Goal: Task Accomplishment & Management: Manage account settings

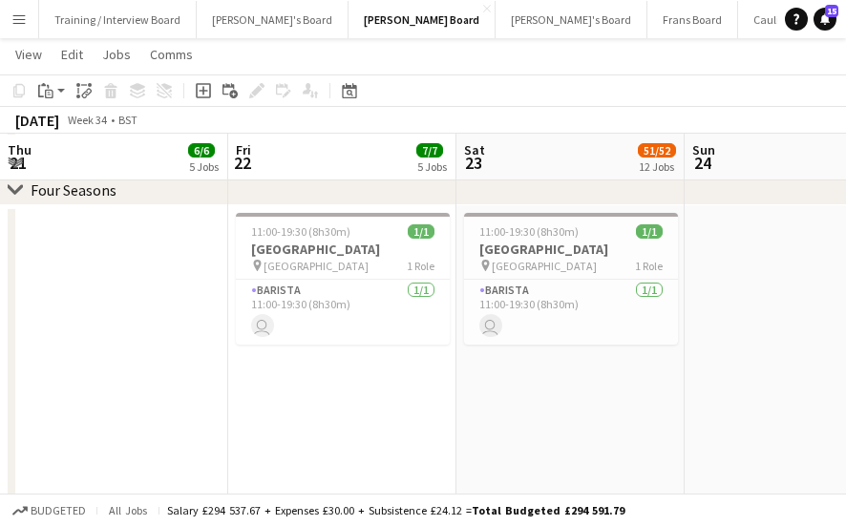
scroll to position [0, 468]
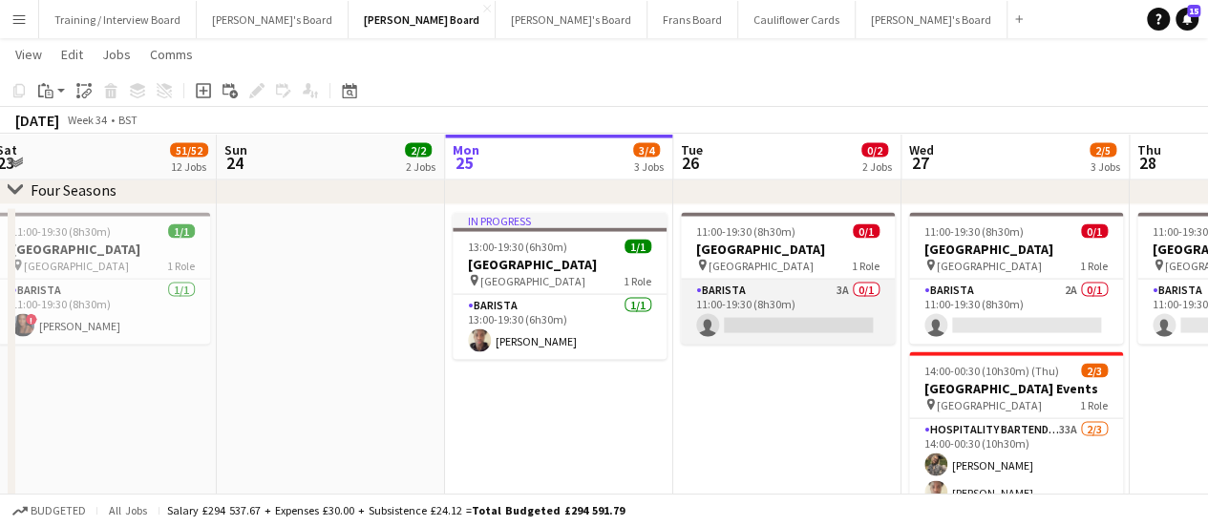
click at [814, 326] on app-card-role "Barista 3A 0/1 11:00-19:30 (8h30m) single-neutral-actions" at bounding box center [788, 312] width 214 height 65
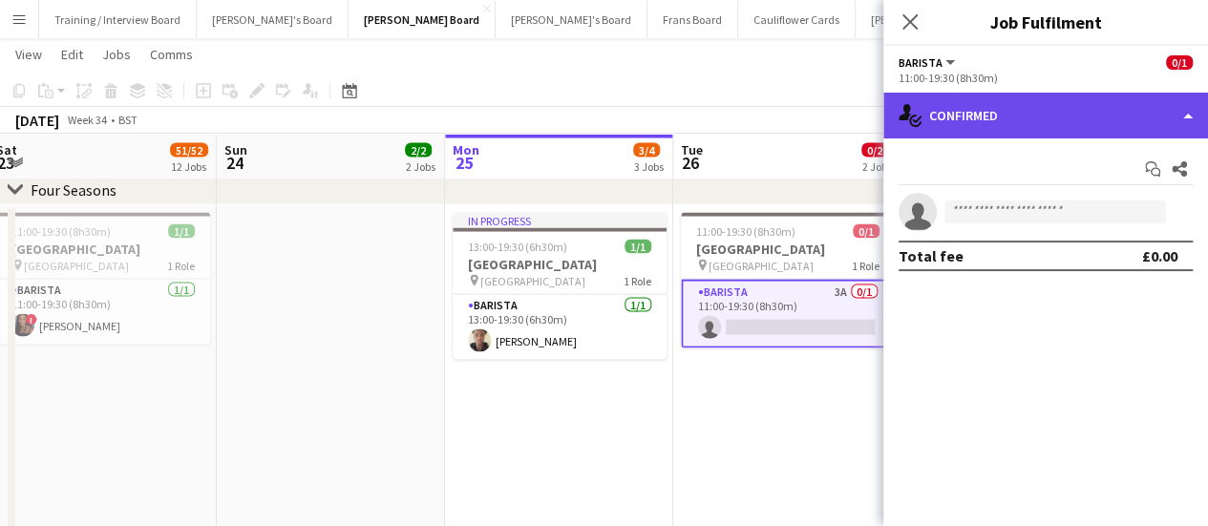
click at [845, 113] on div "single-neutral-actions-check-2 Confirmed" at bounding box center [1046, 116] width 325 height 46
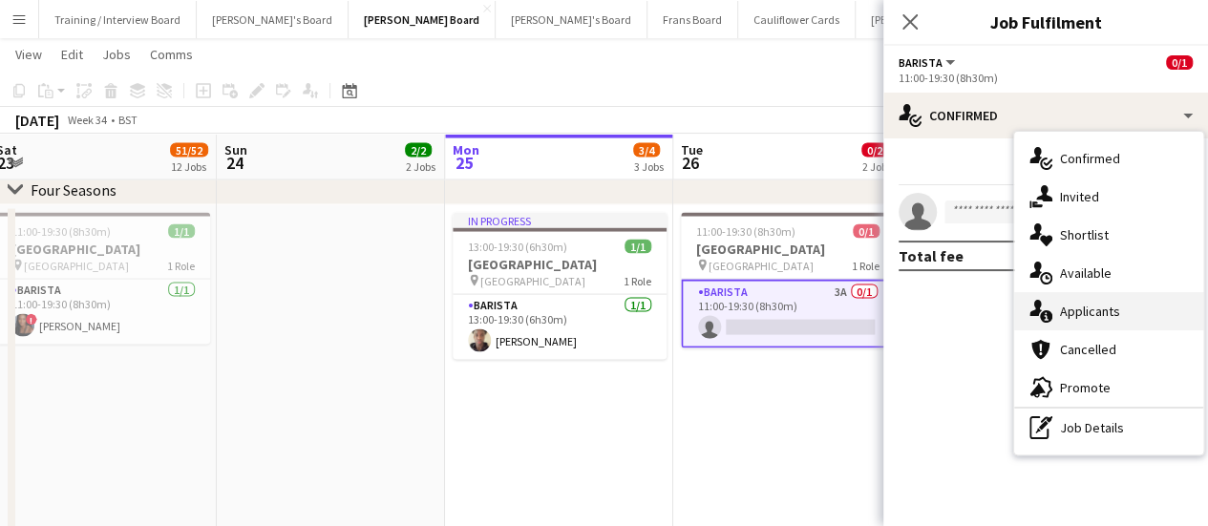
click at [845, 310] on div "single-neutral-actions-information Applicants" at bounding box center [1109, 311] width 189 height 38
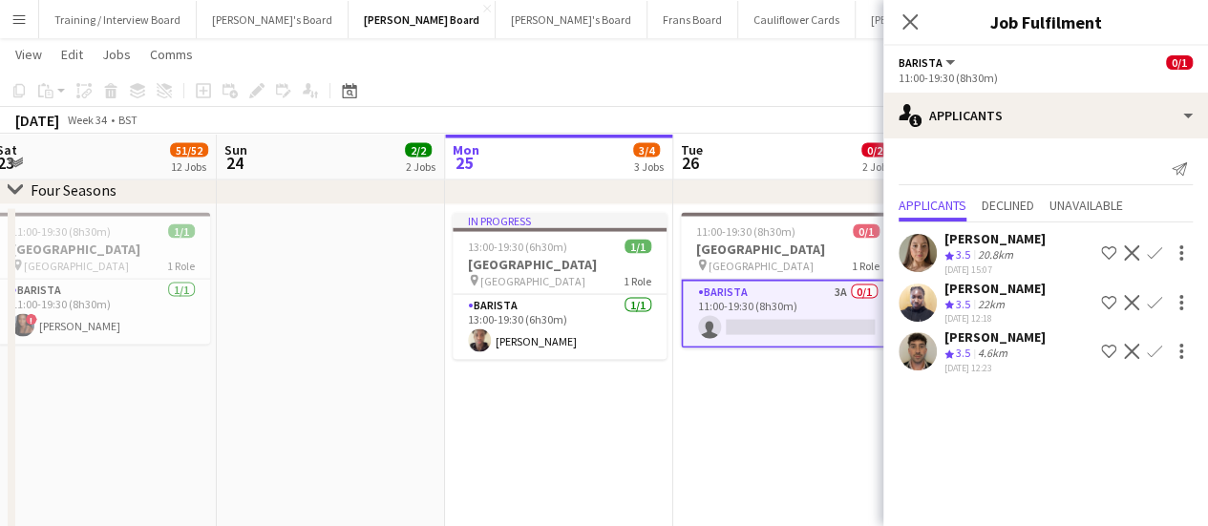
click at [845, 247] on div "20.8km" at bounding box center [995, 255] width 43 height 16
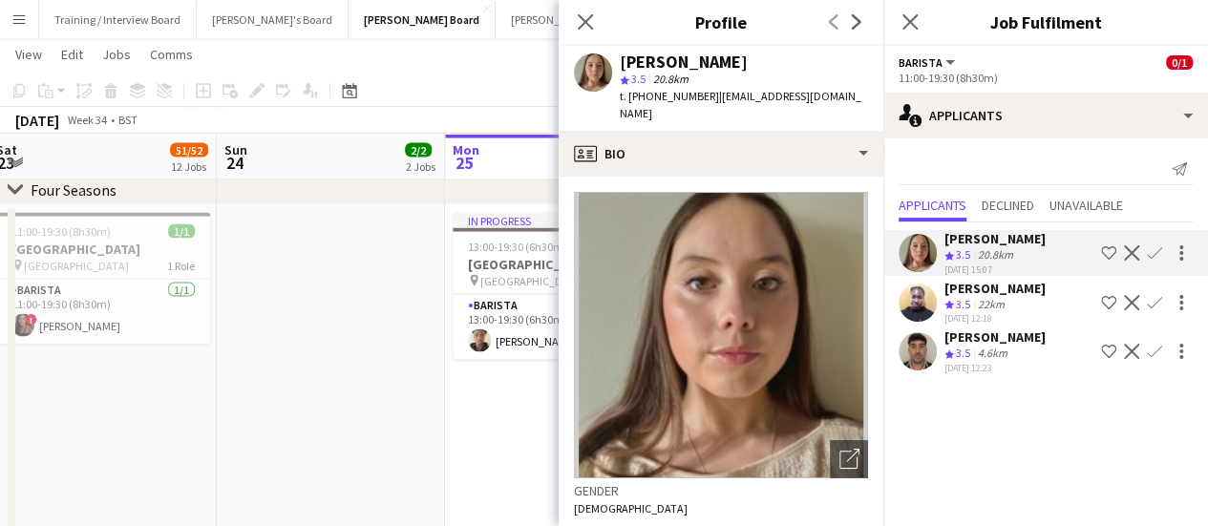
click at [845, 346] on span "3.5" at bounding box center [963, 353] width 14 height 14
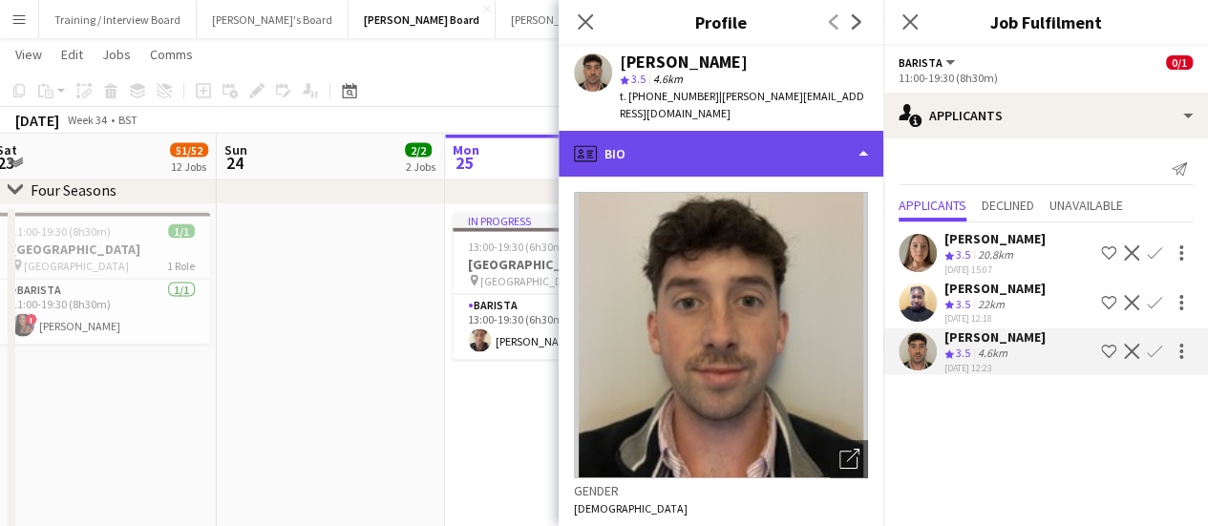
click at [805, 141] on div "profile Bio" at bounding box center [721, 154] width 325 height 46
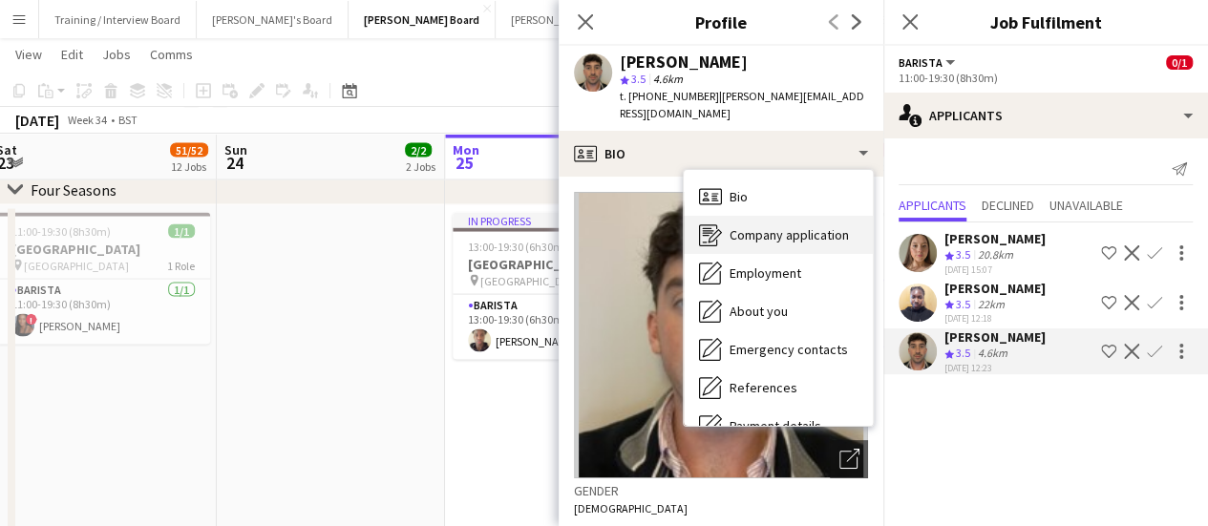
click at [801, 226] on span "Company application" at bounding box center [789, 234] width 119 height 17
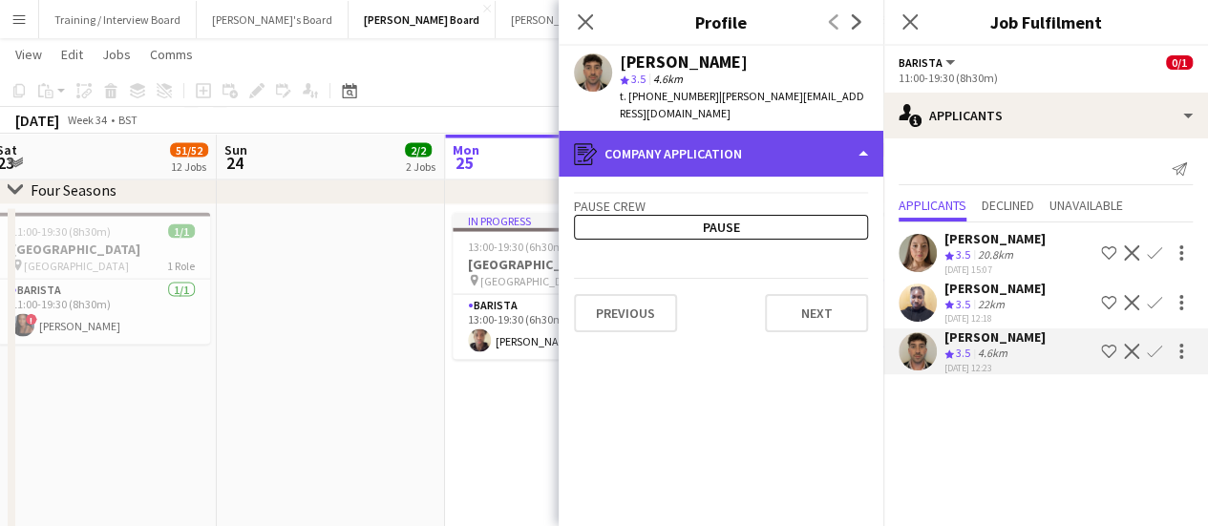
click at [793, 137] on div "register Company application" at bounding box center [721, 154] width 325 height 46
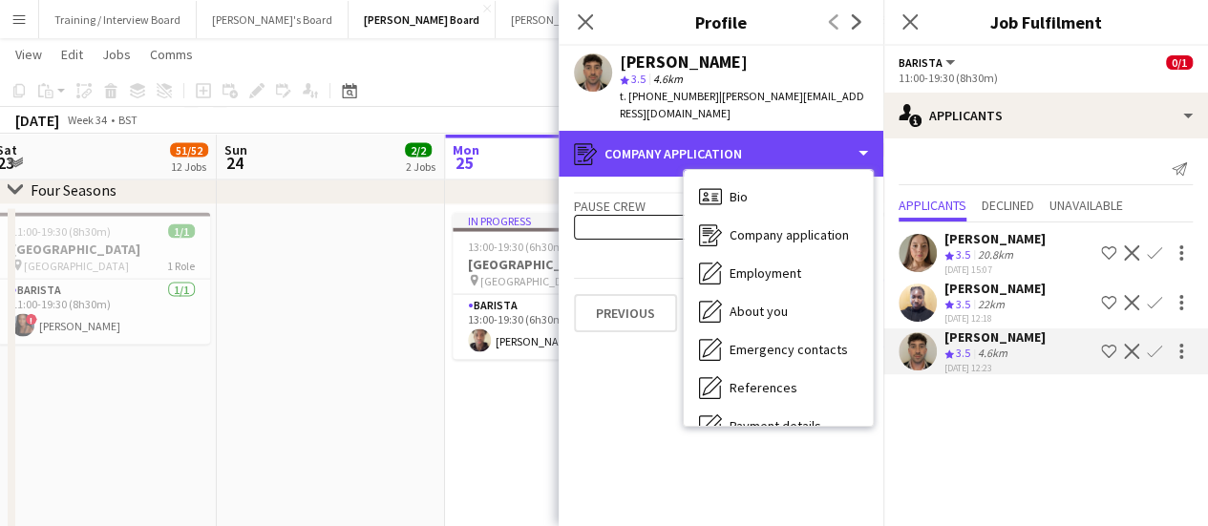
scroll to position [256, 0]
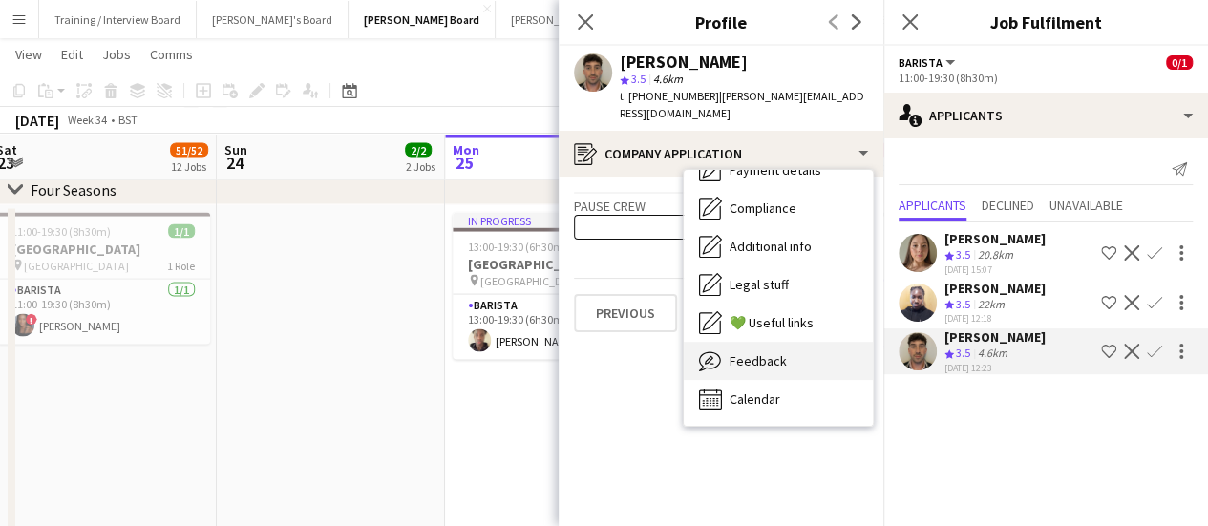
click at [839, 351] on div "Feedback Feedback" at bounding box center [778, 361] width 189 height 38
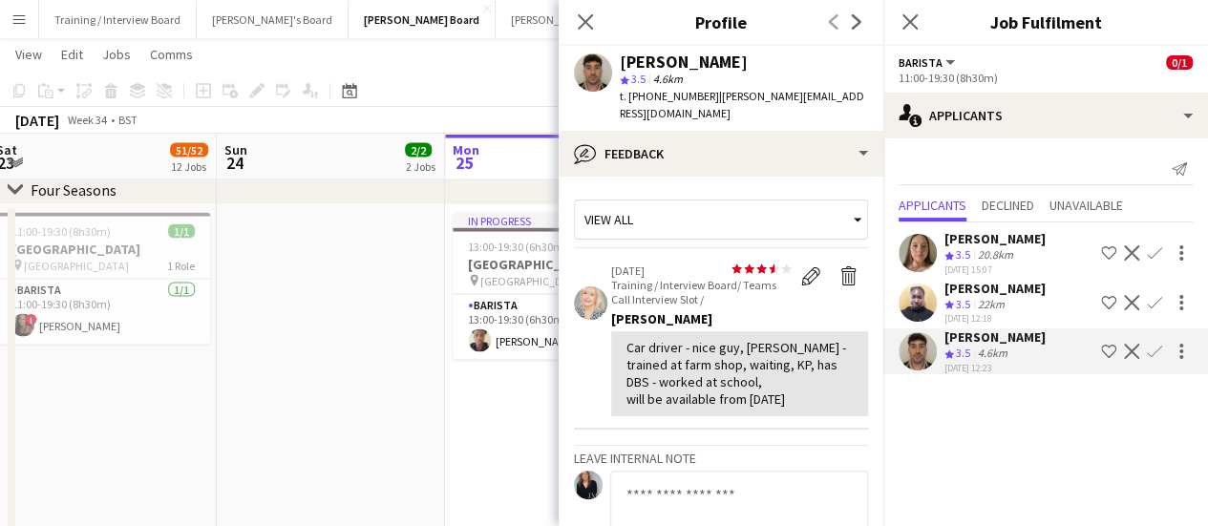
click at [536, 442] on app-date-cell "In progress 13:00-19:30 (6h30m) 1/1 Four Seasons Hotel Restaurant pin Four Seas…" at bounding box center [559, 410] width 228 height 410
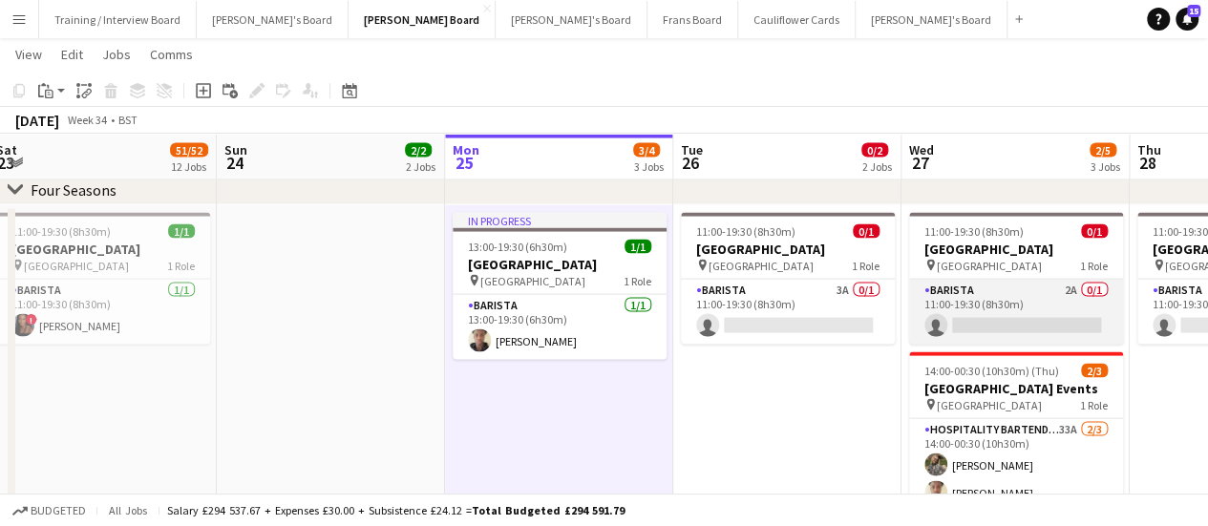
click at [845, 303] on app-card-role "Barista 2A 0/1 11:00-19:30 (8h30m) single-neutral-actions" at bounding box center [1016, 312] width 214 height 65
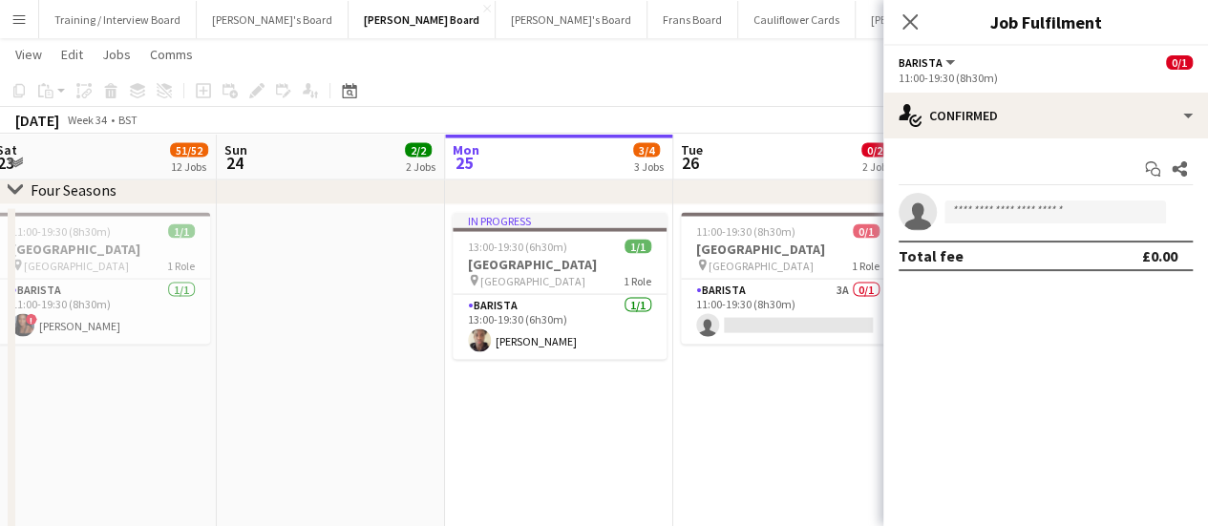
click at [829, 374] on app-date-cell "11:00-19:30 (8h30m) 0/1 Four Seasons Hotel Restaurant pin Four Seasons Hotel 1 …" at bounding box center [788, 410] width 228 height 410
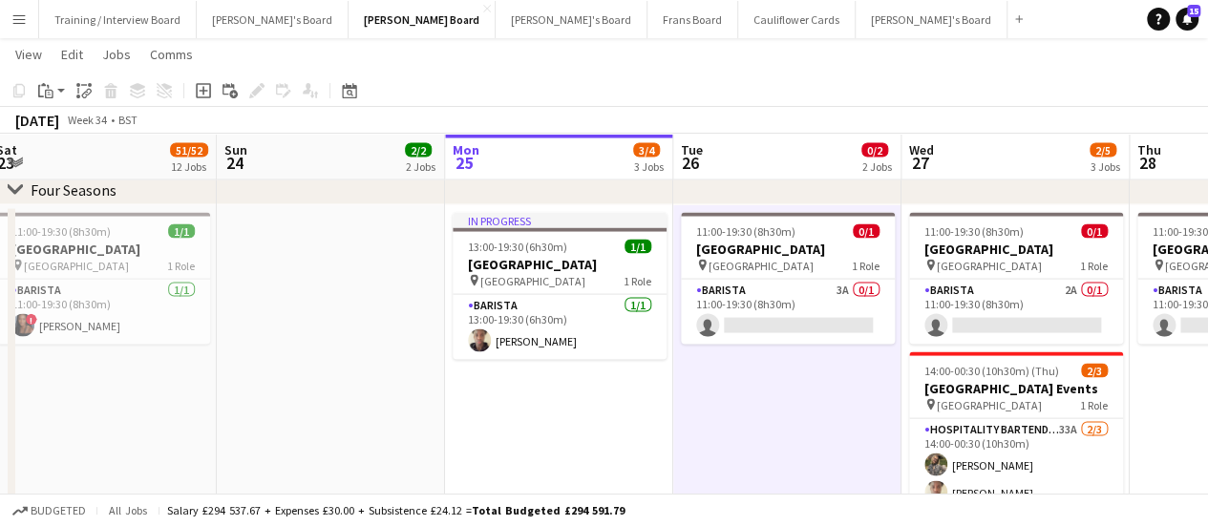
drag, startPoint x: 1045, startPoint y: 379, endPoint x: 688, endPoint y: 383, distance: 357.3
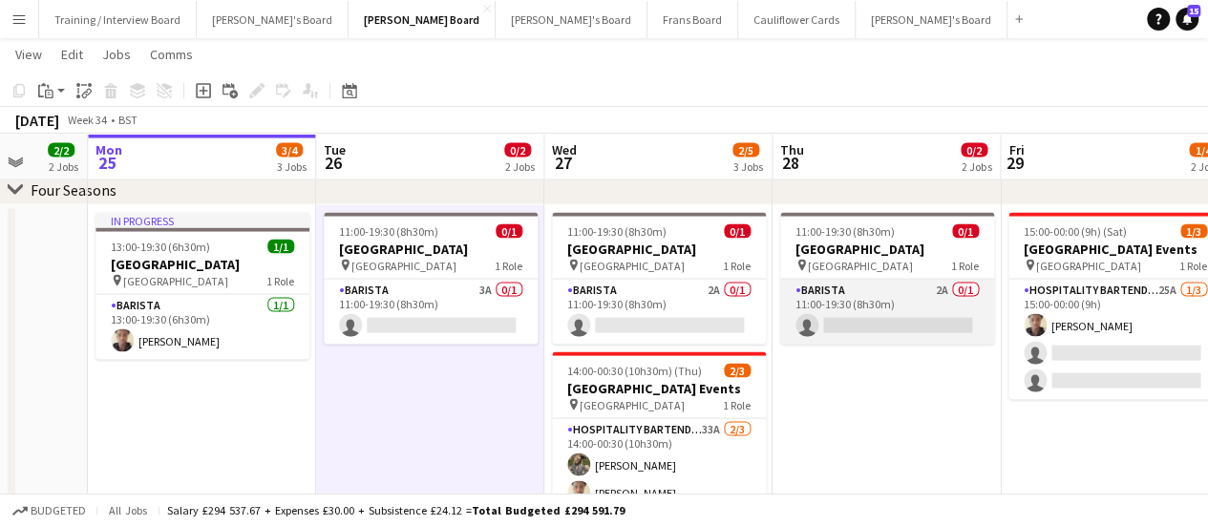
click at [845, 316] on app-card-role "Barista 2A 0/1 11:00-19:30 (8h30m) single-neutral-actions" at bounding box center [888, 312] width 214 height 65
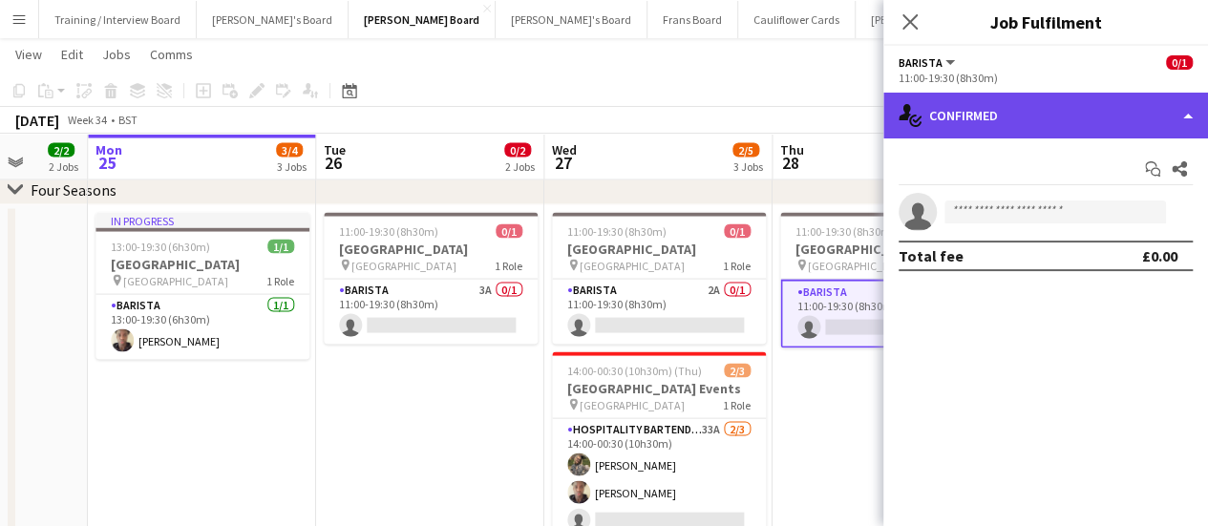
click at [845, 115] on div "single-neutral-actions-check-2 Confirmed" at bounding box center [1046, 116] width 325 height 46
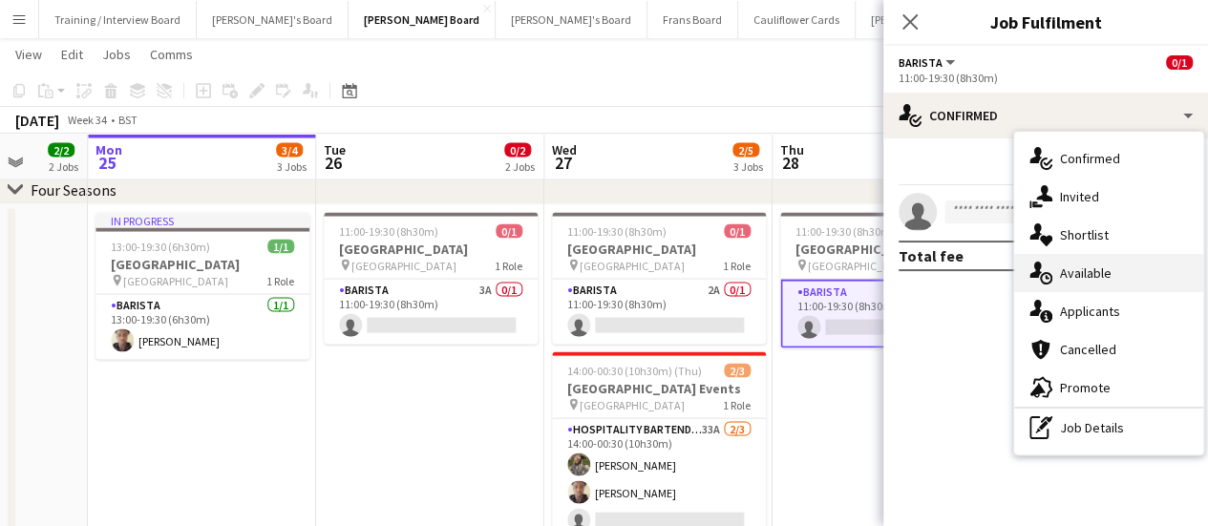
click at [845, 290] on div "single-neutral-actions-upload Available" at bounding box center [1109, 273] width 189 height 38
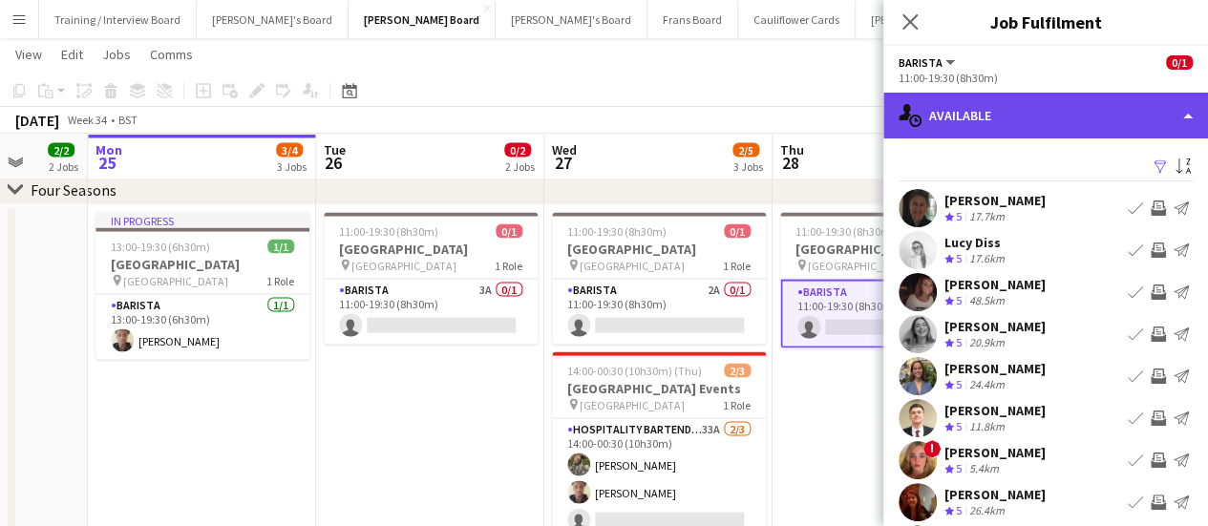
click at [845, 106] on div "single-neutral-actions-upload Available" at bounding box center [1046, 116] width 325 height 46
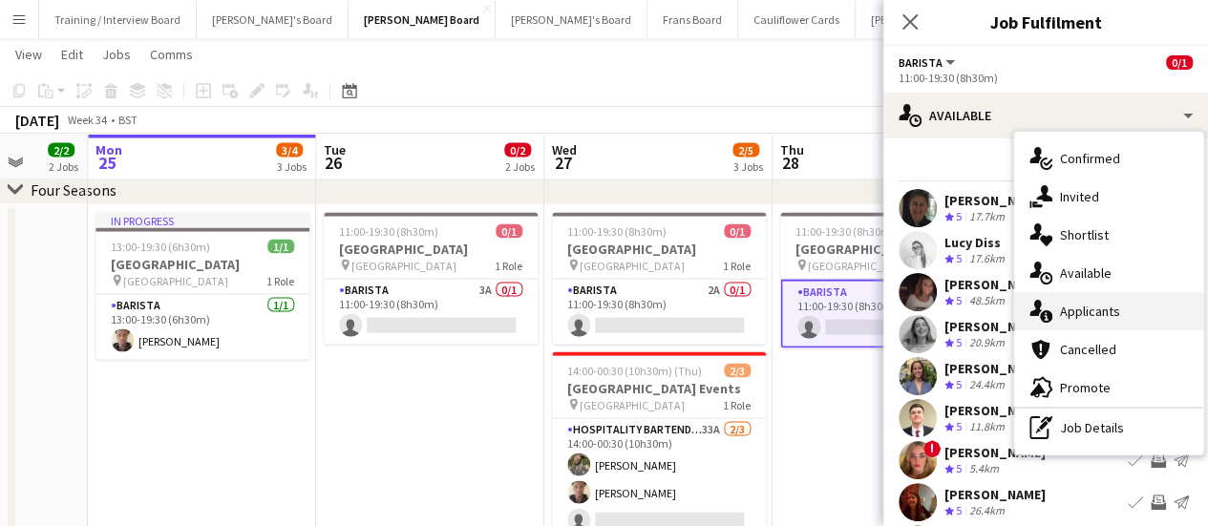
click at [845, 312] on div "single-neutral-actions-information Applicants" at bounding box center [1109, 311] width 189 height 38
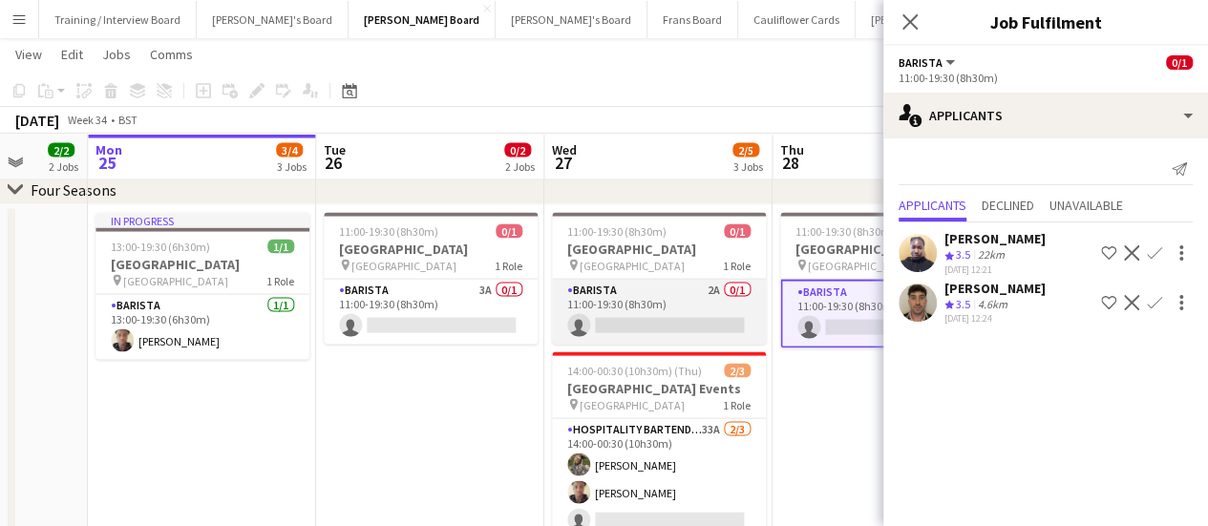
click at [700, 295] on app-card-role "Barista 2A 0/1 11:00-19:30 (8h30m) single-neutral-actions" at bounding box center [659, 312] width 214 height 65
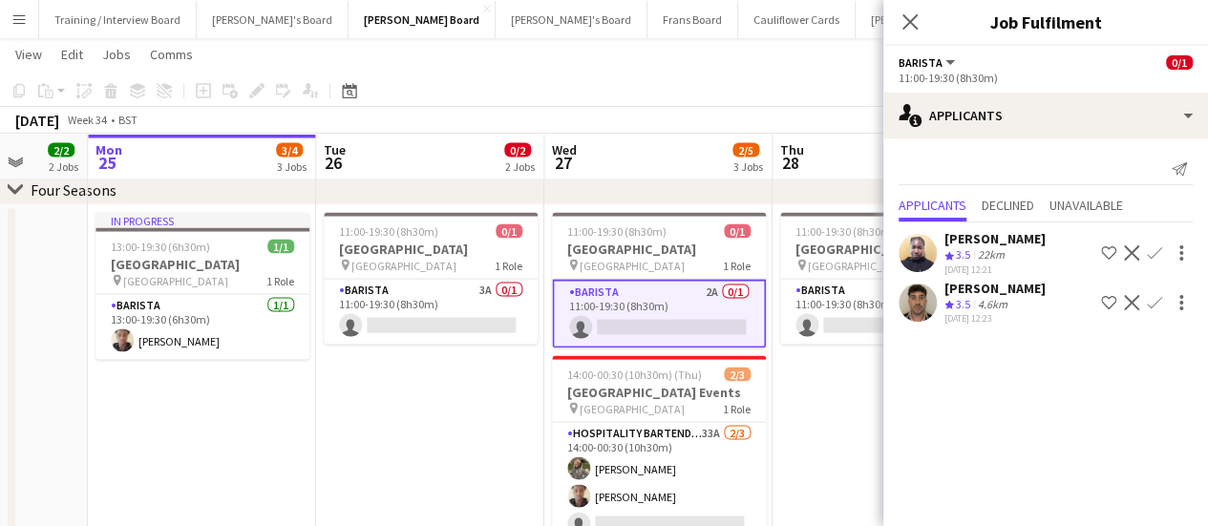
click at [845, 312] on div "25-08-2025 12:23" at bounding box center [995, 318] width 101 height 12
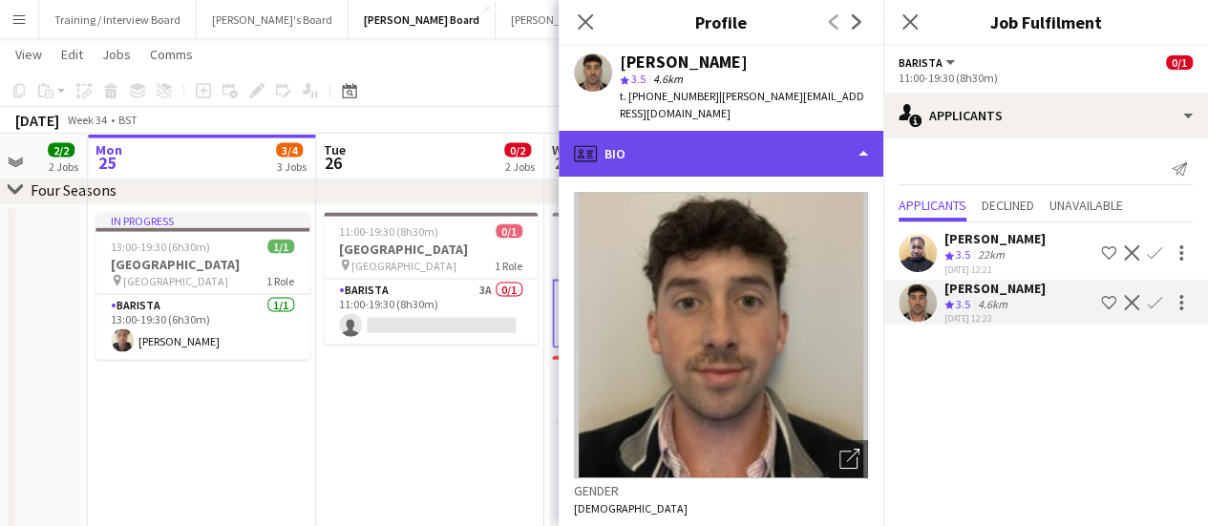
click at [736, 131] on div "profile Bio" at bounding box center [721, 154] width 325 height 46
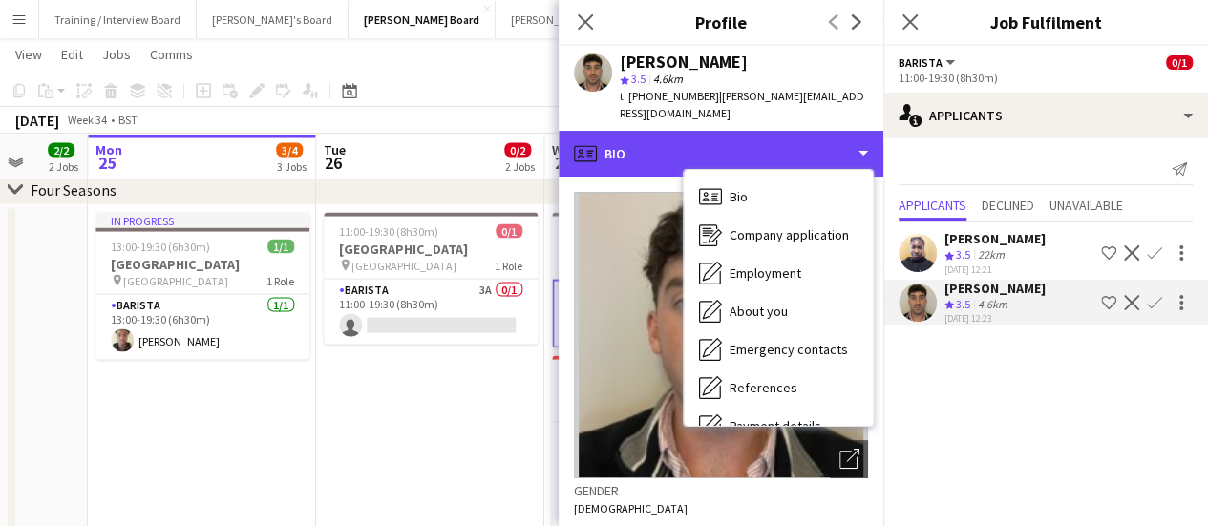
scroll to position [256, 0]
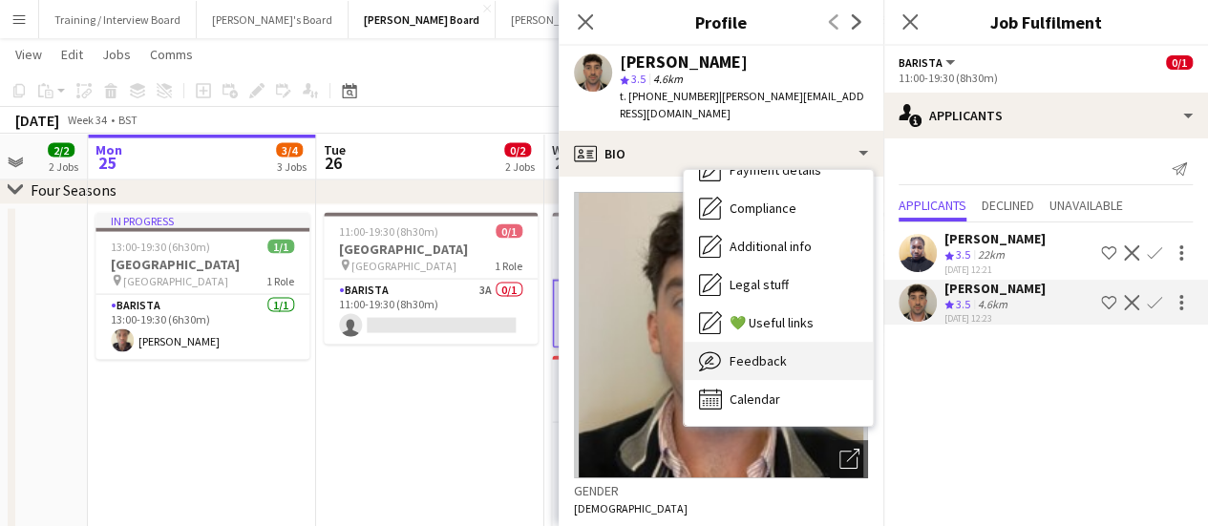
click at [801, 360] on div "Feedback Feedback" at bounding box center [778, 361] width 189 height 38
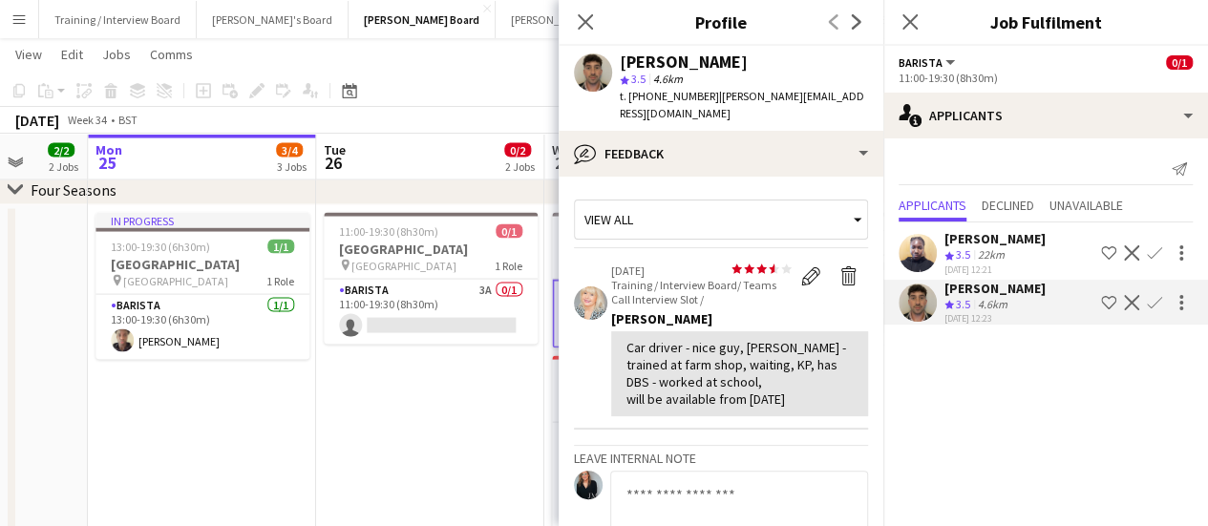
click at [392, 473] on app-date-cell "11:00-19:30 (8h30m) 0/1 Four Seasons Hotel Restaurant pin Four Seasons Hotel 1 …" at bounding box center [430, 410] width 228 height 410
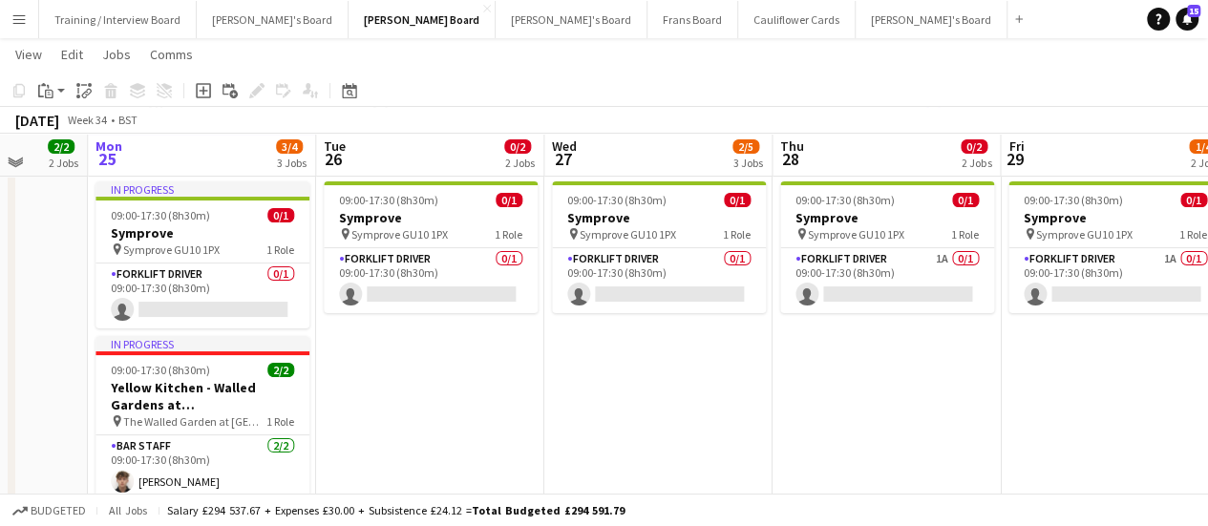
scroll to position [32, 0]
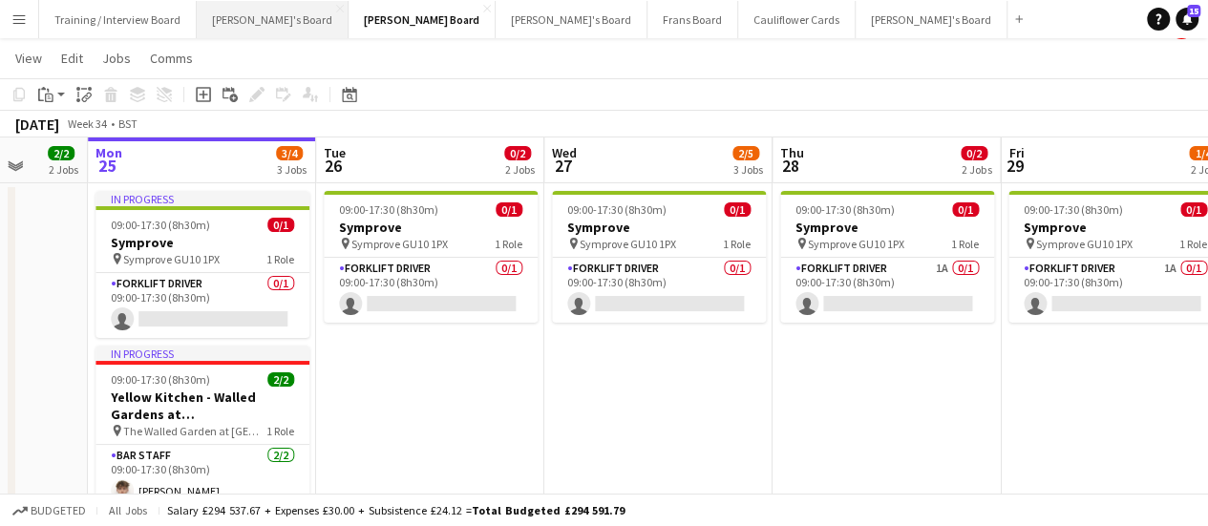
click at [252, 16] on button "Jakub's Board Close" at bounding box center [273, 19] width 152 height 37
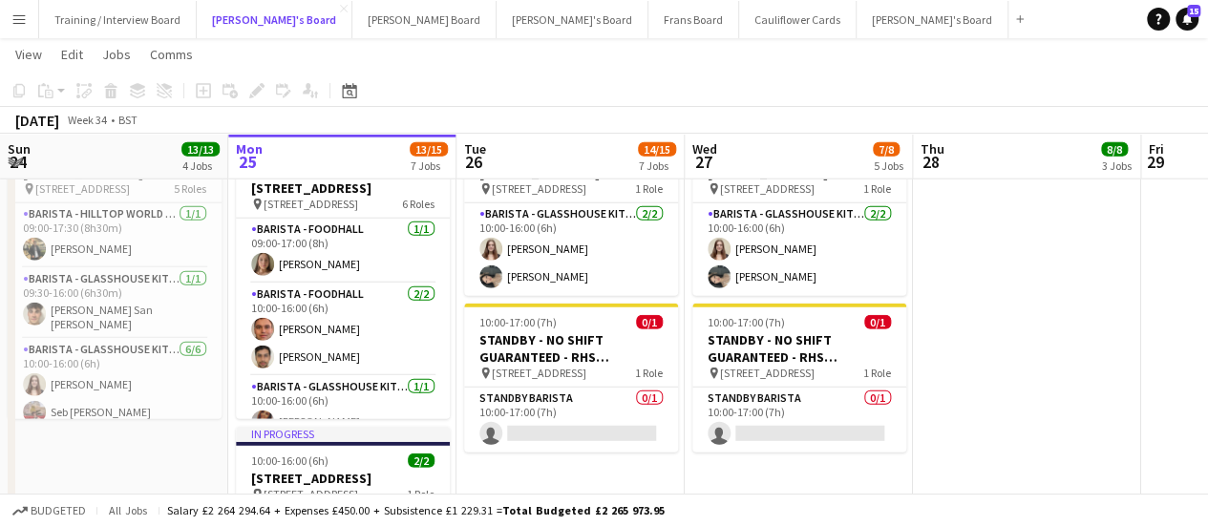
scroll to position [2486, 0]
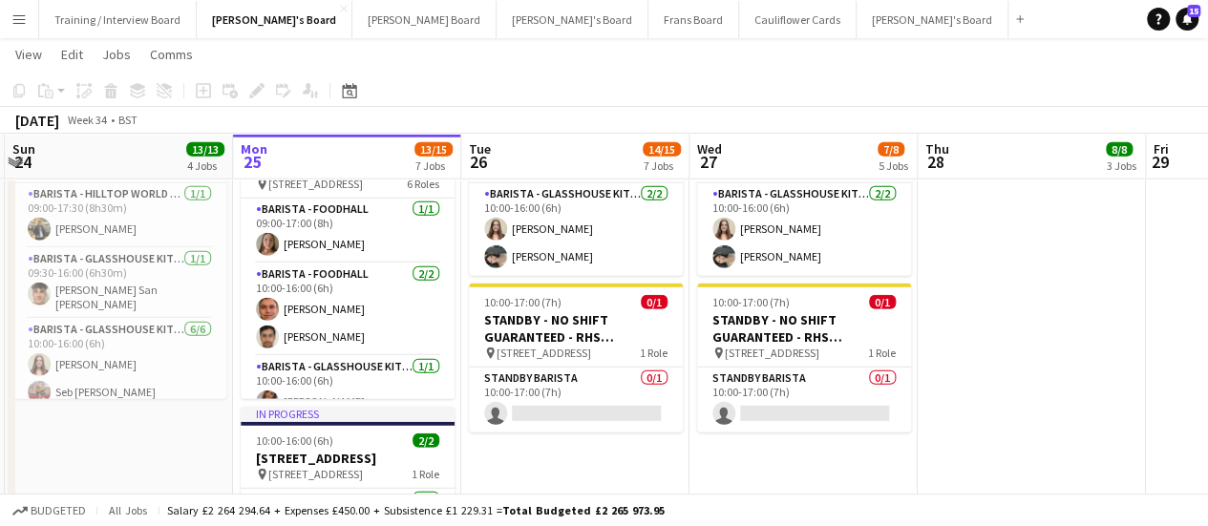
drag, startPoint x: 651, startPoint y: 249, endPoint x: 660, endPoint y: 243, distance: 11.7
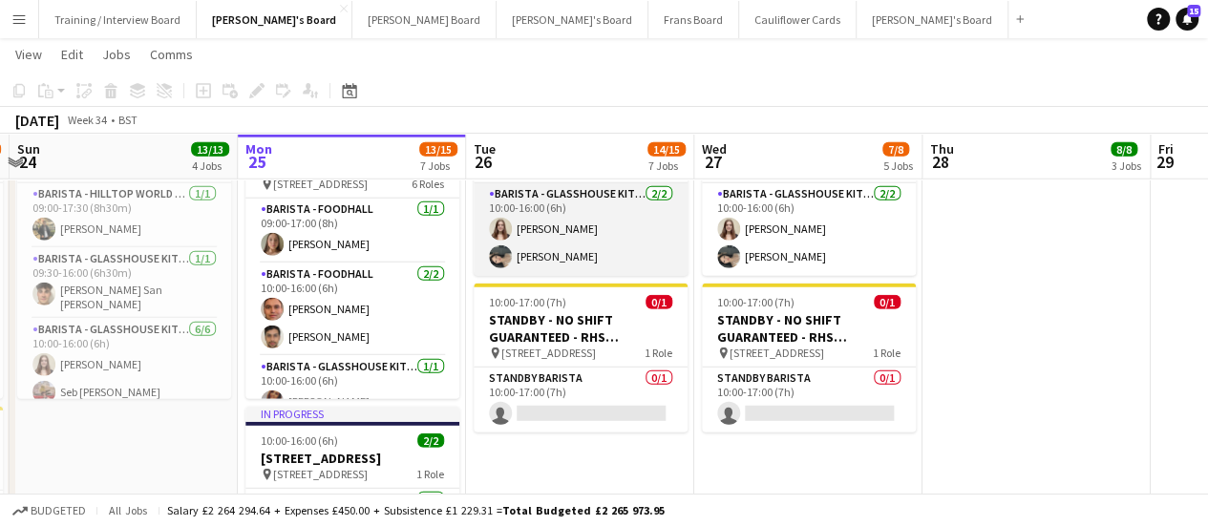
click at [623, 242] on app-card-role "Barista - Glasshouse Kitchen 2/2 10:00-16:00 (6h) Katie Jones Neo Arrigoni" at bounding box center [581, 229] width 214 height 93
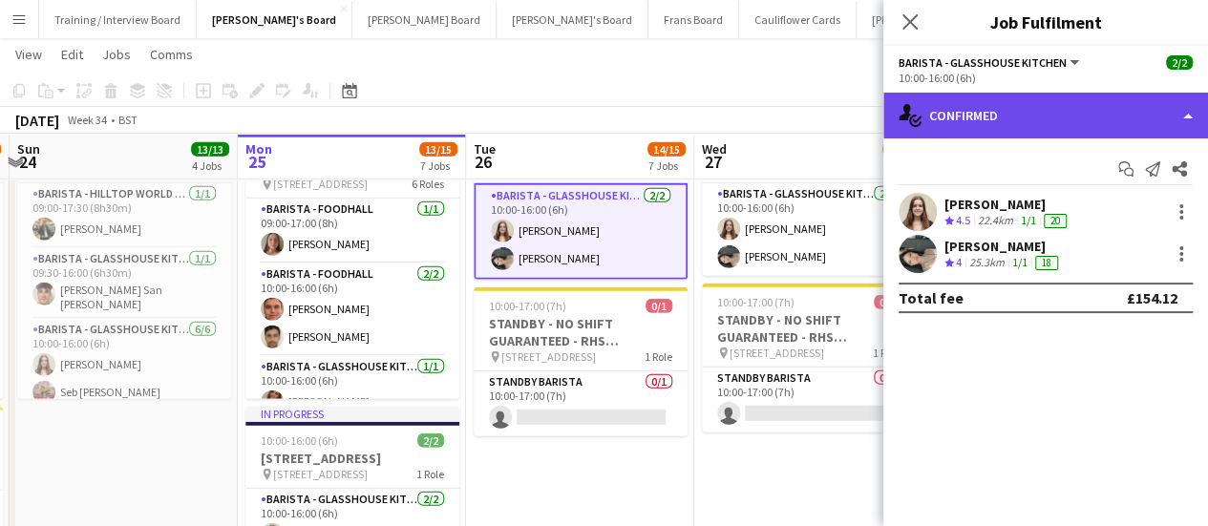
click at [845, 124] on div "single-neutral-actions-check-2 Confirmed" at bounding box center [1046, 116] width 325 height 46
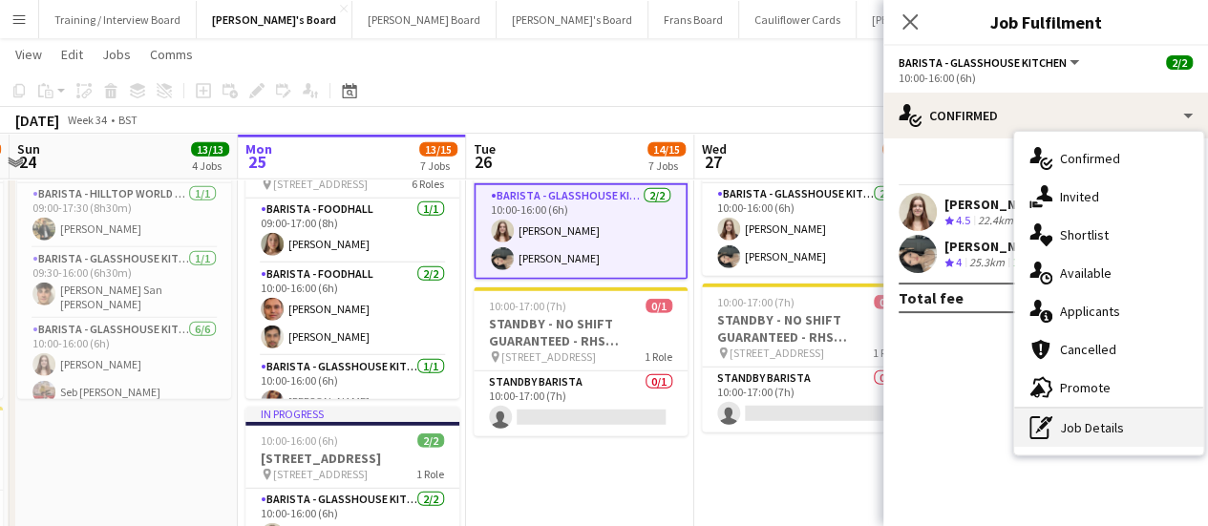
click at [845, 438] on div "pen-write Job Details" at bounding box center [1109, 428] width 189 height 38
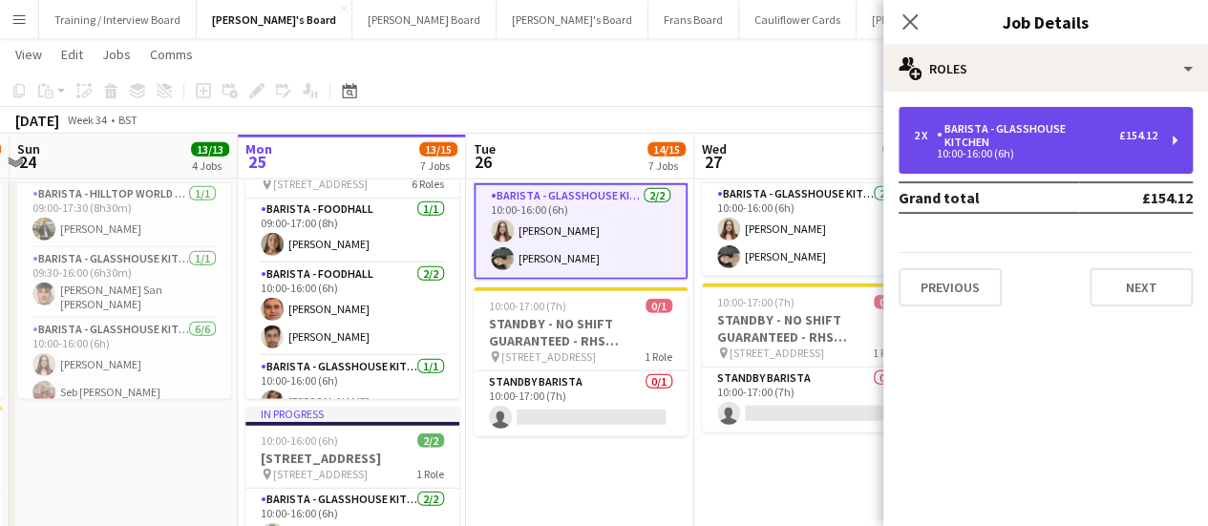
click at [845, 129] on div "2 x" at bounding box center [925, 135] width 23 height 13
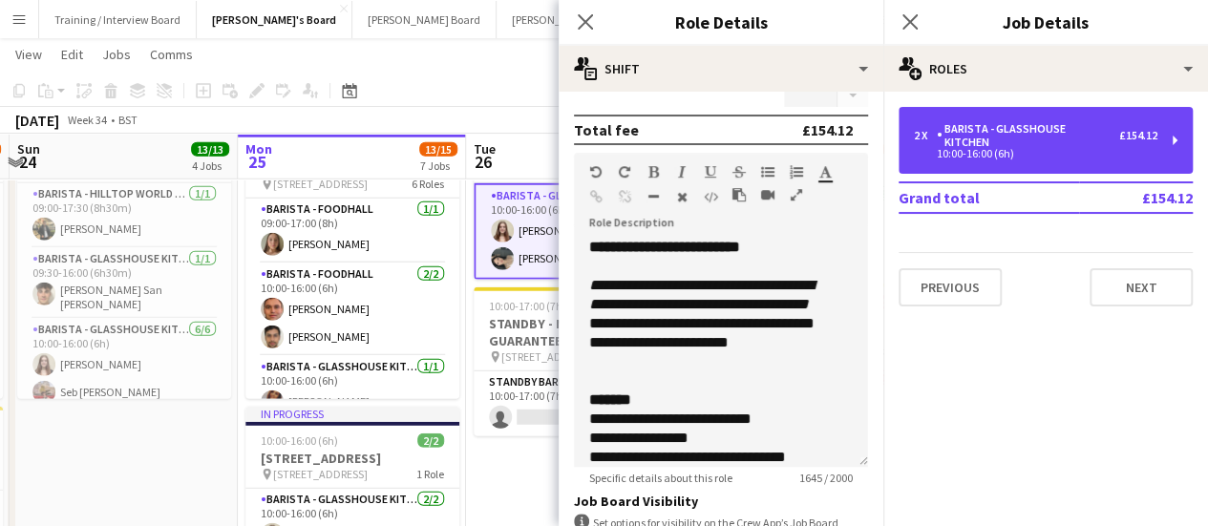
scroll to position [524, 0]
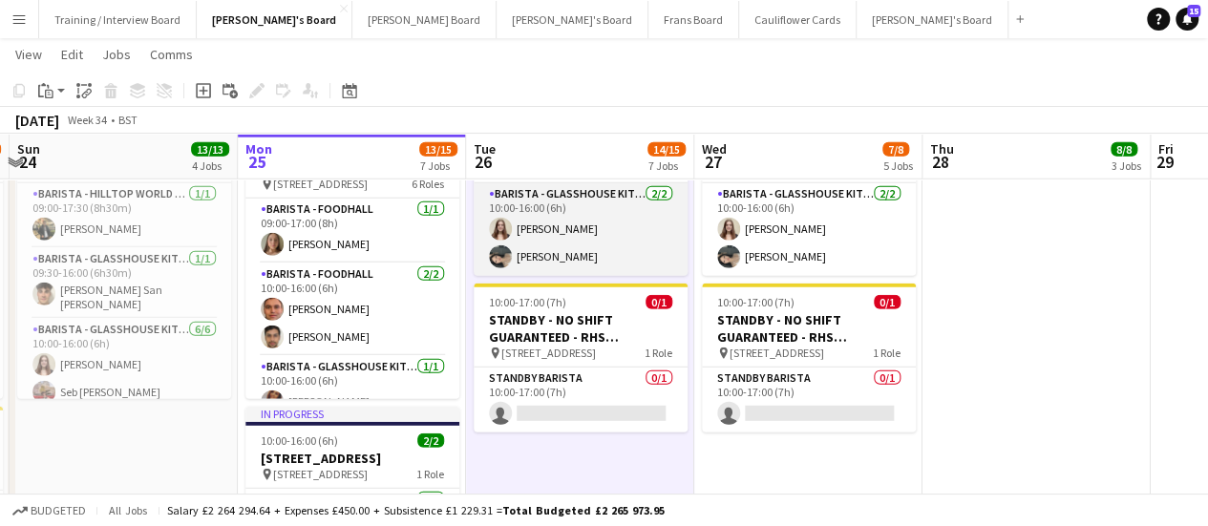
click at [548, 252] on app-card-role "Barista - Glasshouse Kitchen 2/2 10:00-16:00 (6h) Katie Jones Neo Arrigoni" at bounding box center [581, 229] width 214 height 93
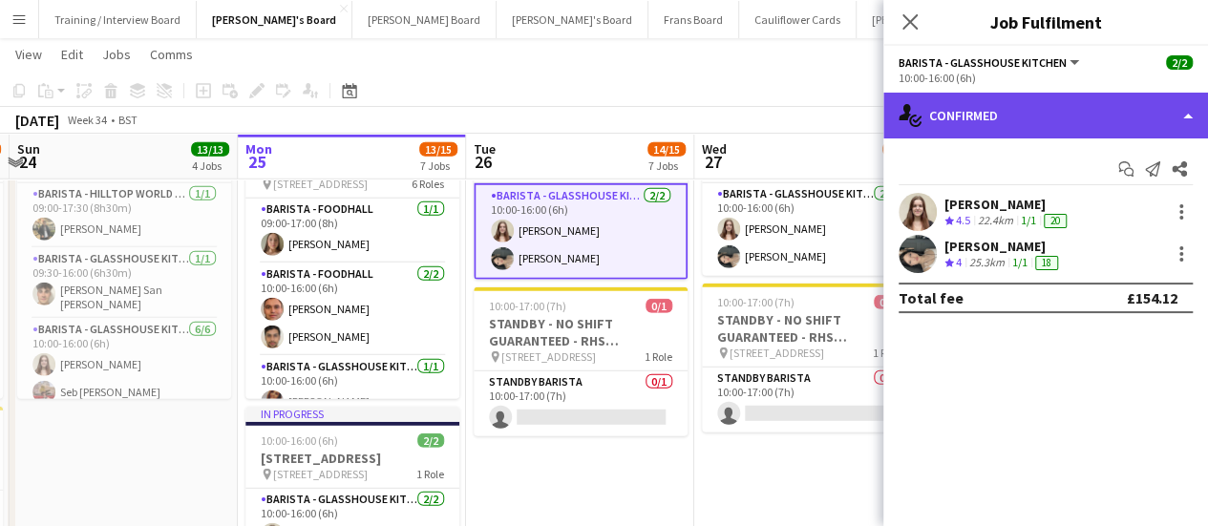
click at [845, 118] on div "single-neutral-actions-check-2 Confirmed" at bounding box center [1046, 116] width 325 height 46
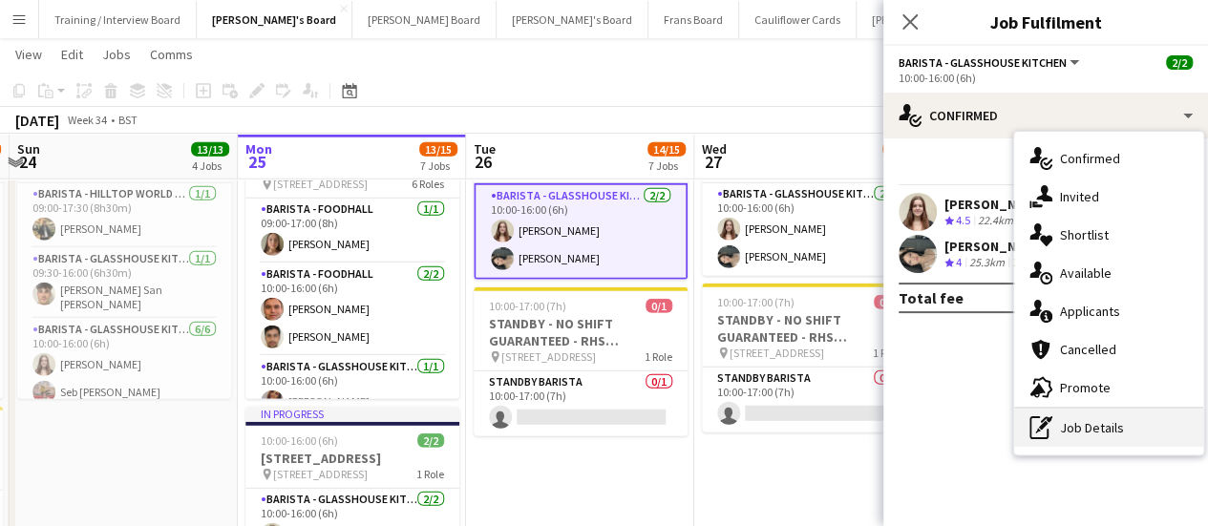
click at [845, 439] on div "pen-write Job Details" at bounding box center [1109, 428] width 189 height 38
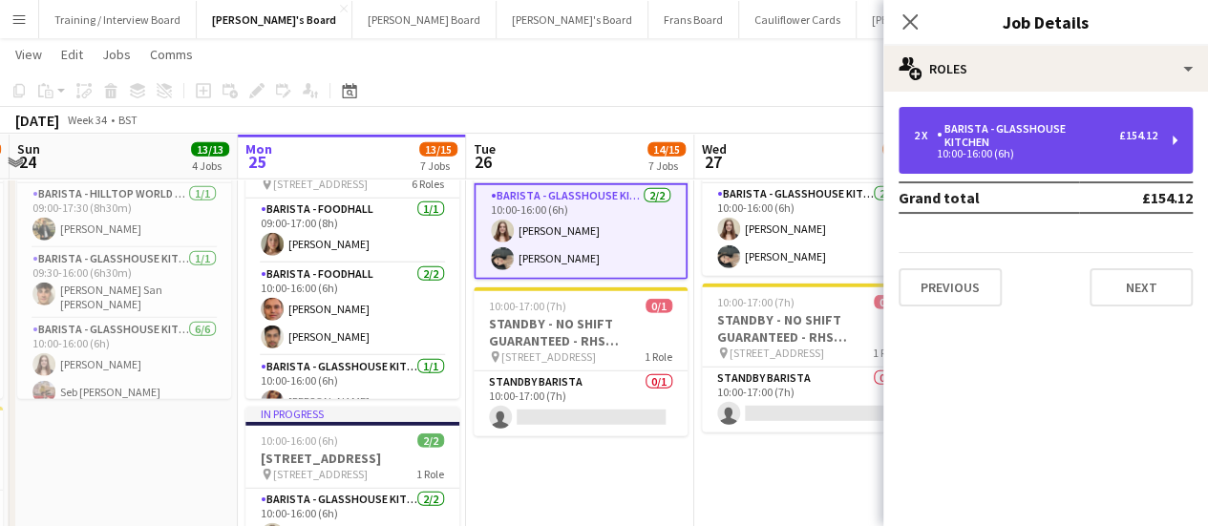
click at [845, 117] on div "2 x Barista - Glasshouse Kitchen £154.12 10:00-16:00 (6h)" at bounding box center [1046, 140] width 294 height 67
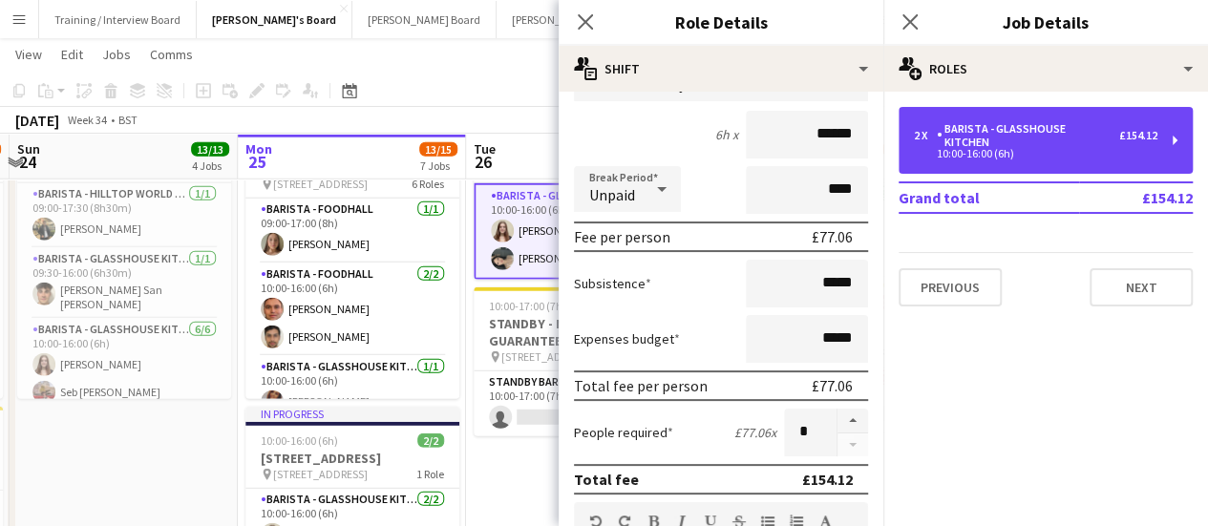
scroll to position [193, 0]
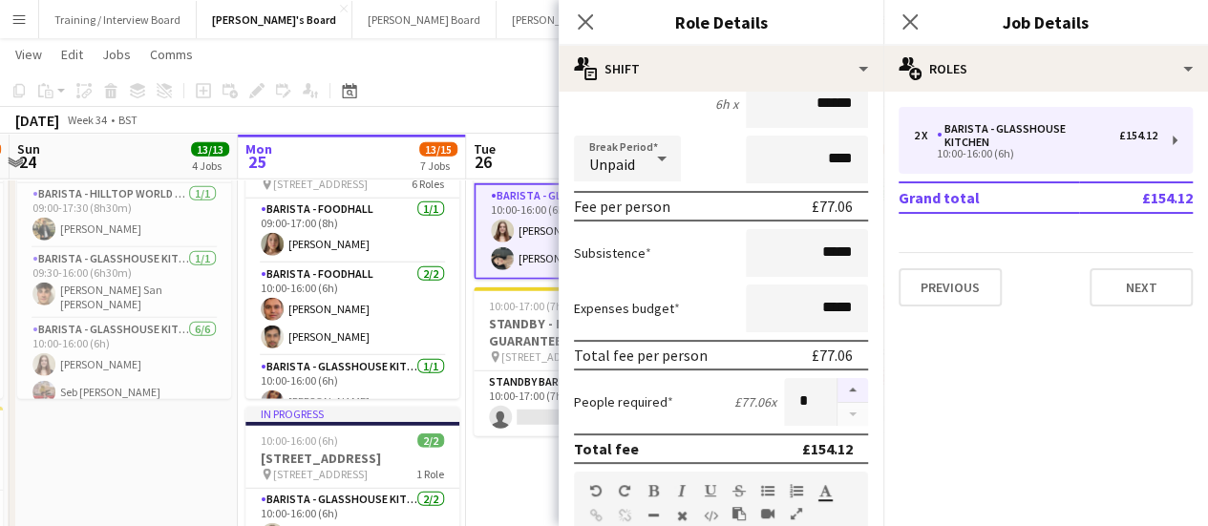
click at [838, 392] on button "button" at bounding box center [853, 390] width 31 height 25
type input "*"
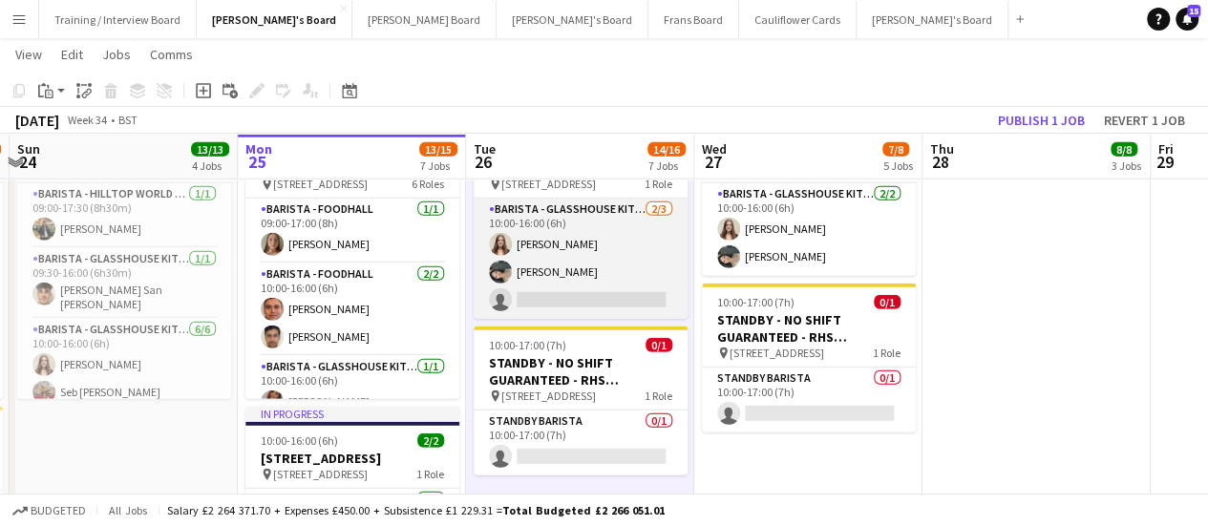
click at [582, 253] on app-card-role "Barista - Glasshouse Kitchen 2/3 10:00-16:00 (6h) Katie Jones Neo Arrigoni sing…" at bounding box center [581, 259] width 214 height 120
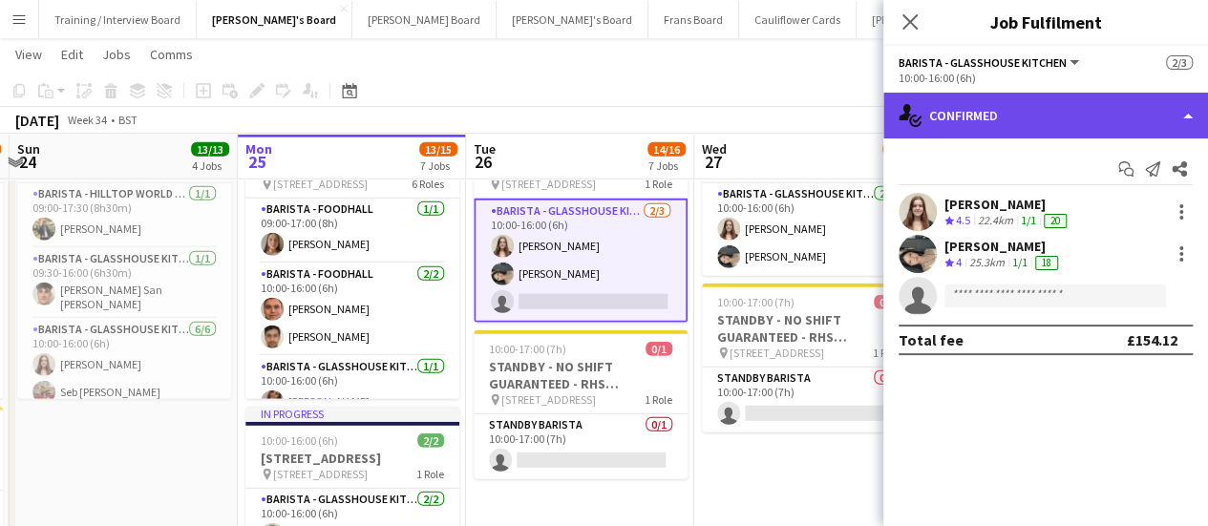
click at [845, 125] on div "single-neutral-actions-check-2 Confirmed" at bounding box center [1046, 116] width 325 height 46
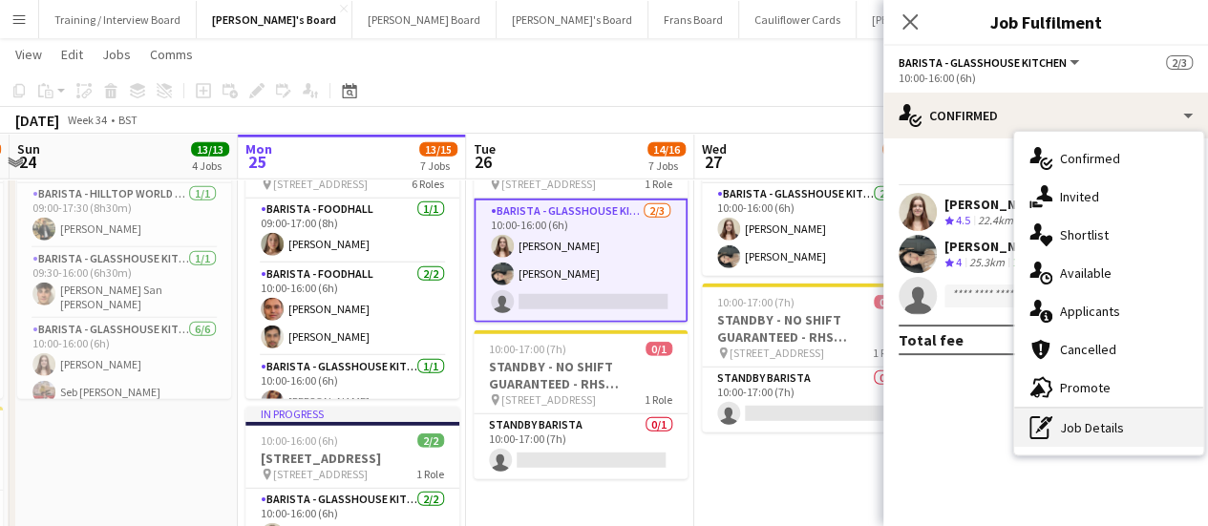
click at [845, 446] on div "pen-write Job Details" at bounding box center [1109, 428] width 189 height 38
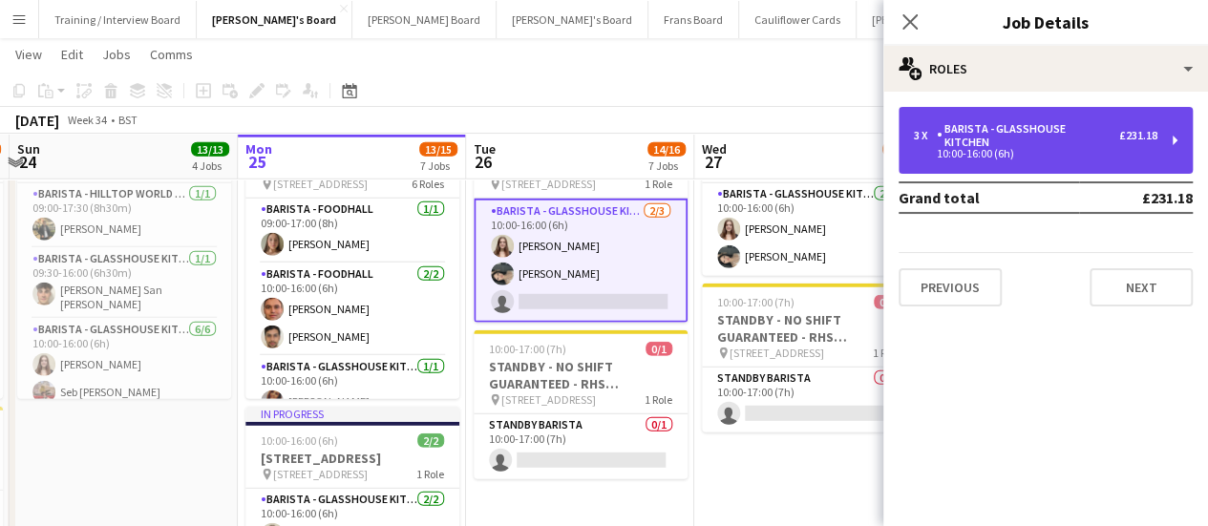
click at [845, 149] on div "10:00-16:00 (6h)" at bounding box center [1036, 154] width 244 height 10
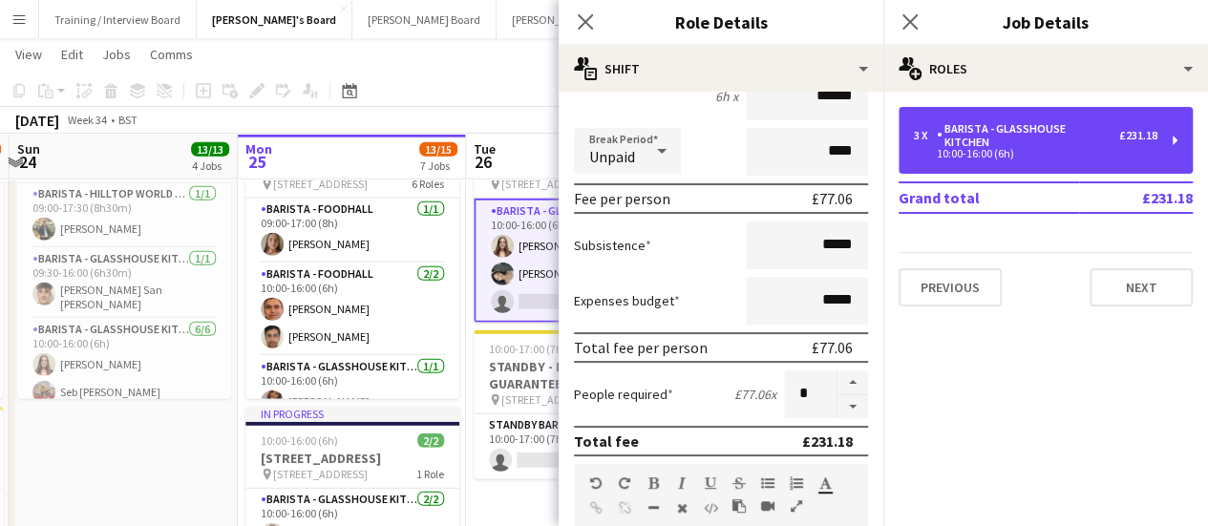
scroll to position [206, 0]
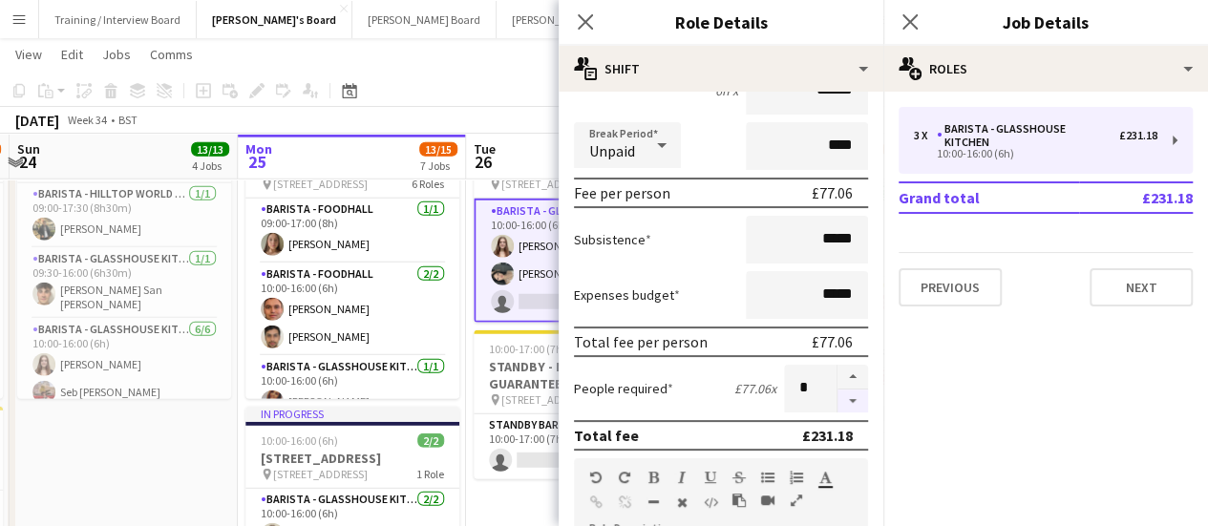
click at [841, 402] on button "button" at bounding box center [853, 402] width 31 height 24
type input "*"
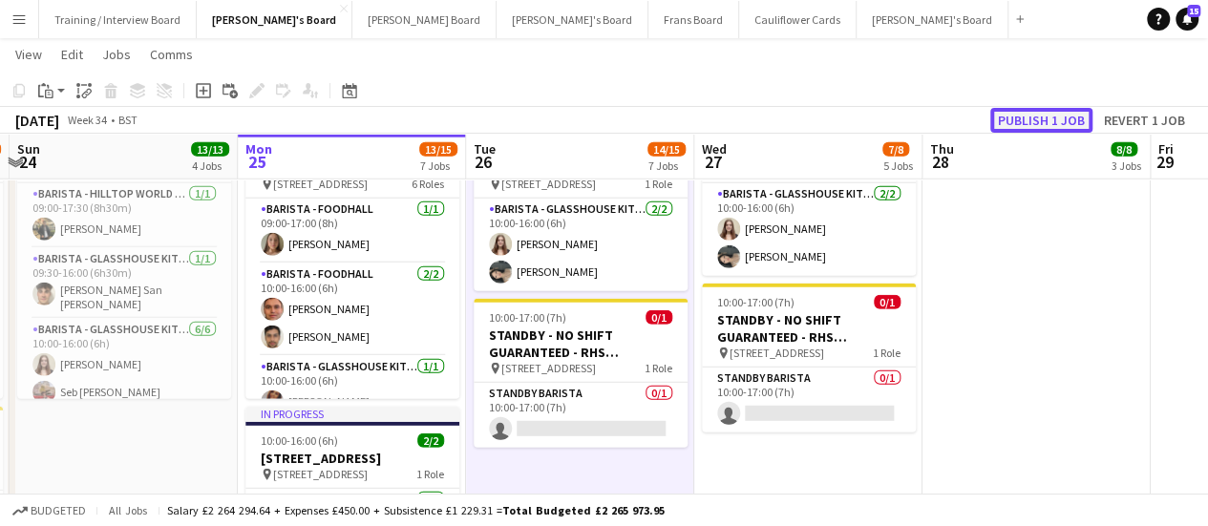
click at [845, 125] on button "Publish 1 job" at bounding box center [1042, 120] width 102 height 25
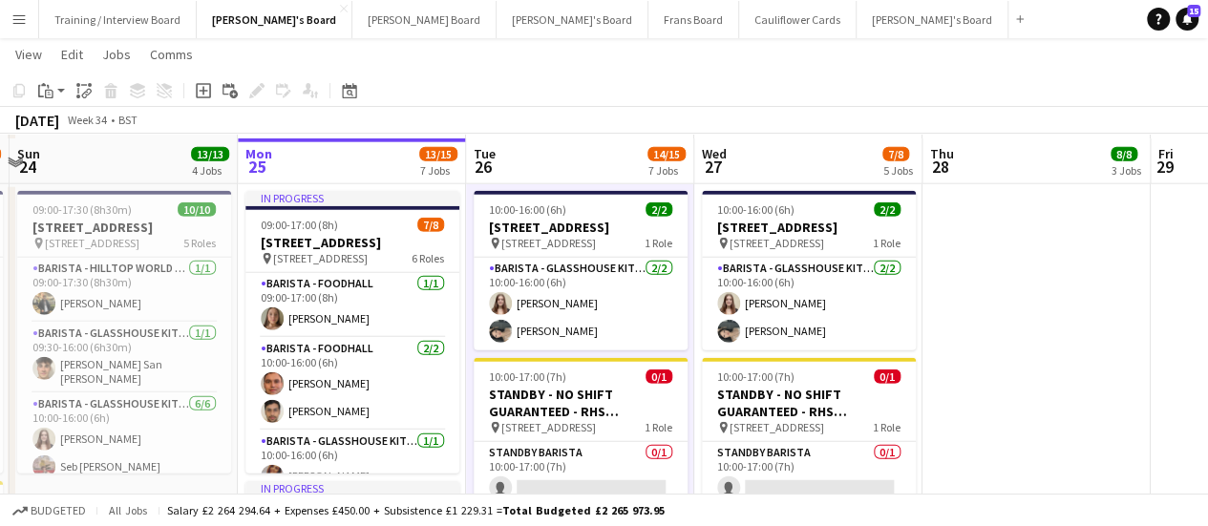
scroll to position [2426, 0]
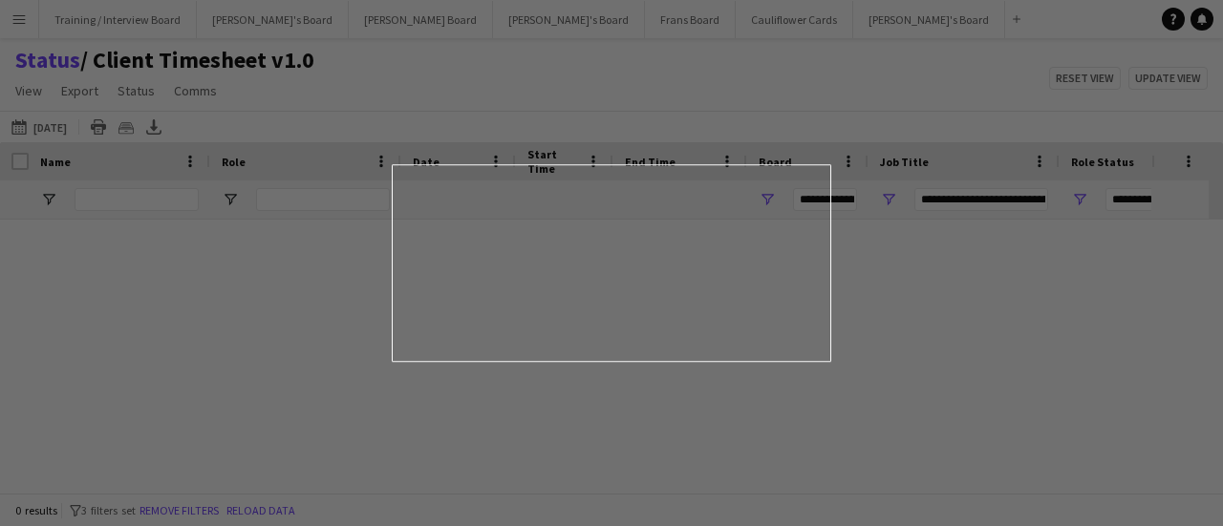
type input "***"
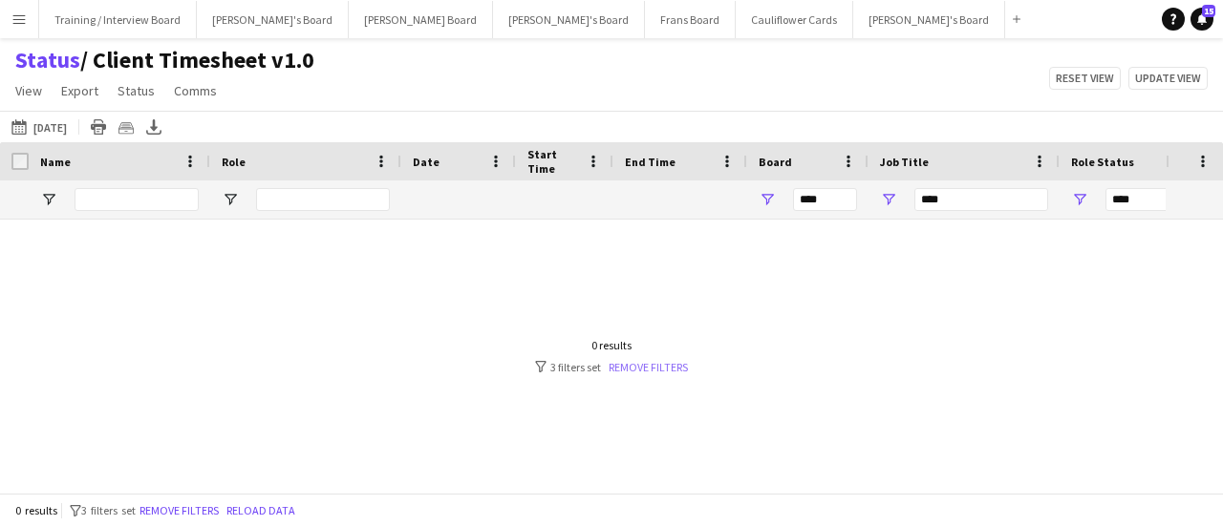
click at [667, 364] on link "Remove filters" at bounding box center [648, 367] width 79 height 14
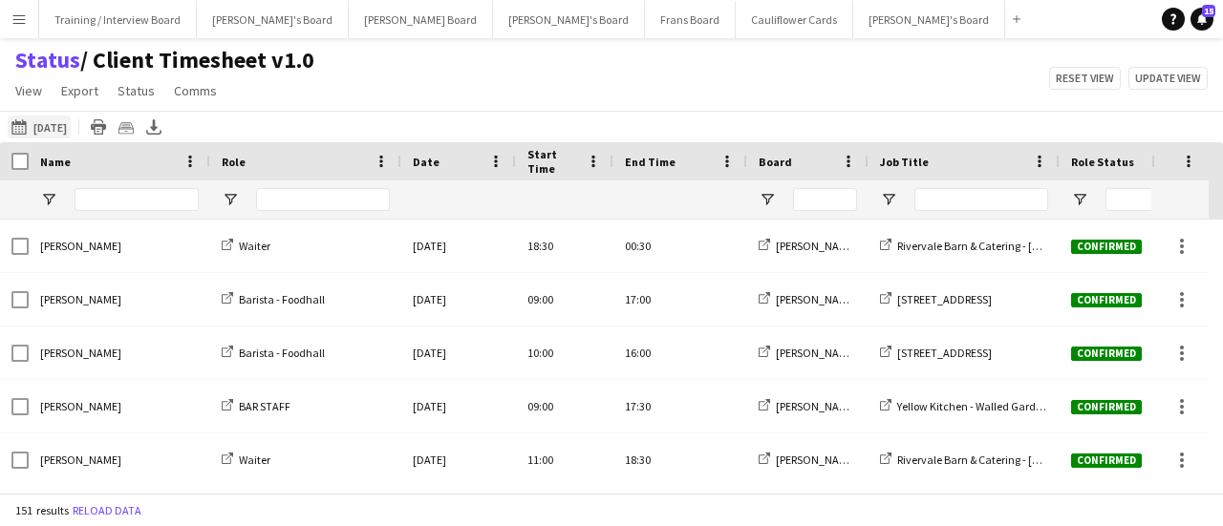
click at [33, 130] on button "[DATE] to [DATE] [DATE]" at bounding box center [39, 127] width 63 height 23
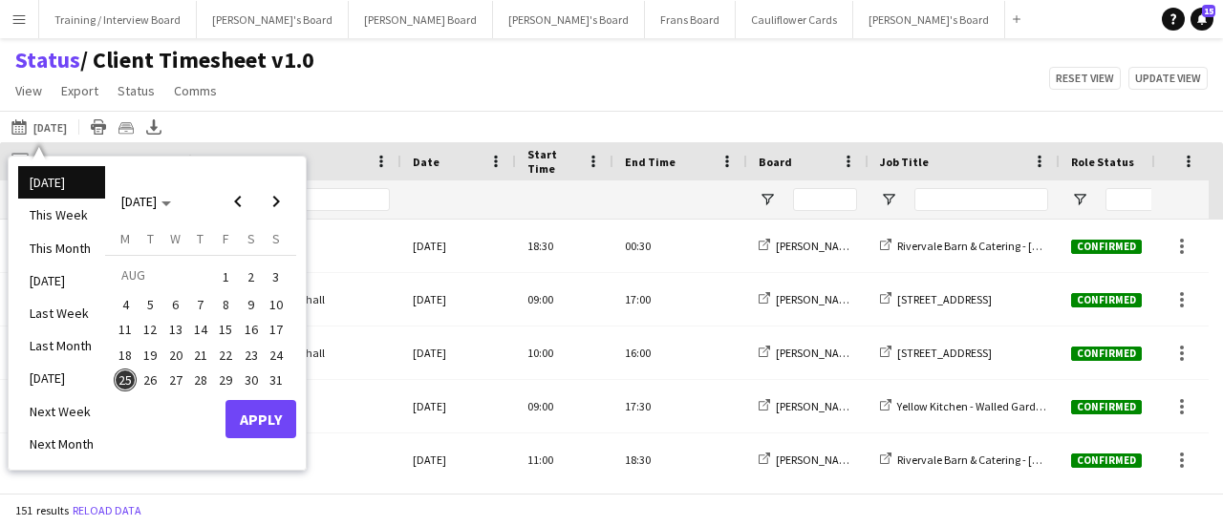
click at [154, 381] on span "26" at bounding box center [150, 380] width 23 height 23
click at [182, 379] on span "27" at bounding box center [175, 380] width 23 height 23
click at [263, 421] on button "Apply" at bounding box center [260, 419] width 71 height 38
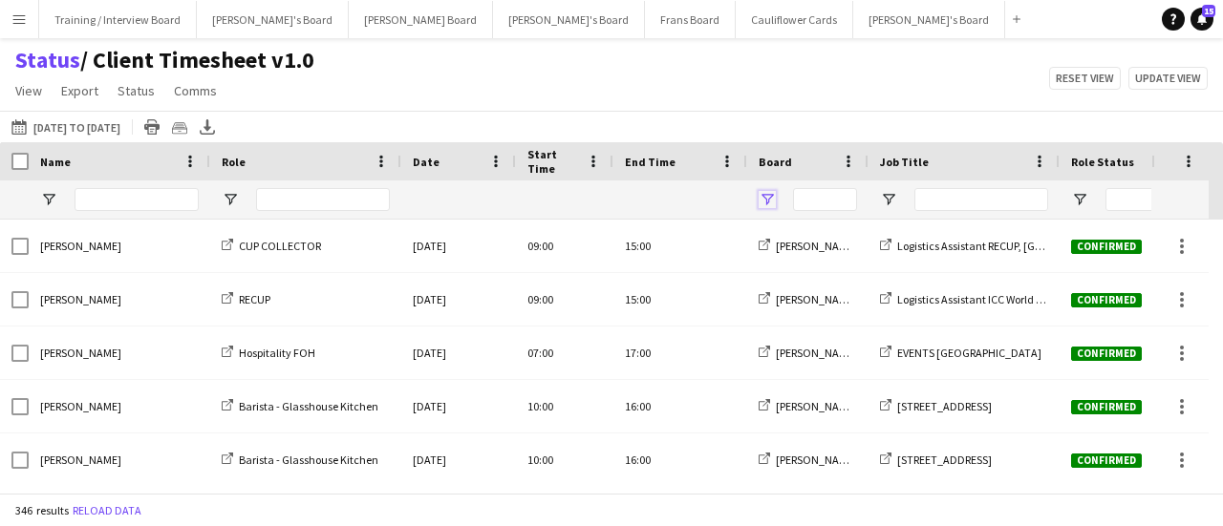
click at [766, 202] on span "Open Filter Menu" at bounding box center [767, 199] width 17 height 17
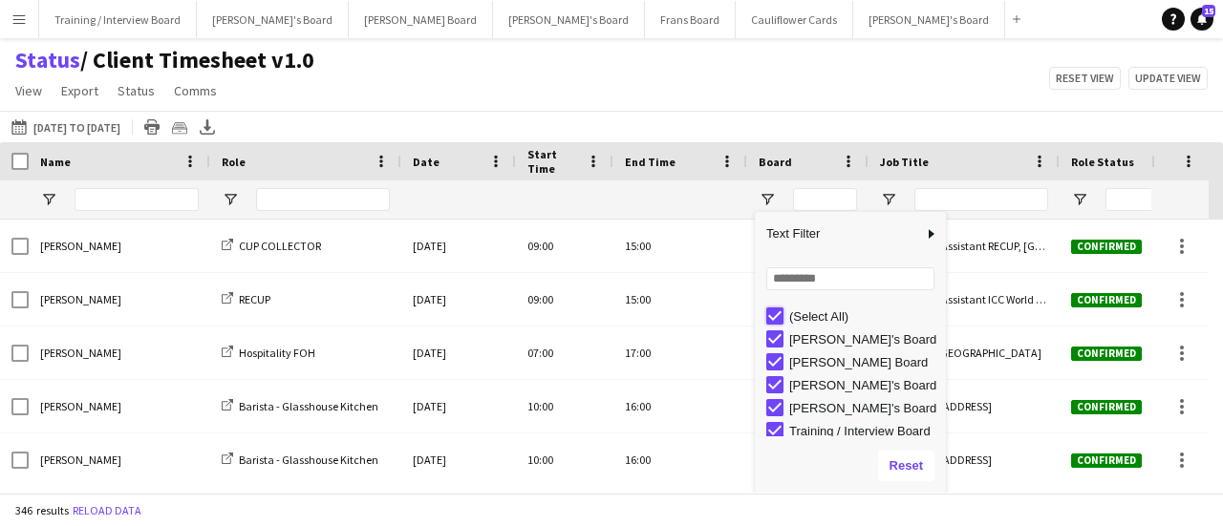
type input "***"
type input "**********"
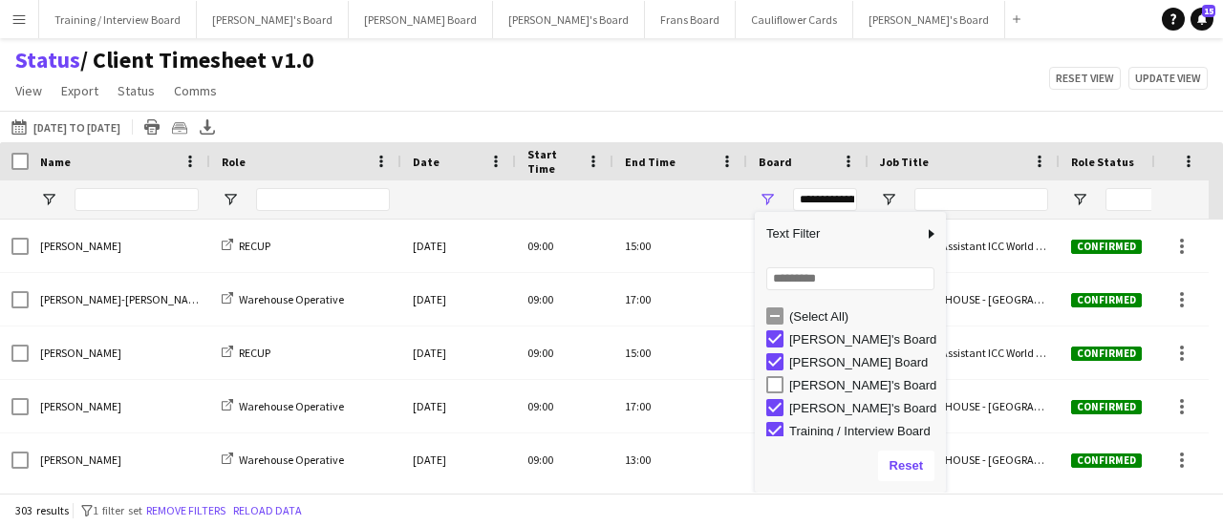
click at [858, 87] on div "Status / Client Timesheet v1.0 View Views Default view Airshow Accreditation Ai…" at bounding box center [611, 78] width 1223 height 65
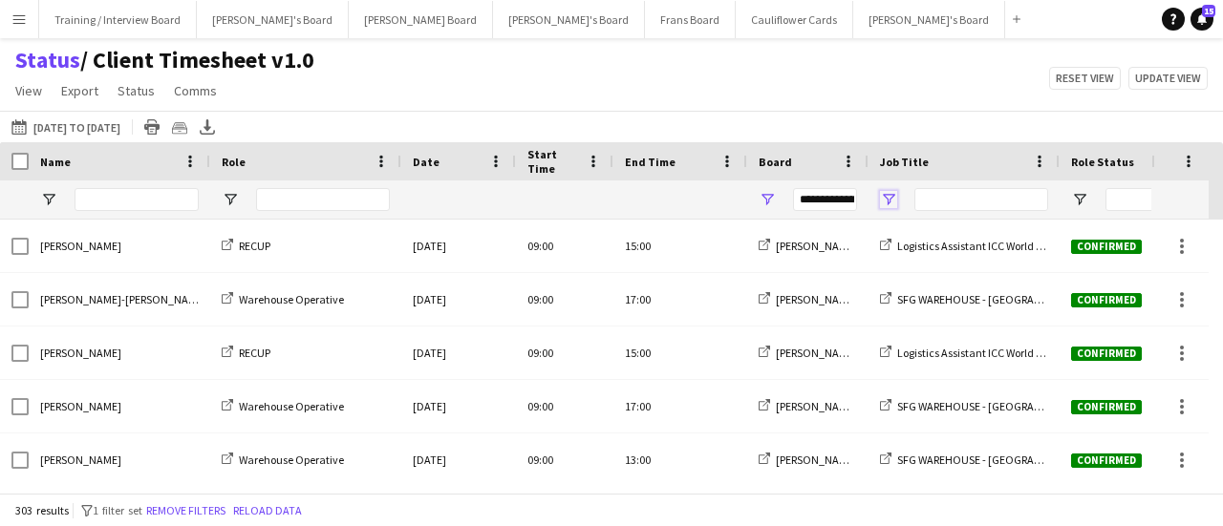
click at [895, 202] on span "Open Filter Menu" at bounding box center [888, 199] width 17 height 17
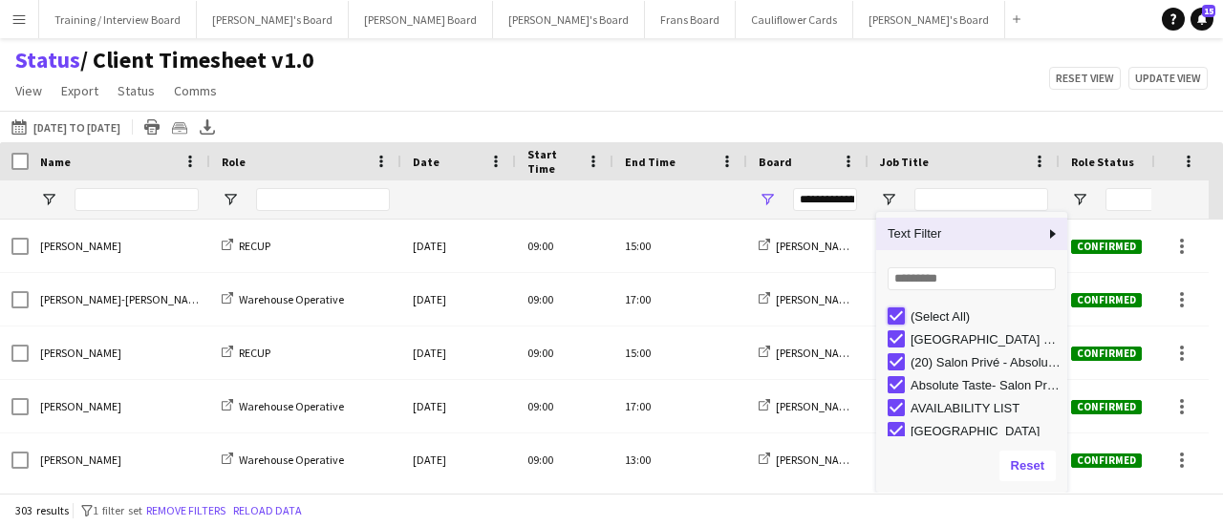
type input "***"
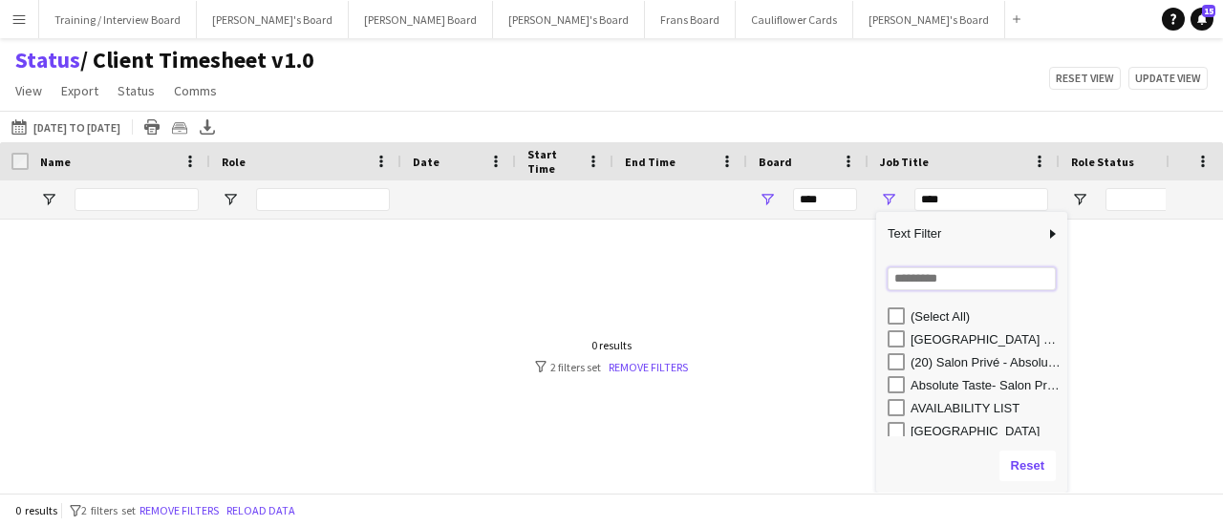
click at [934, 272] on input "Search filter values" at bounding box center [971, 278] width 168 height 23
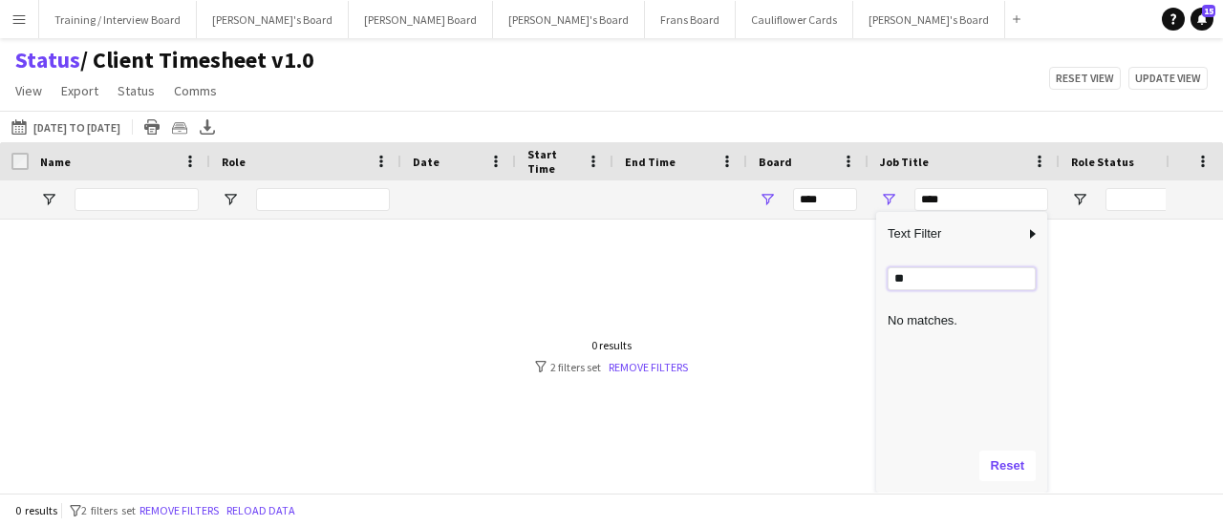
type input "*"
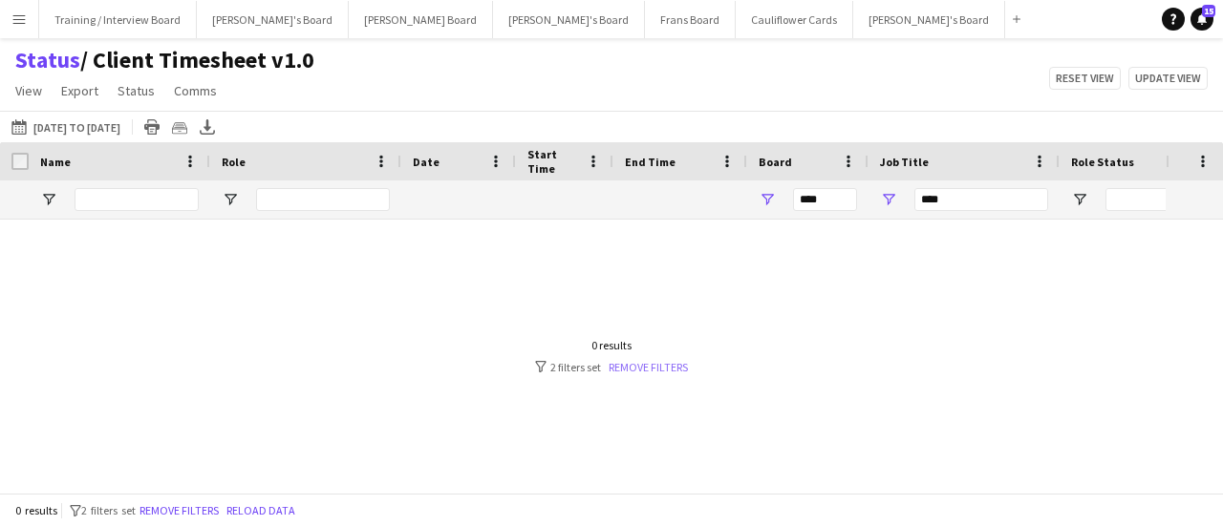
click at [653, 366] on link "Remove filters" at bounding box center [648, 367] width 79 height 14
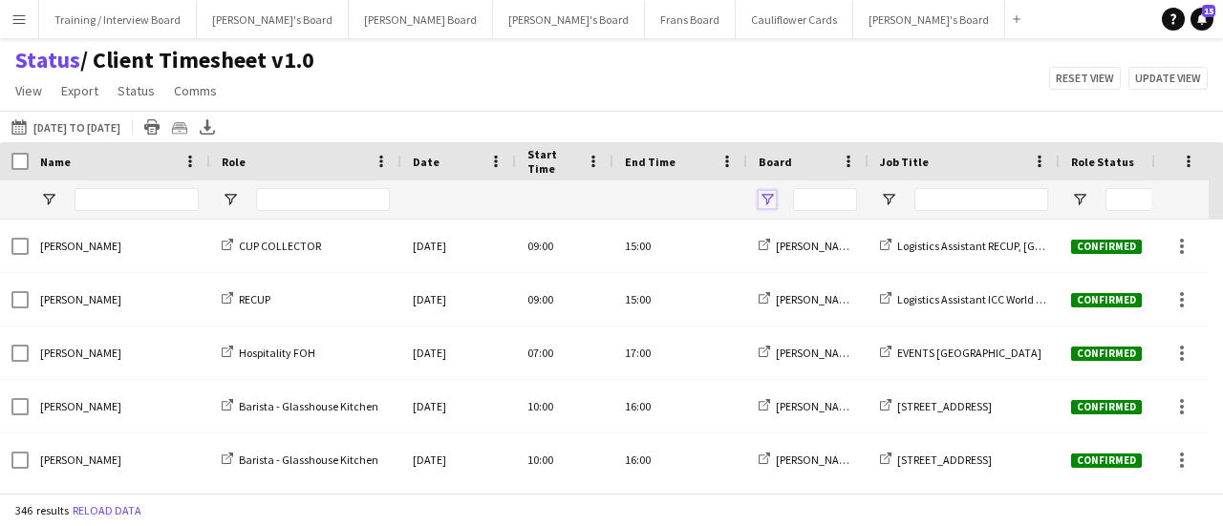
click at [774, 198] on span "Open Filter Menu" at bounding box center [767, 199] width 17 height 17
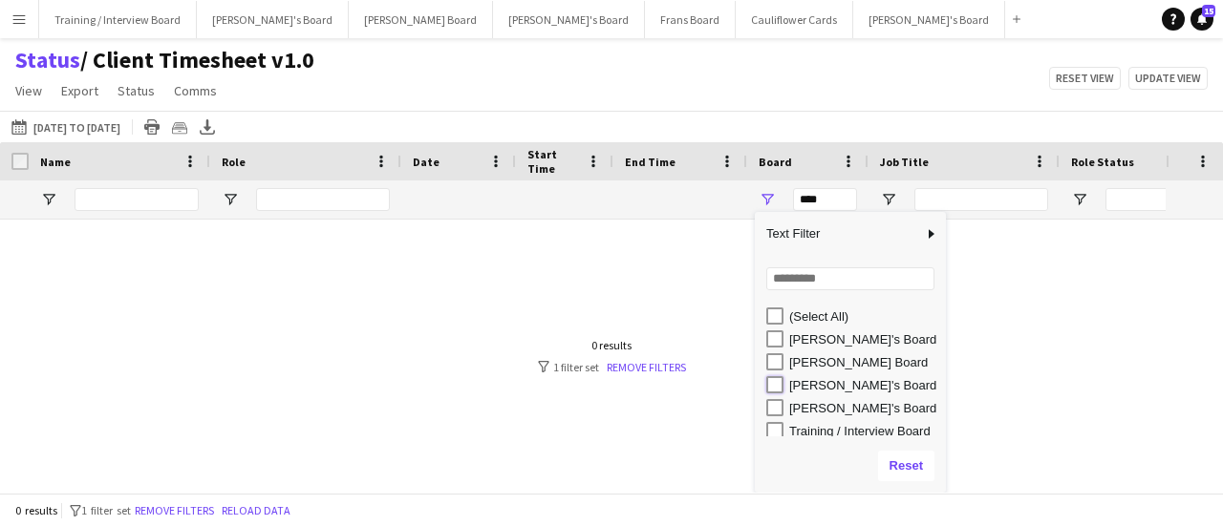
type input "**********"
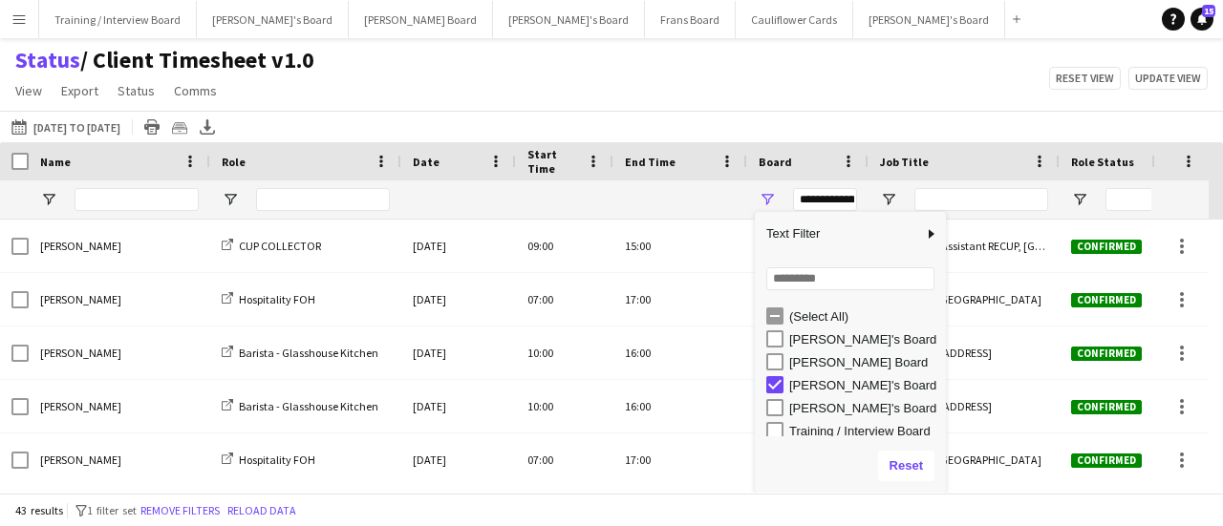
click at [782, 83] on div "Status / Client Timesheet v1.0 View Views Default view Airshow Accreditation Ai…" at bounding box center [611, 78] width 1223 height 65
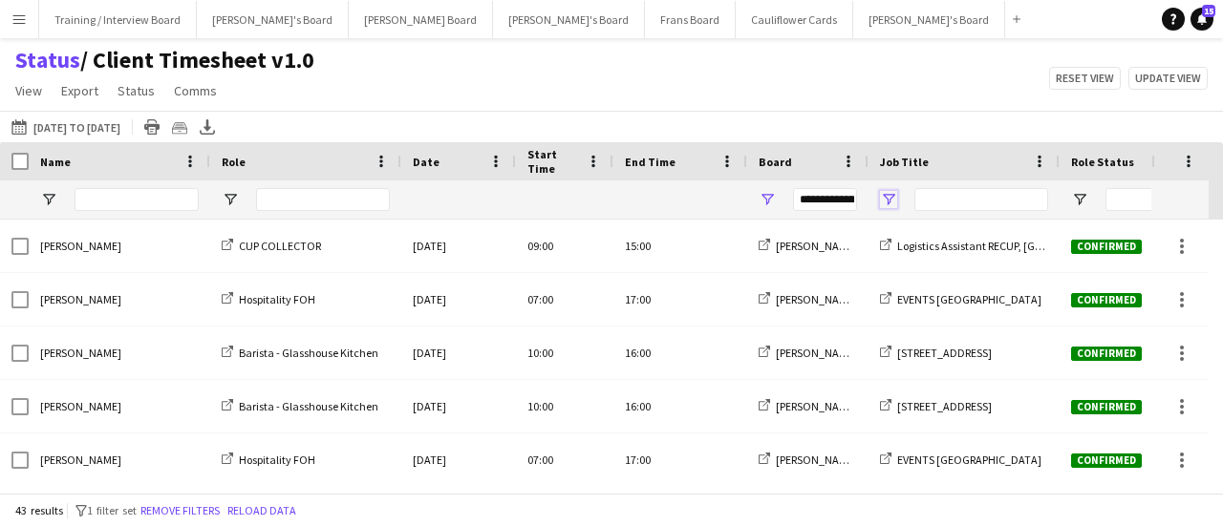
click at [886, 200] on span "Open Filter Menu" at bounding box center [888, 199] width 17 height 17
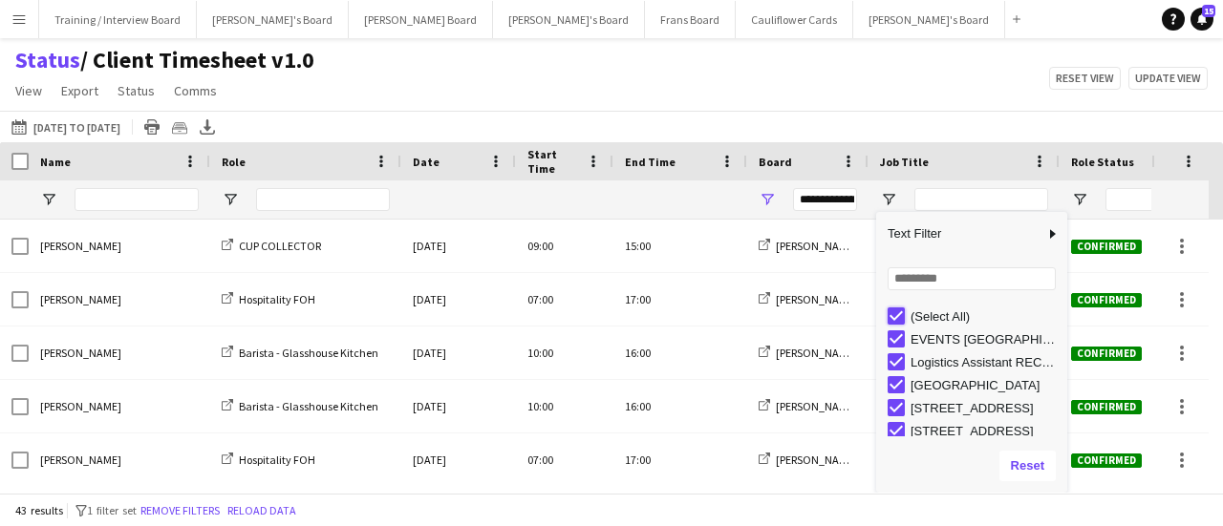
type input "***"
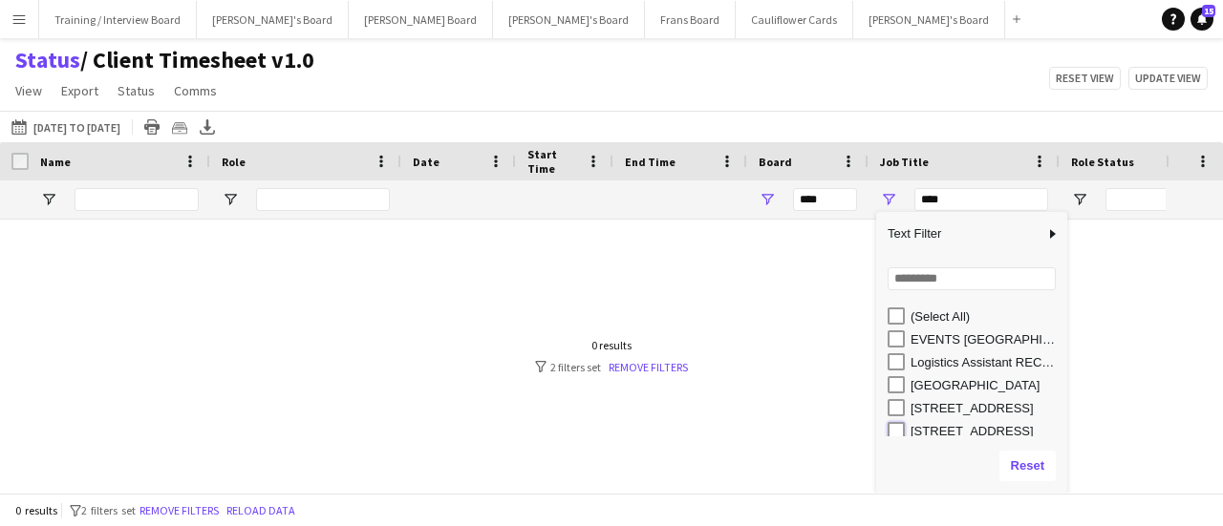
type input "**********"
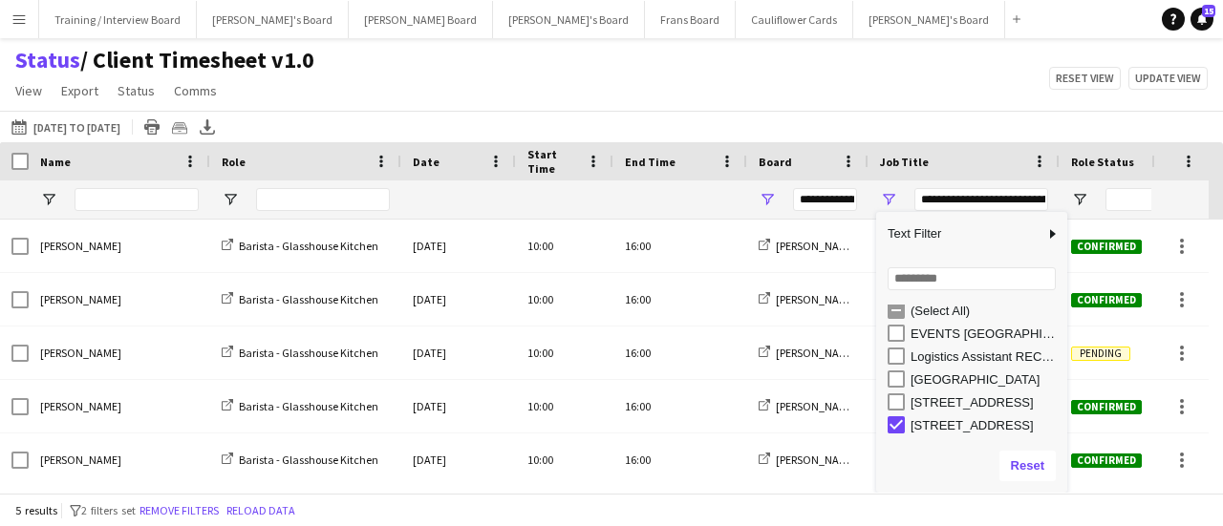
click at [741, 123] on div "[DATE] to [DATE] [DATE] to [DATE] [DATE] This Week This Month [DATE] Last Week …" at bounding box center [611, 127] width 1223 height 32
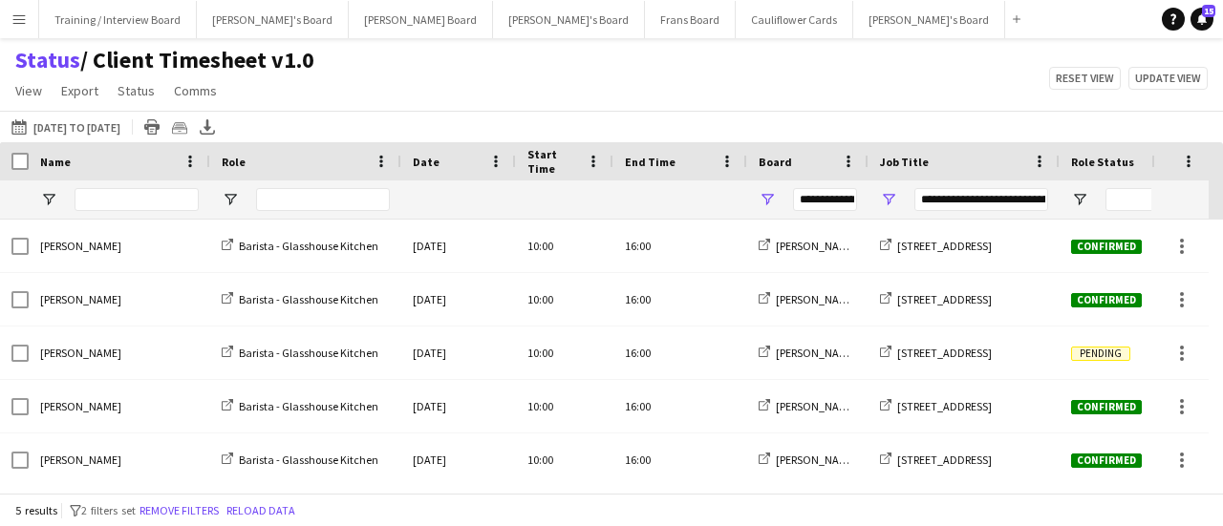
click at [1081, 189] on div at bounding box center [1126, 200] width 134 height 38
click at [1079, 196] on span "Open Filter Menu" at bounding box center [1079, 199] width 17 height 17
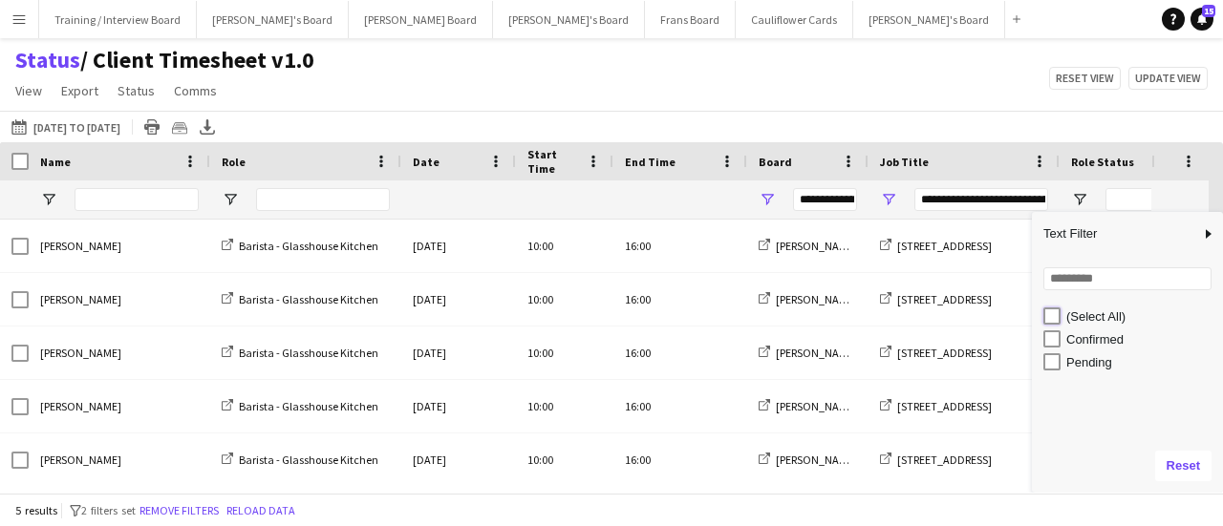
type input "***"
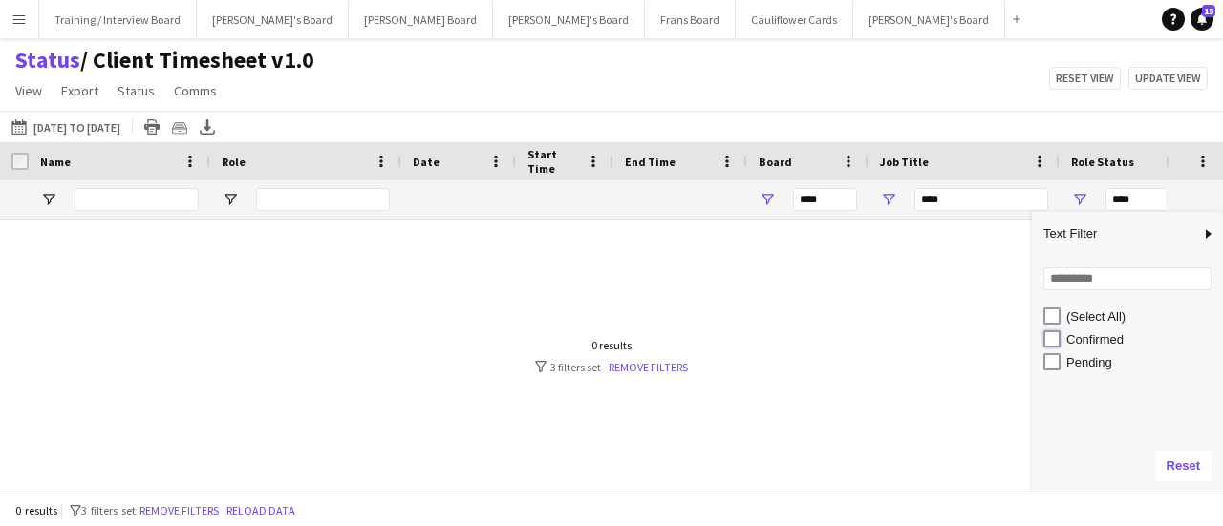
type input "**********"
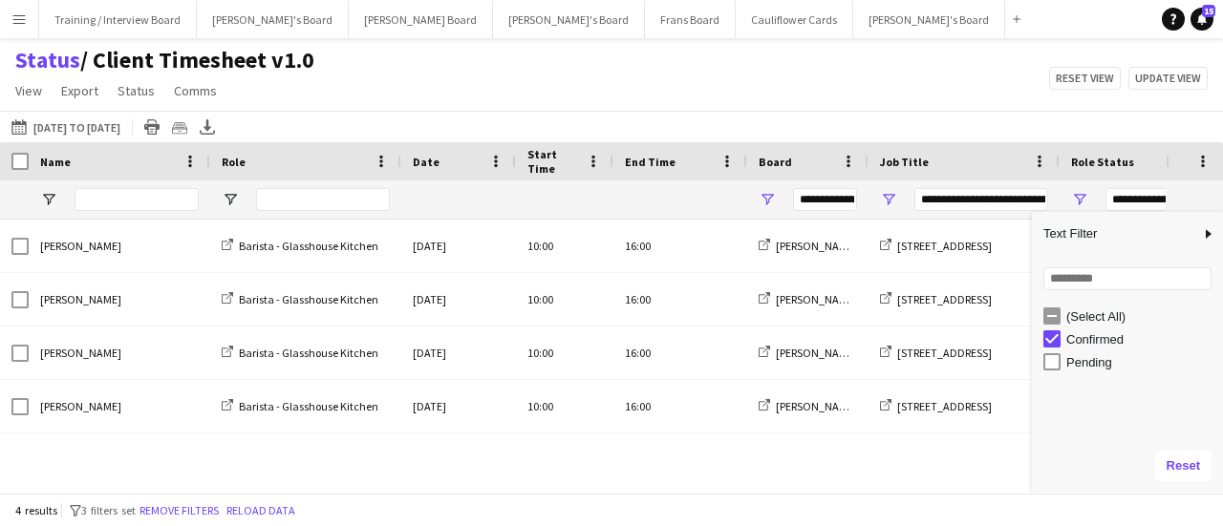
click at [745, 105] on div "Status / Client Timesheet v1.0 View Views Default view Airshow Accreditation Ai…" at bounding box center [611, 78] width 1223 height 65
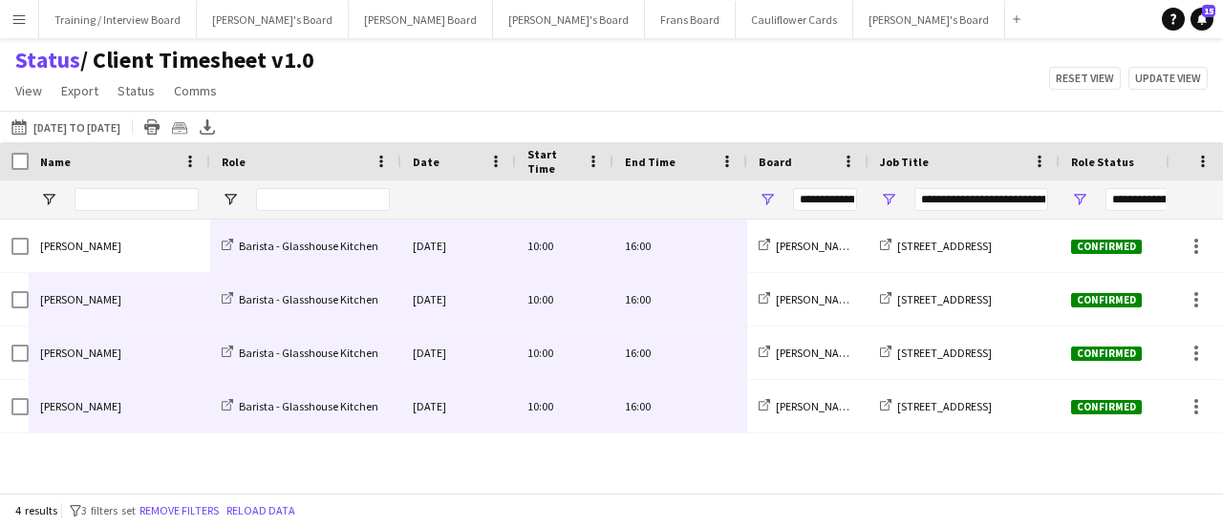
drag, startPoint x: 93, startPoint y: 244, endPoint x: 730, endPoint y: 417, distance: 660.5
click at [730, 417] on div "[PERSON_NAME] Barista - Glasshouse Kitchen [DATE] 10:00 16:00 [PERSON_NAME]'s B…" at bounding box center [778, 327] width 1556 height 214
click at [853, 20] on button "[PERSON_NAME]'s Board Close" at bounding box center [929, 19] width 152 height 37
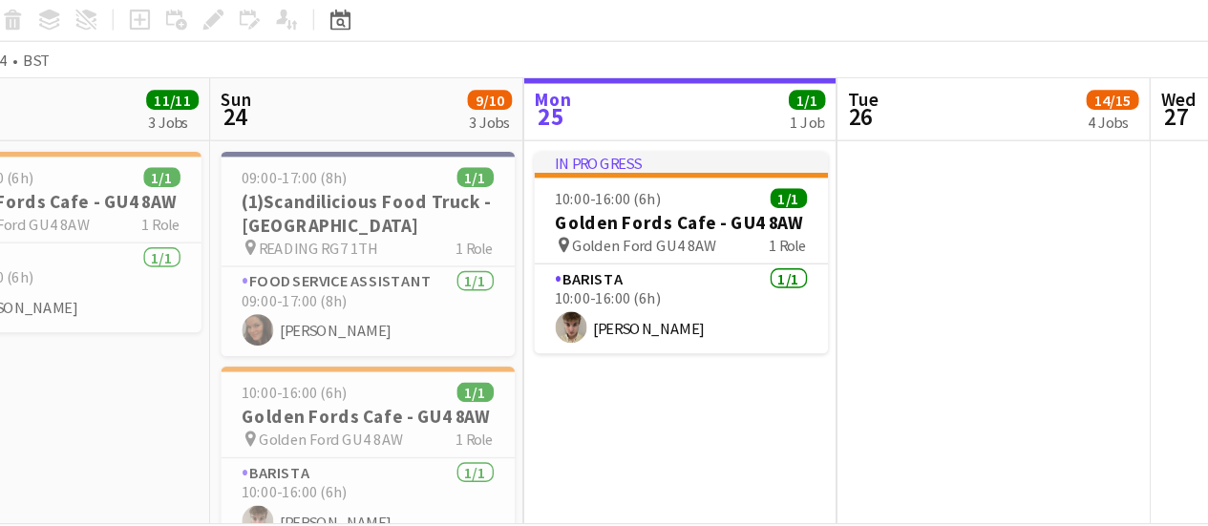
scroll to position [0, 553]
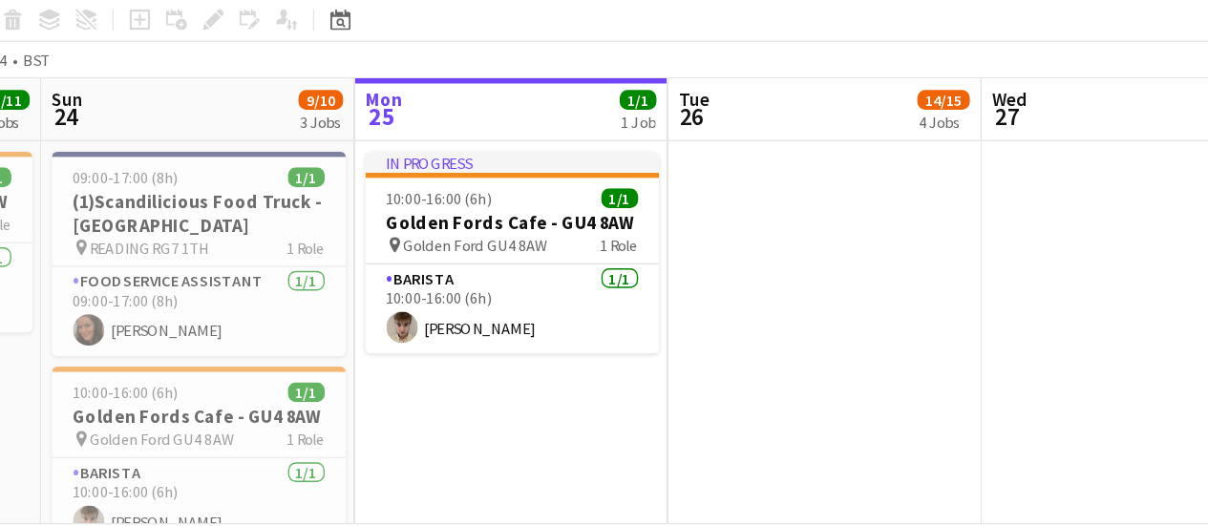
drag, startPoint x: 373, startPoint y: 416, endPoint x: 478, endPoint y: 317, distance: 144.0
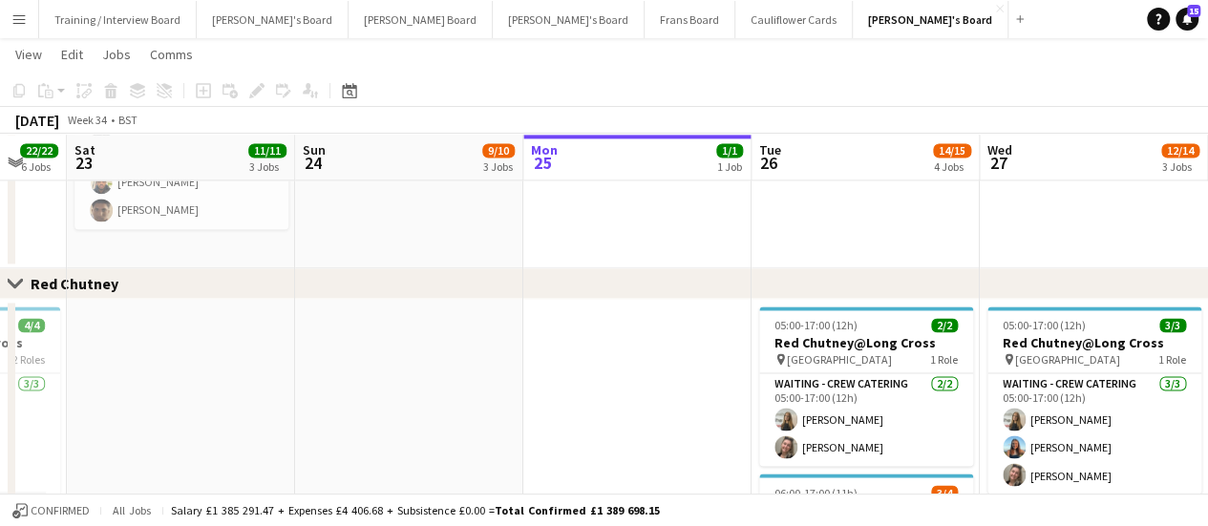
scroll to position [0, 614]
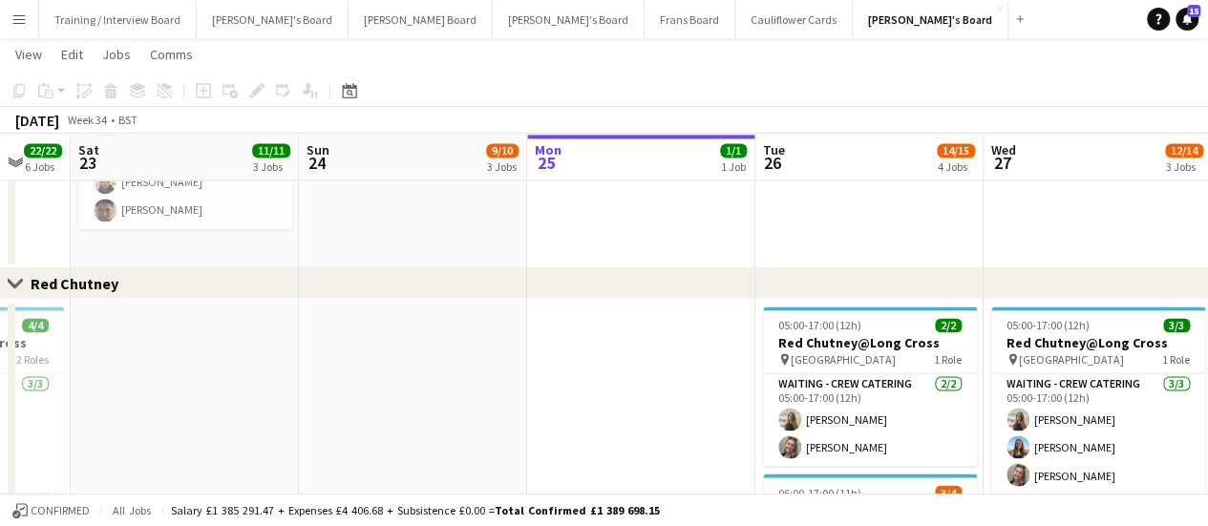
drag, startPoint x: 246, startPoint y: 386, endPoint x: 545, endPoint y: 357, distance: 300.4
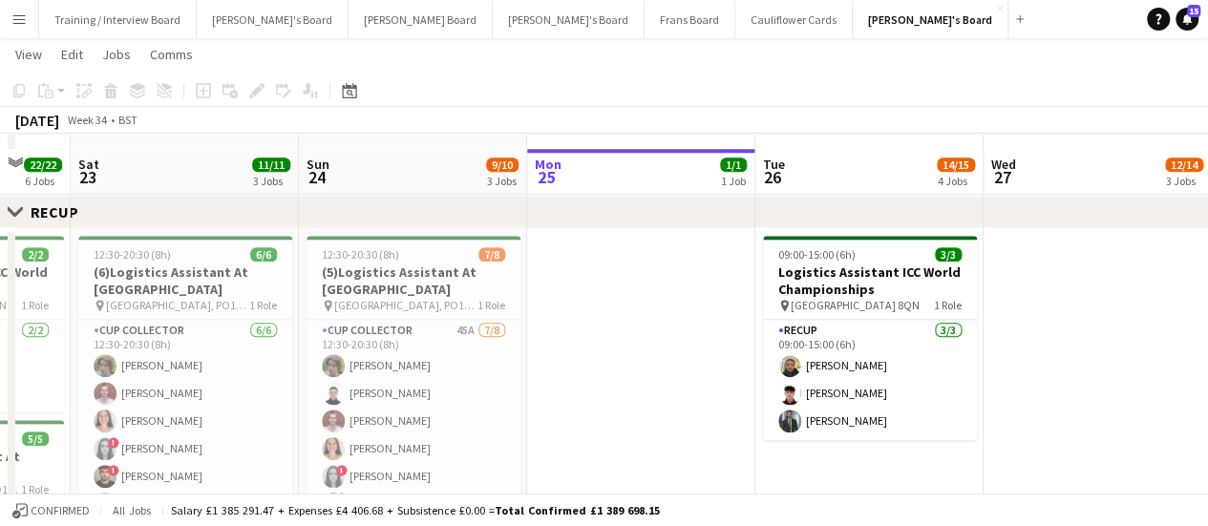
scroll to position [904, 0]
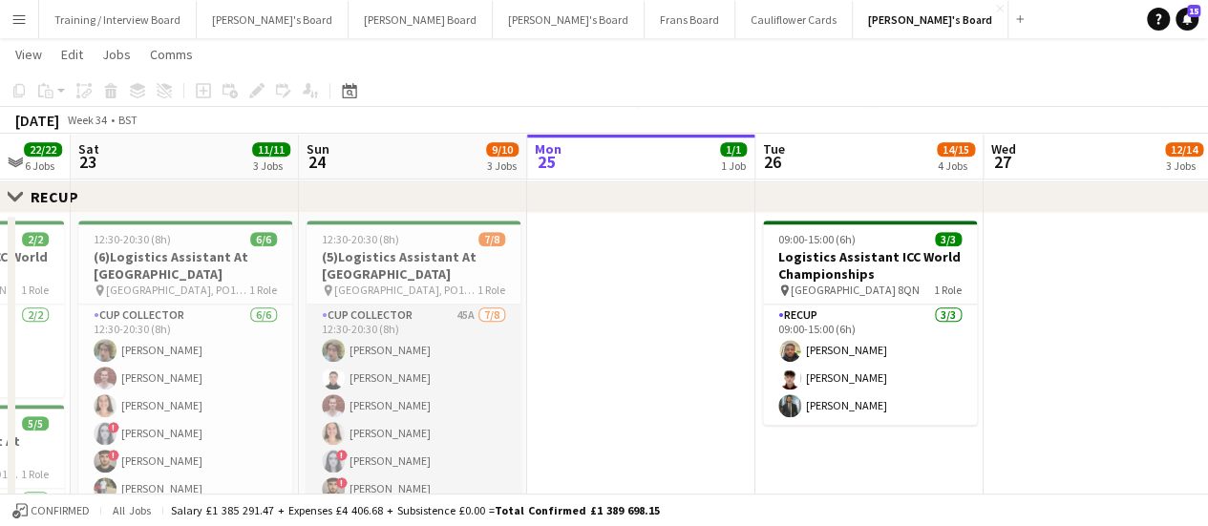
click at [417, 374] on app-card-role "CUP COLLECTOR 45A 7/8 12:30-20:30 (8h) luke downing Sam Selman Emma Baker Ameli…" at bounding box center [414, 434] width 214 height 259
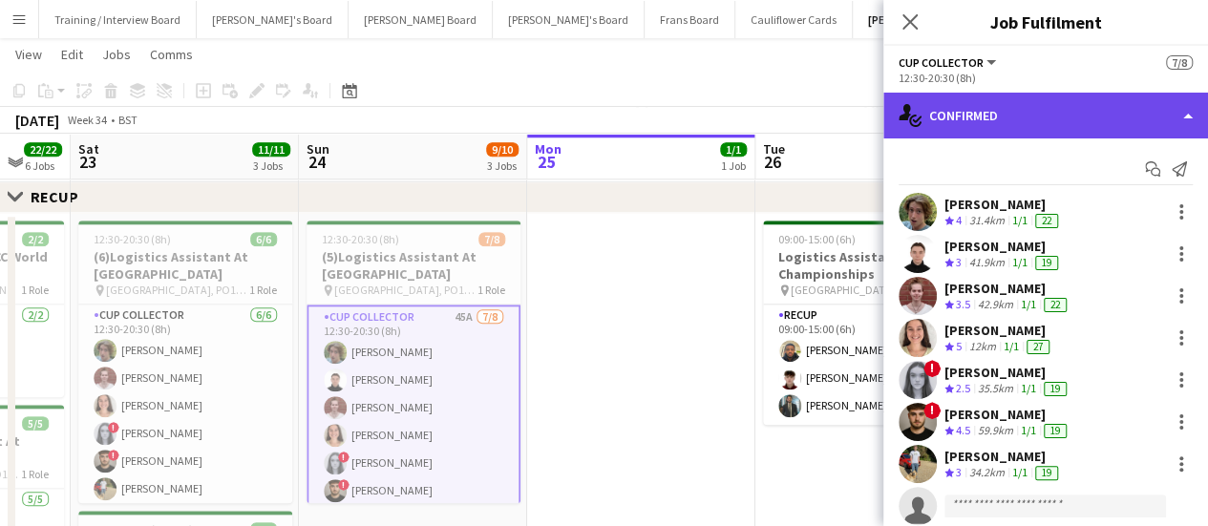
click at [1081, 100] on div "single-neutral-actions-check-2 Confirmed" at bounding box center [1046, 116] width 325 height 46
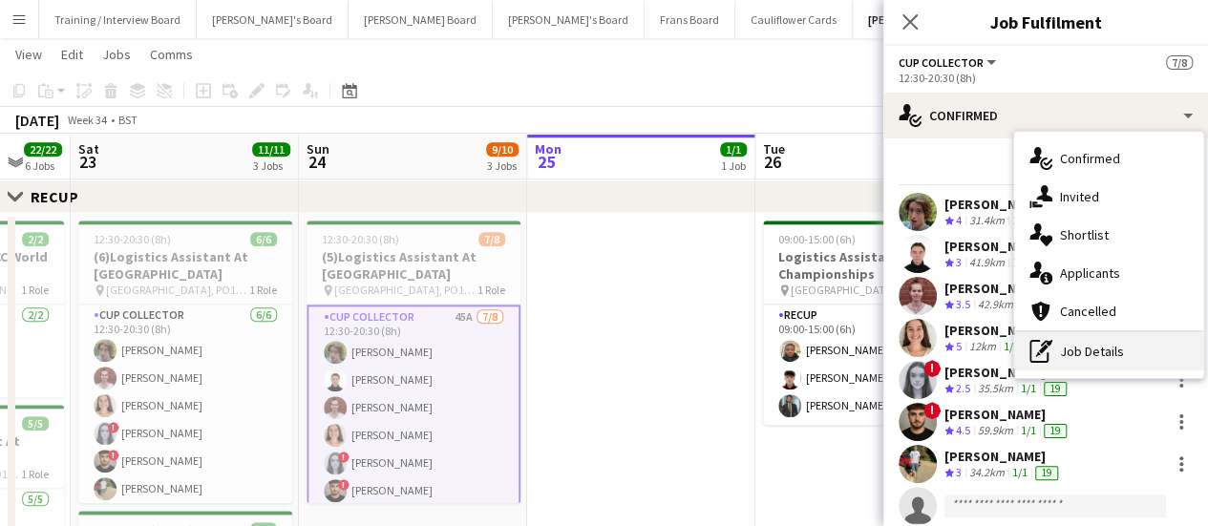
click at [1155, 344] on div "pen-write Job Details" at bounding box center [1109, 351] width 189 height 38
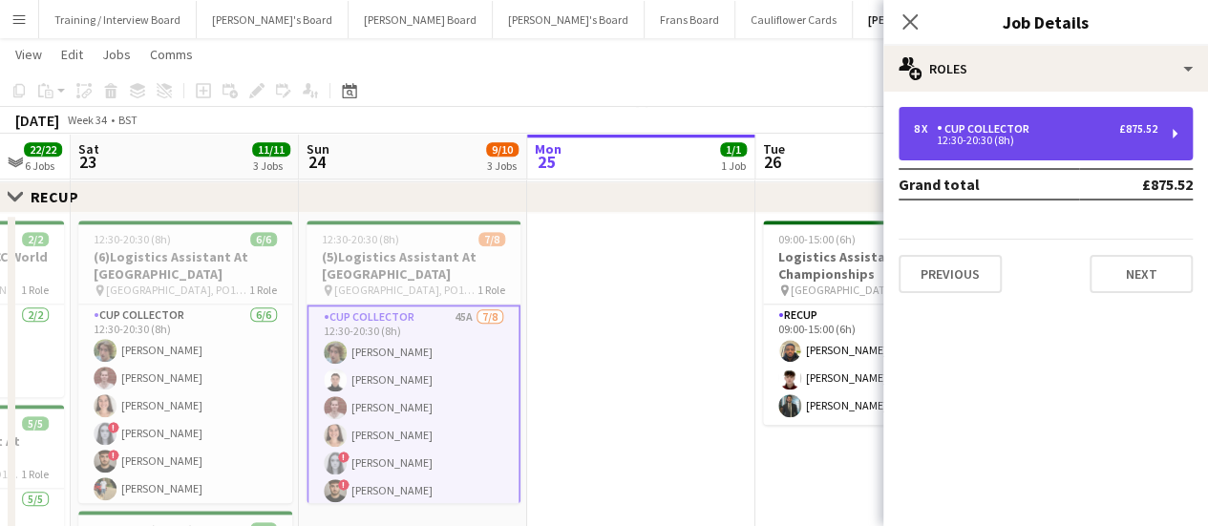
click at [942, 145] on div "12:30-20:30 (8h)" at bounding box center [1036, 141] width 244 height 10
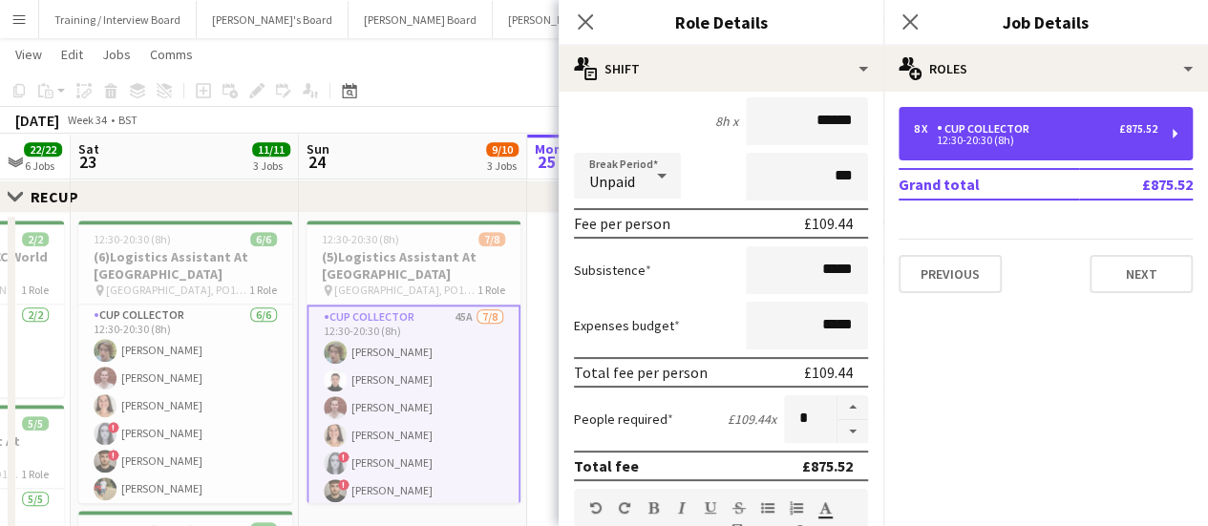
scroll to position [183, 0]
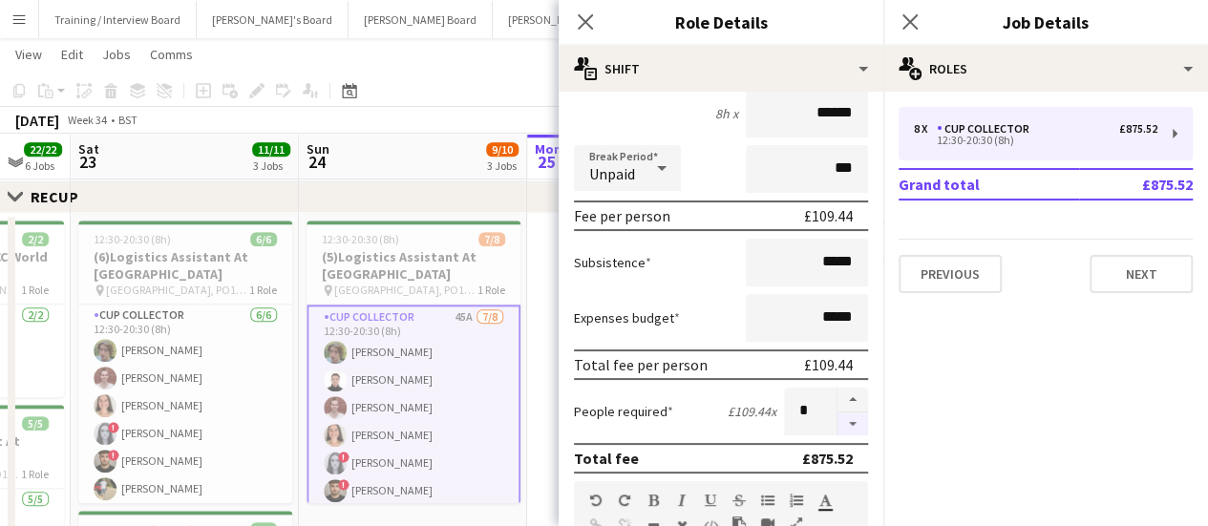
click at [838, 423] on button "button" at bounding box center [853, 425] width 31 height 24
type input "*"
click at [453, 182] on div "Close set RECUP" at bounding box center [604, 197] width 1208 height 31
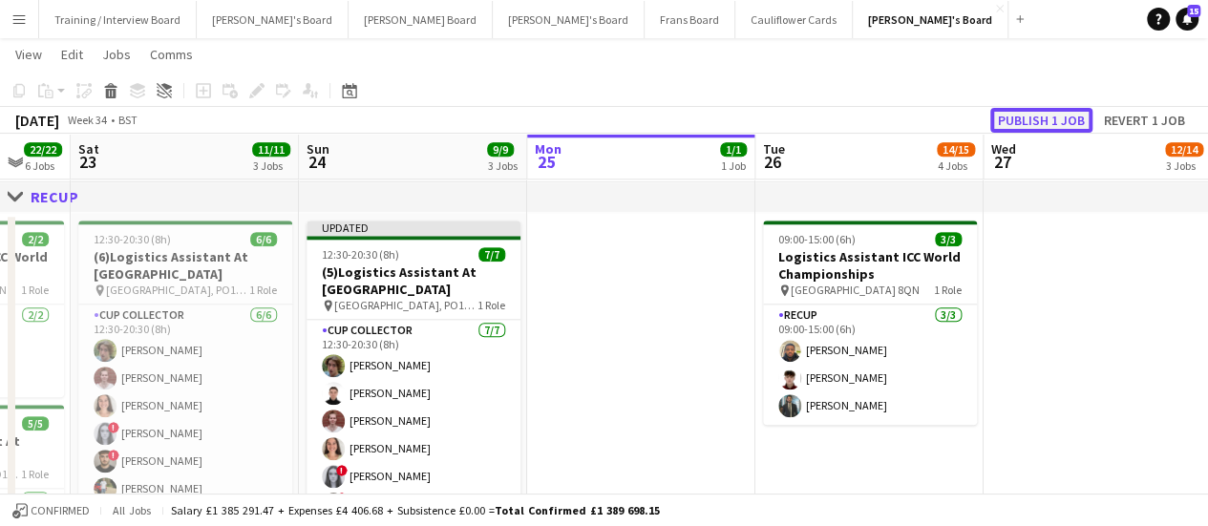
click at [1040, 119] on button "Publish 1 job" at bounding box center [1042, 120] width 102 height 25
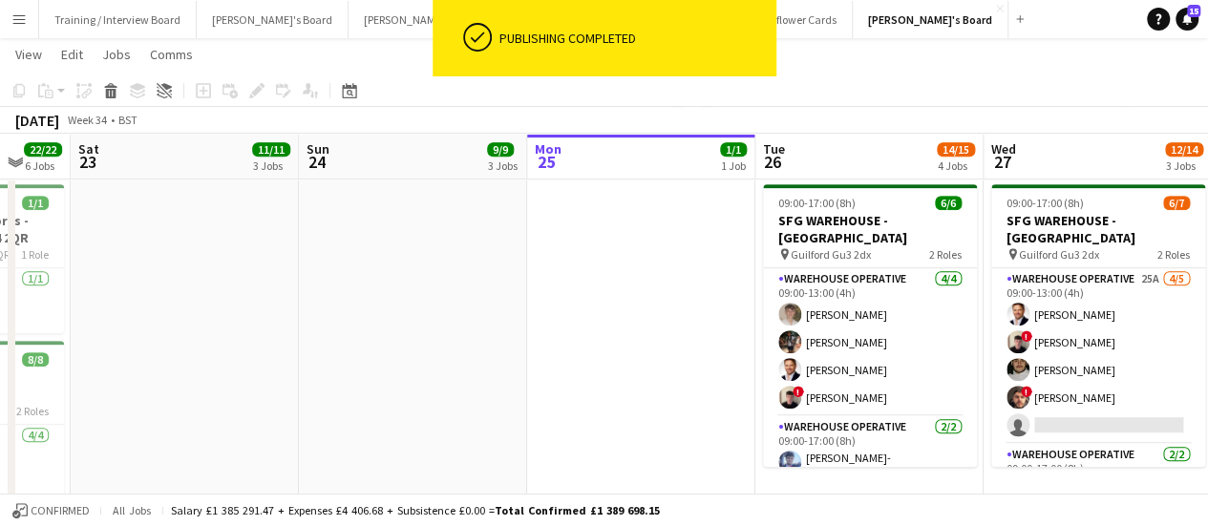
scroll to position [431, 0]
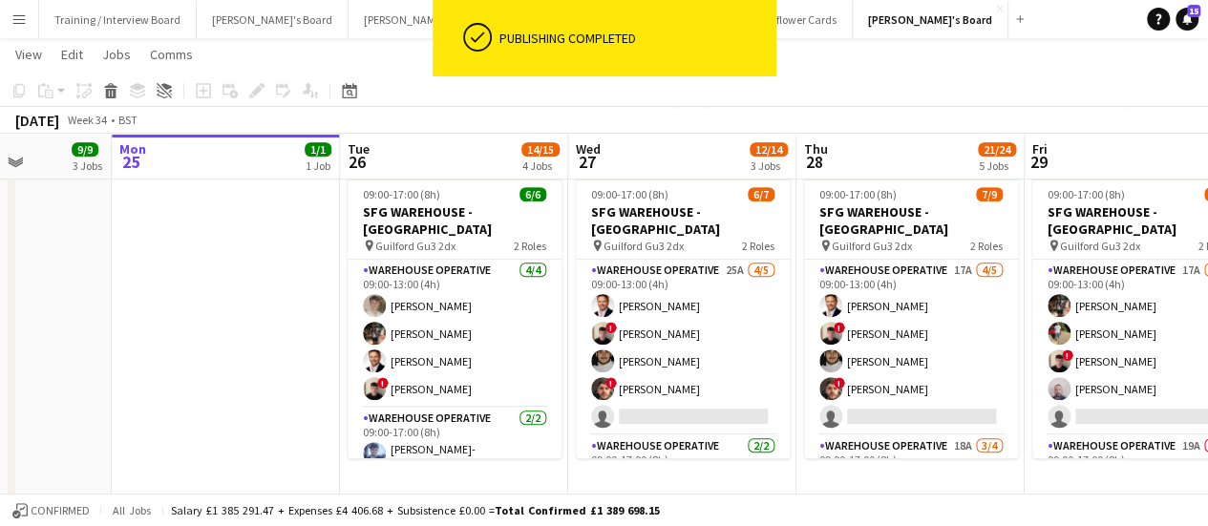
drag, startPoint x: 1032, startPoint y: 301, endPoint x: 617, endPoint y: 342, distance: 416.6
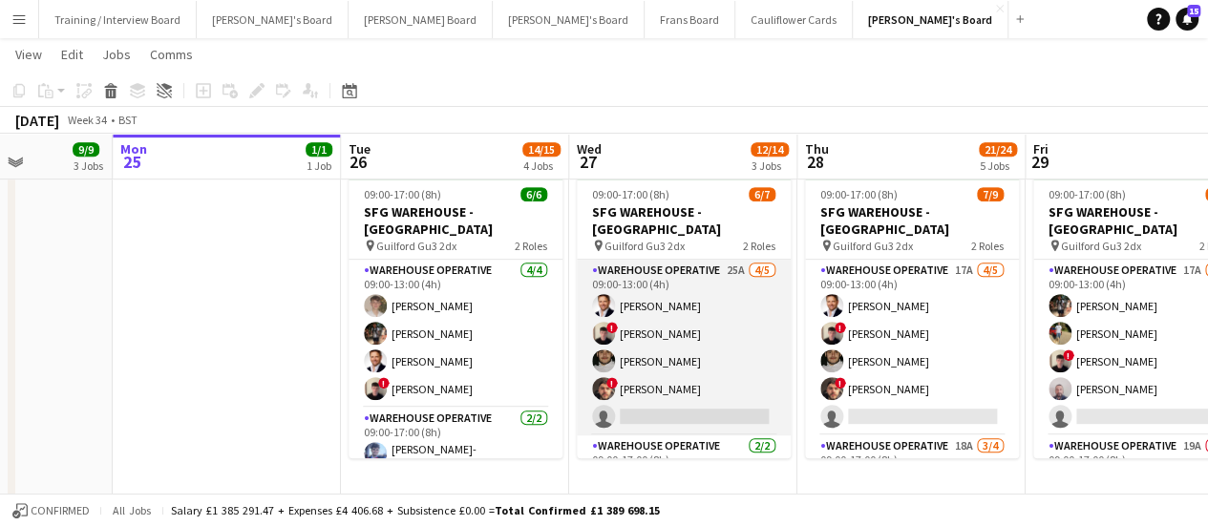
click at [664, 335] on app-card-role "Warehouse Operative 25A 4/5 09:00-13:00 (4h) Gustav Ek ! Jonathan Gilbert Henry…" at bounding box center [684, 348] width 214 height 176
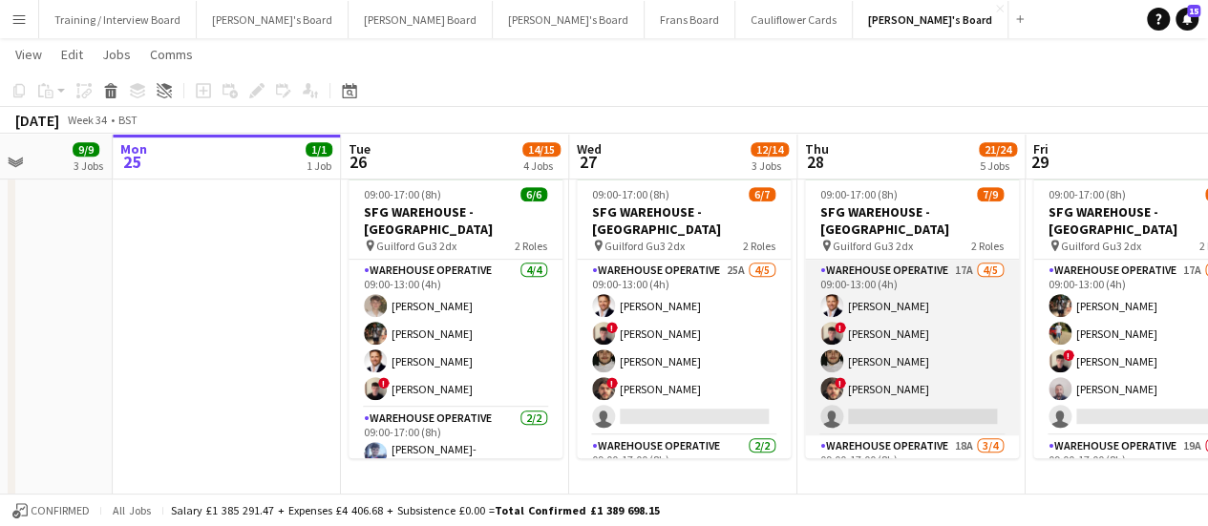
click at [839, 322] on app-user-avatar at bounding box center [832, 333] width 23 height 23
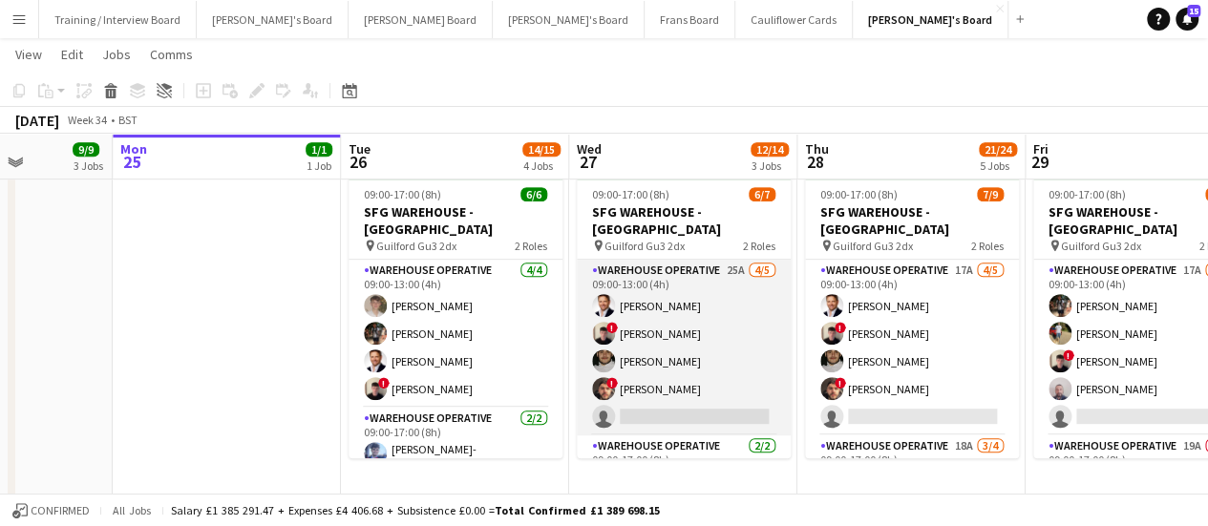
click at [680, 348] on app-card-role "Warehouse Operative 25A 4/5 09:00-13:00 (4h) Gustav Ek ! Jonathan Gilbert Henry…" at bounding box center [684, 348] width 214 height 176
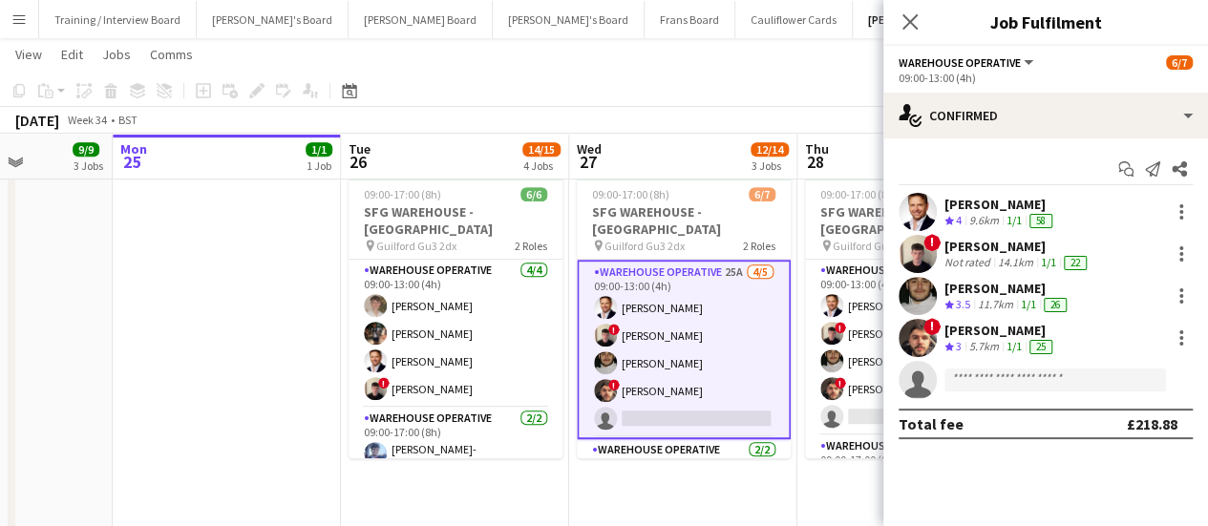
click at [660, 482] on app-date-cell "09:00-17:00 (8h) 6/7 SFG WAREHOUSE - GUILDFORD pin Guilford Gu3 2dx 2 Roles War…" at bounding box center [683, 411] width 228 height 487
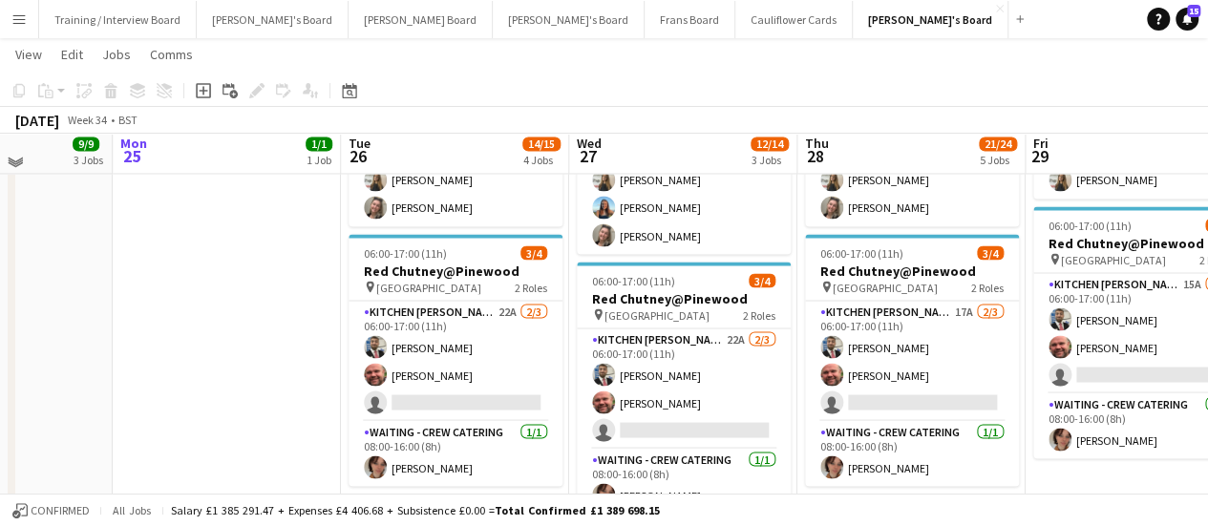
scroll to position [1670, 0]
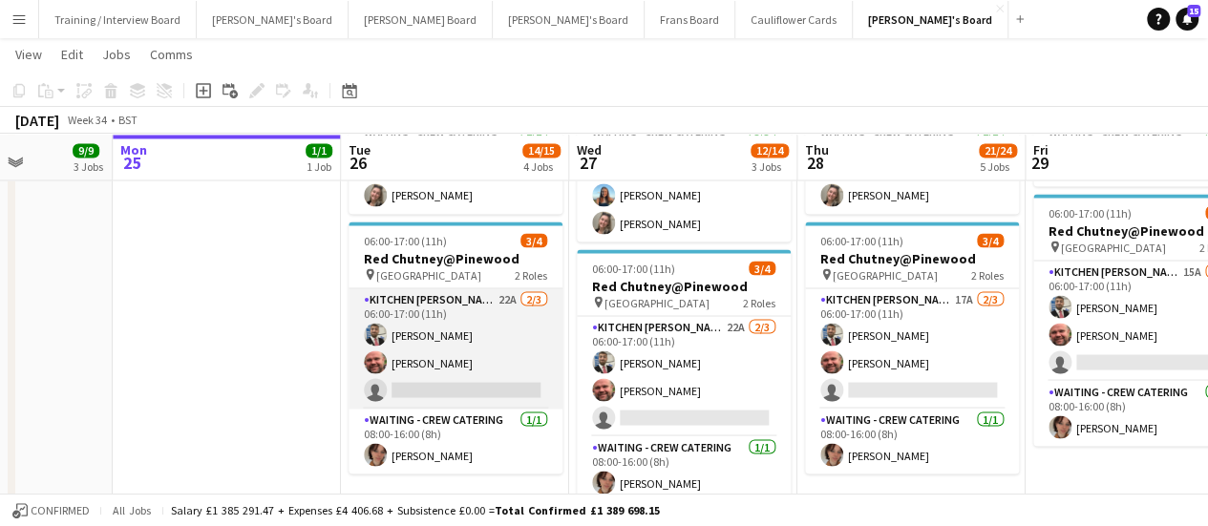
click at [434, 368] on app-card-role "Kitchen Porter 22A 2/3 06:00-17:00 (11h) Jamie Soane Dyllon McGregor single-neu…" at bounding box center [456, 349] width 214 height 120
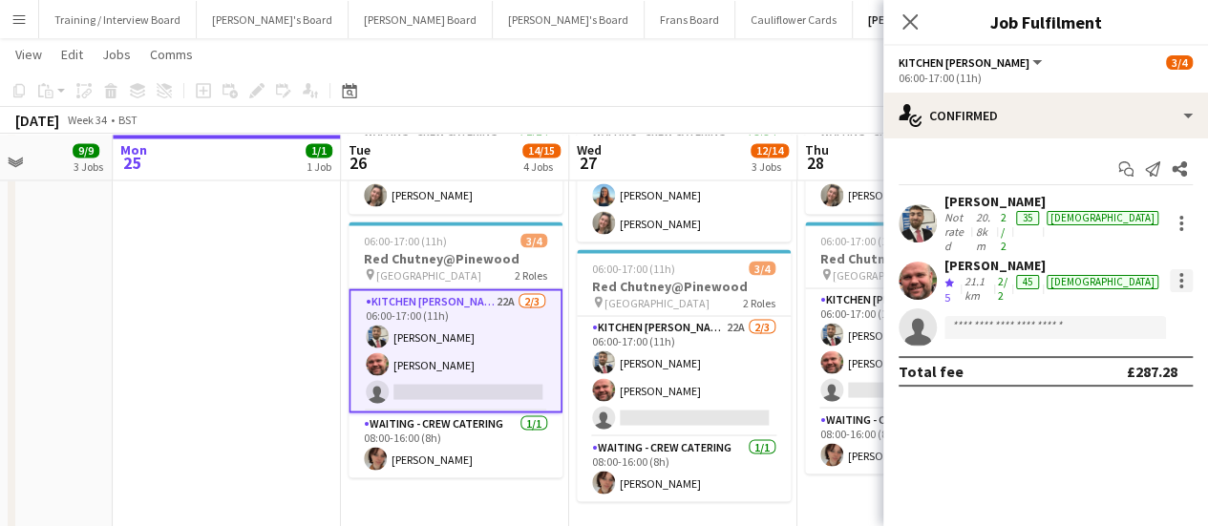
click at [1181, 279] on div at bounding box center [1182, 281] width 4 height 4
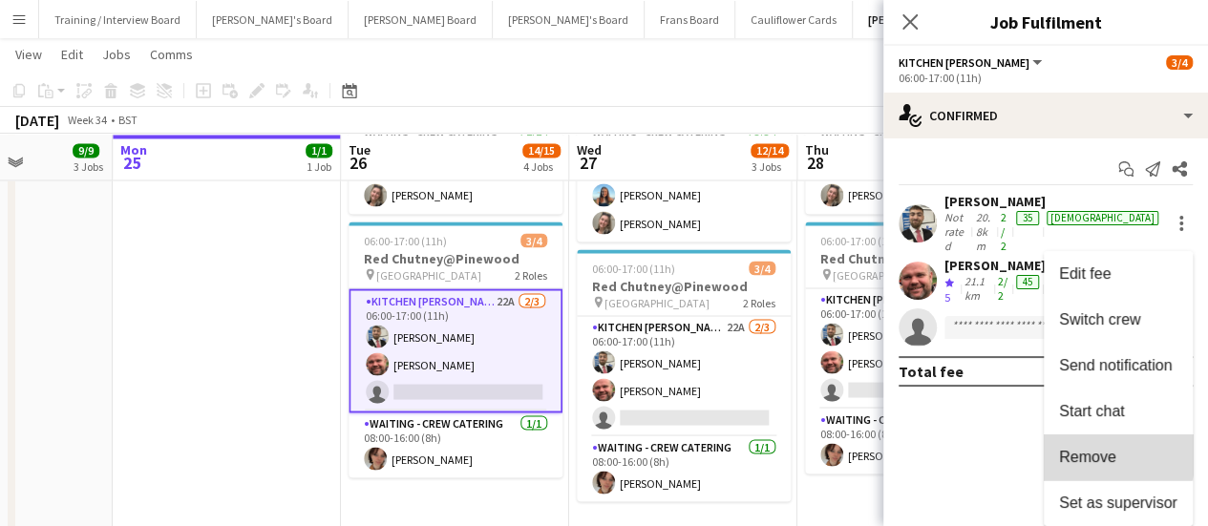
click at [1074, 445] on button "Remove" at bounding box center [1118, 458] width 149 height 46
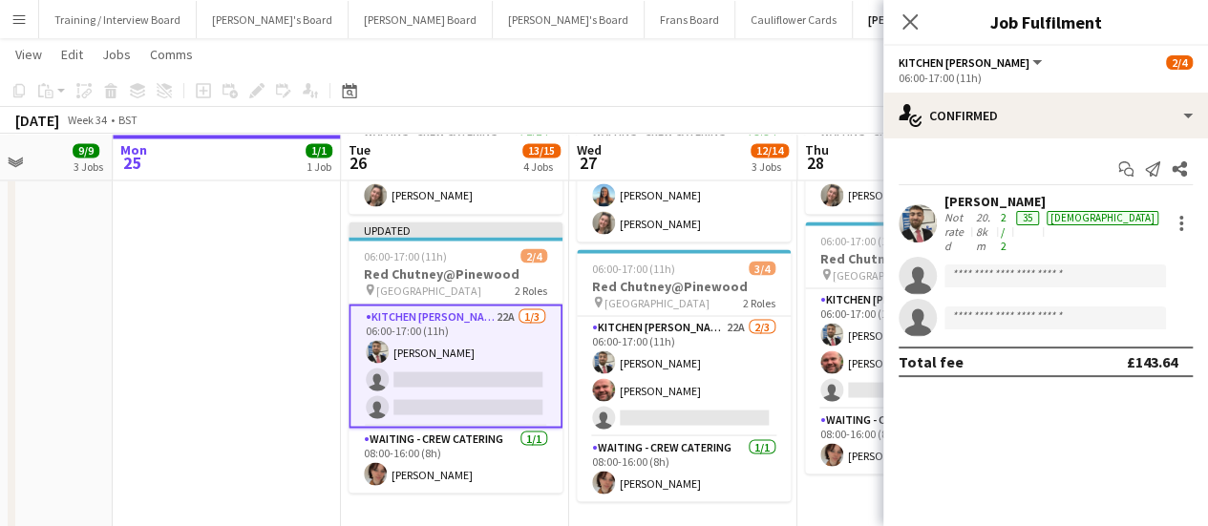
click at [491, 335] on app-card-role "Kitchen Porter 22A 1/3 06:00-17:00 (11h) Jamie Soane single-neutral-actions sin…" at bounding box center [456, 366] width 214 height 124
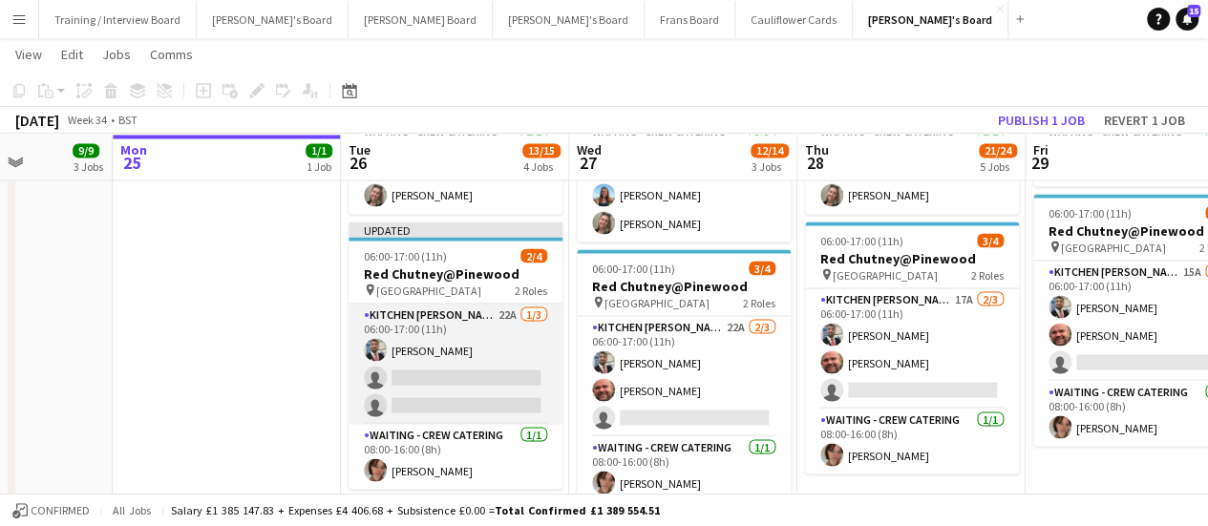
click at [471, 354] on app-card-role "Kitchen Porter 22A 1/3 06:00-17:00 (11h) Jamie Soane single-neutral-actions sin…" at bounding box center [456, 364] width 214 height 120
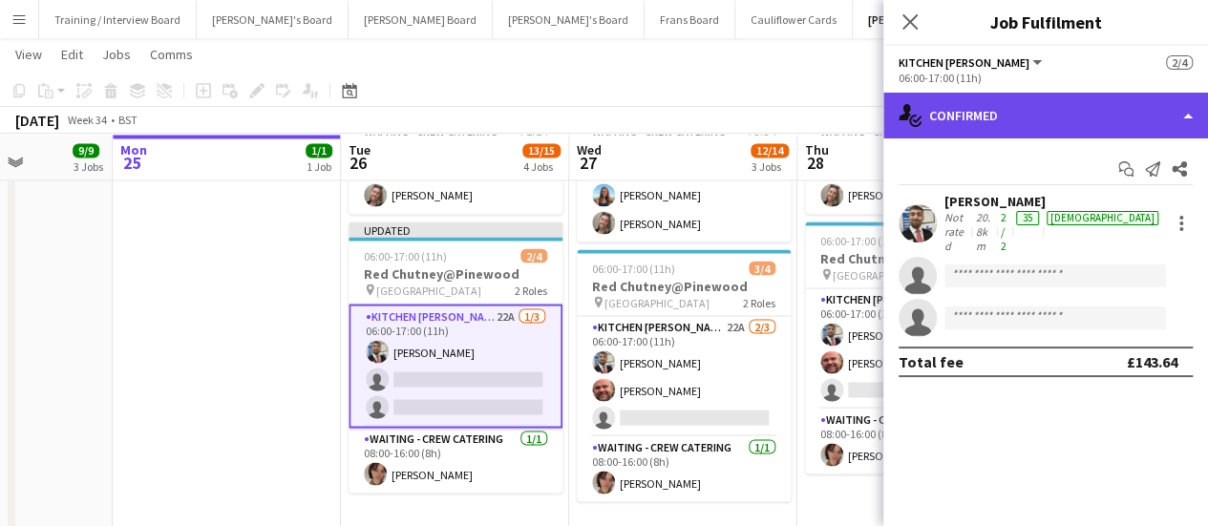
click at [1032, 124] on div "single-neutral-actions-check-2 Confirmed" at bounding box center [1046, 116] width 325 height 46
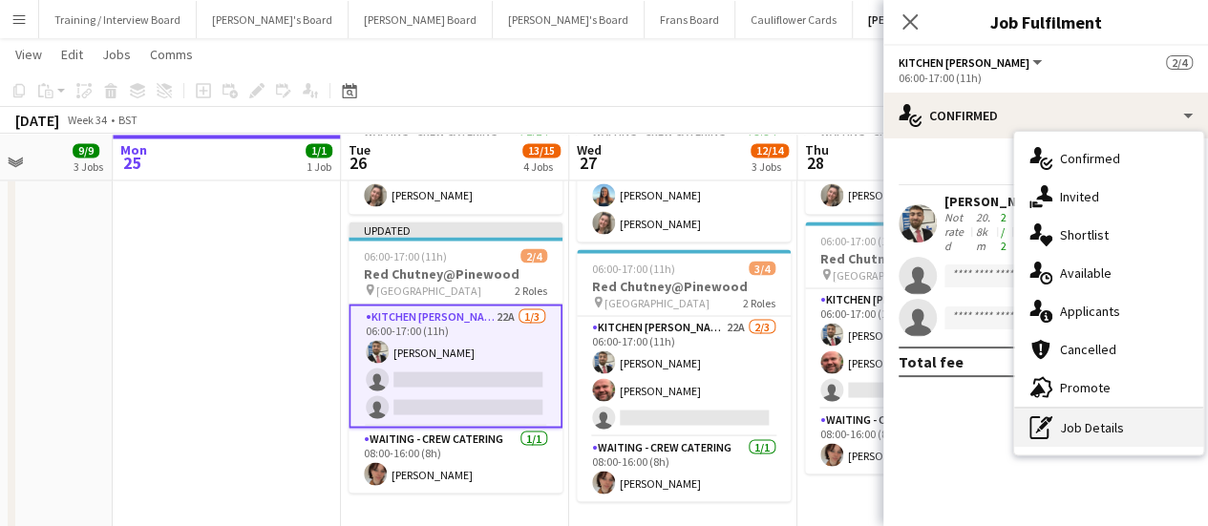
click at [1060, 428] on div "pen-write Job Details" at bounding box center [1109, 428] width 189 height 38
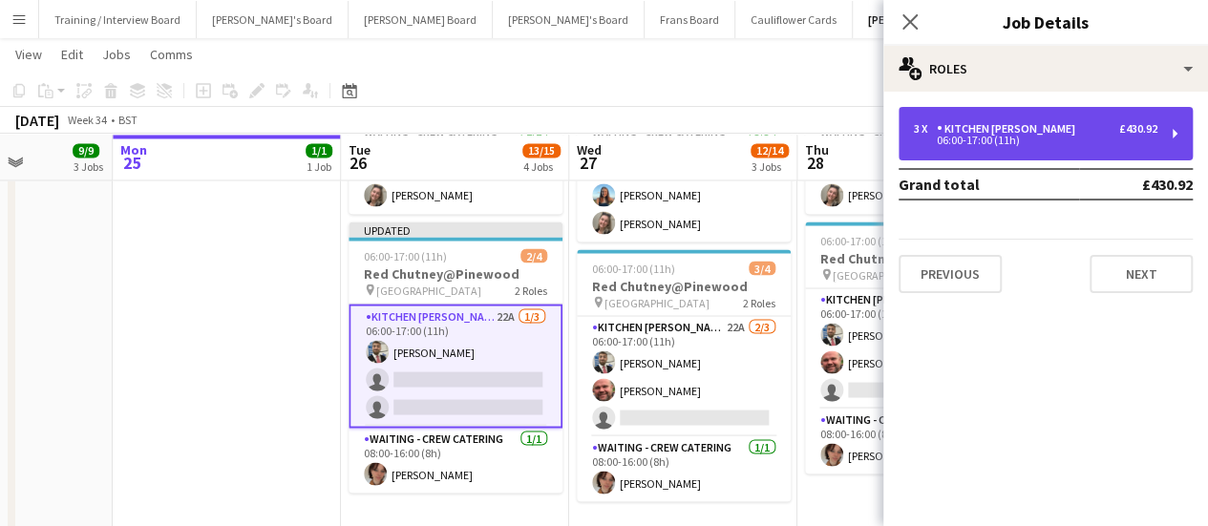
click at [985, 131] on div "Kitchen [PERSON_NAME]" at bounding box center [1010, 128] width 146 height 13
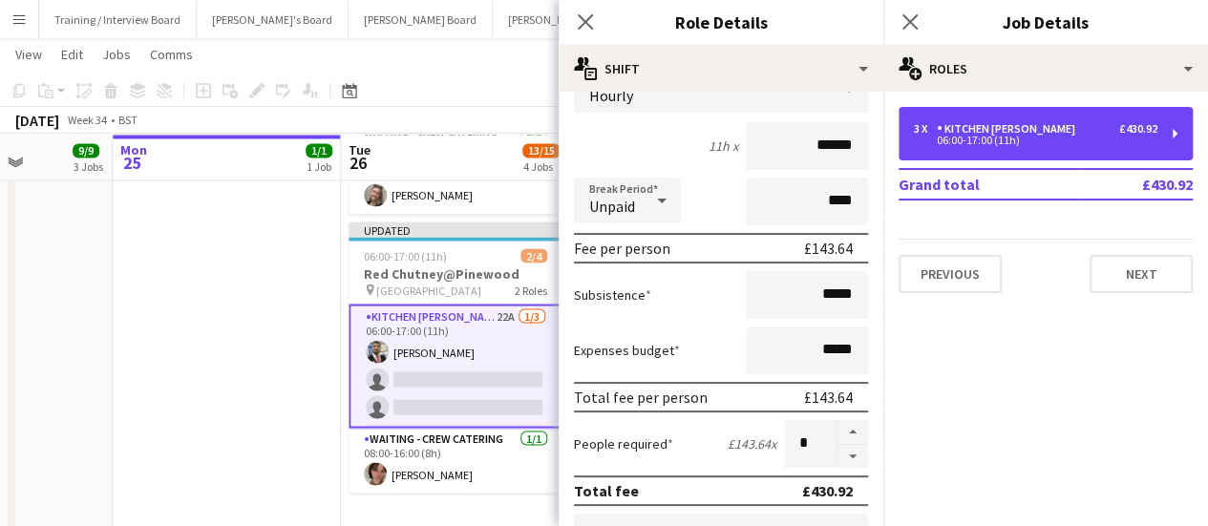
scroll to position [164, 0]
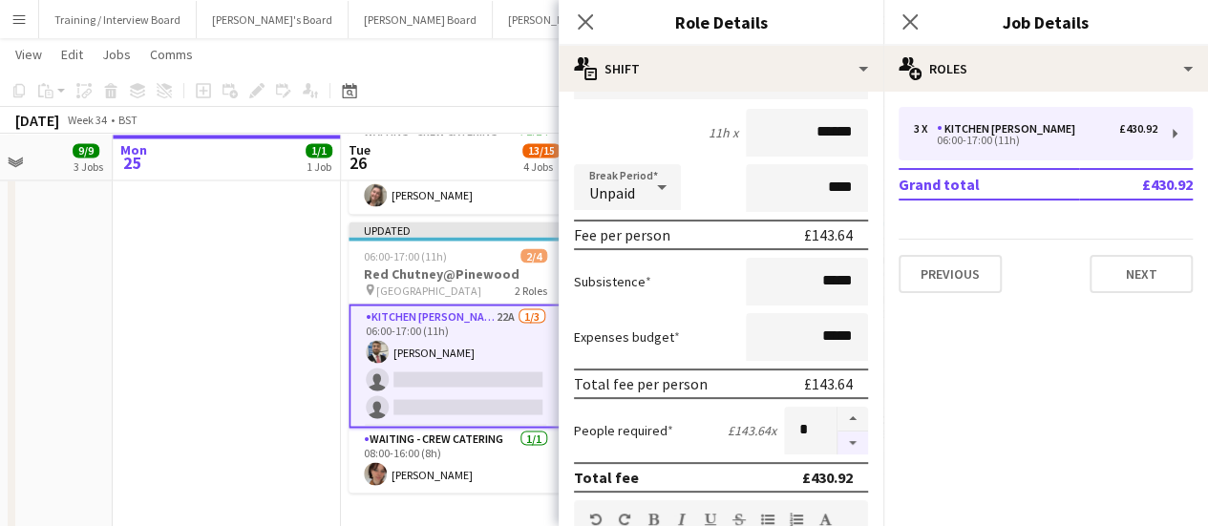
click at [838, 444] on button "button" at bounding box center [853, 444] width 31 height 24
type input "*"
click at [127, 314] on app-date-cell at bounding box center [227, 308] width 228 height 523
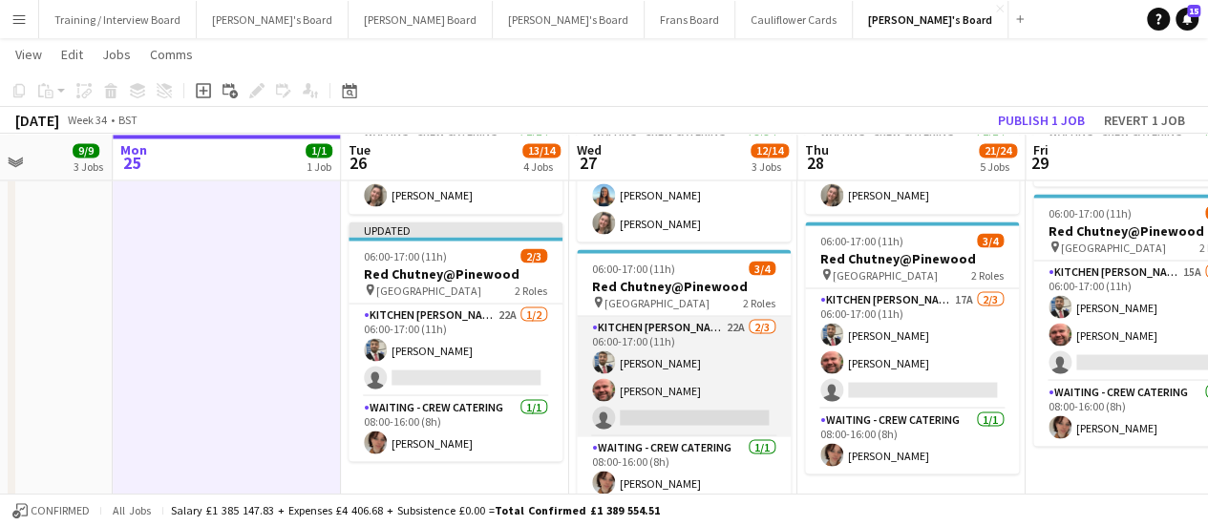
click at [653, 391] on app-card-role "Kitchen Porter 22A 2/3 06:00-17:00 (11h) Jamie Soane Dyllon McGregor single-neu…" at bounding box center [684, 376] width 214 height 120
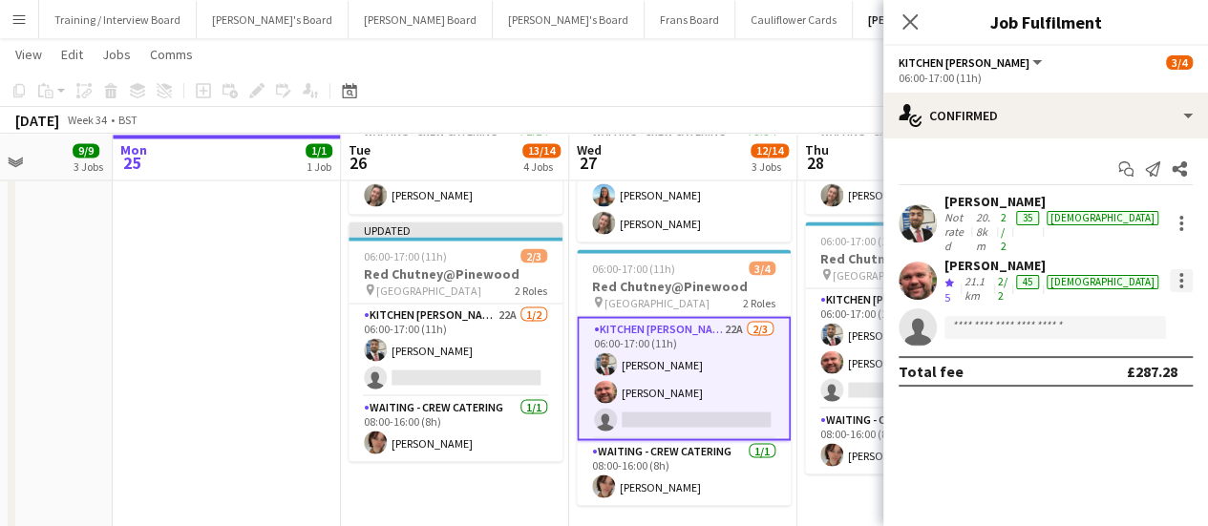
click at [1185, 269] on div at bounding box center [1181, 280] width 23 height 23
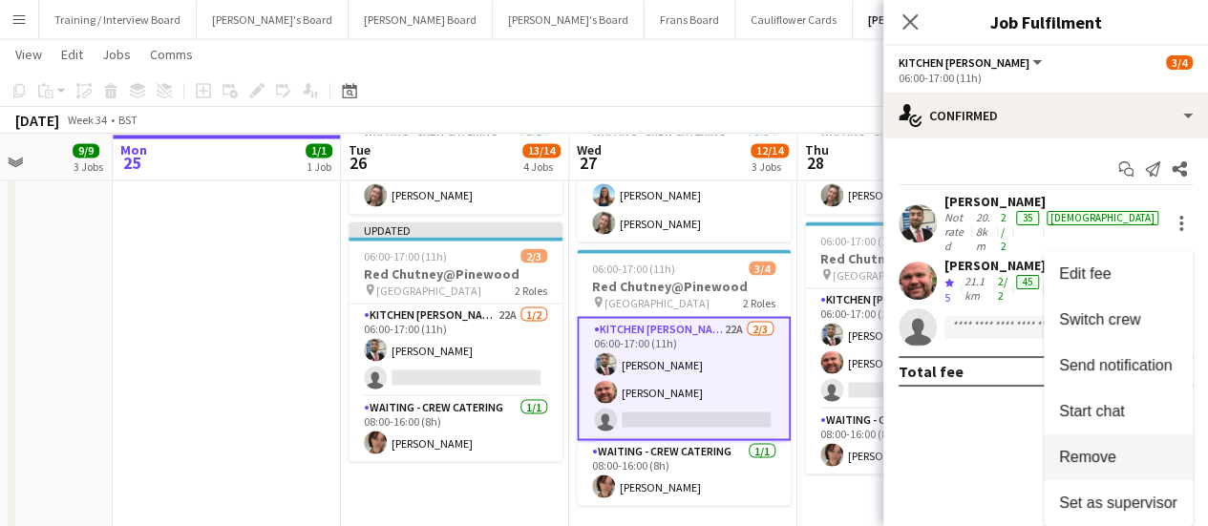
click at [1102, 441] on button "Remove" at bounding box center [1118, 458] width 149 height 46
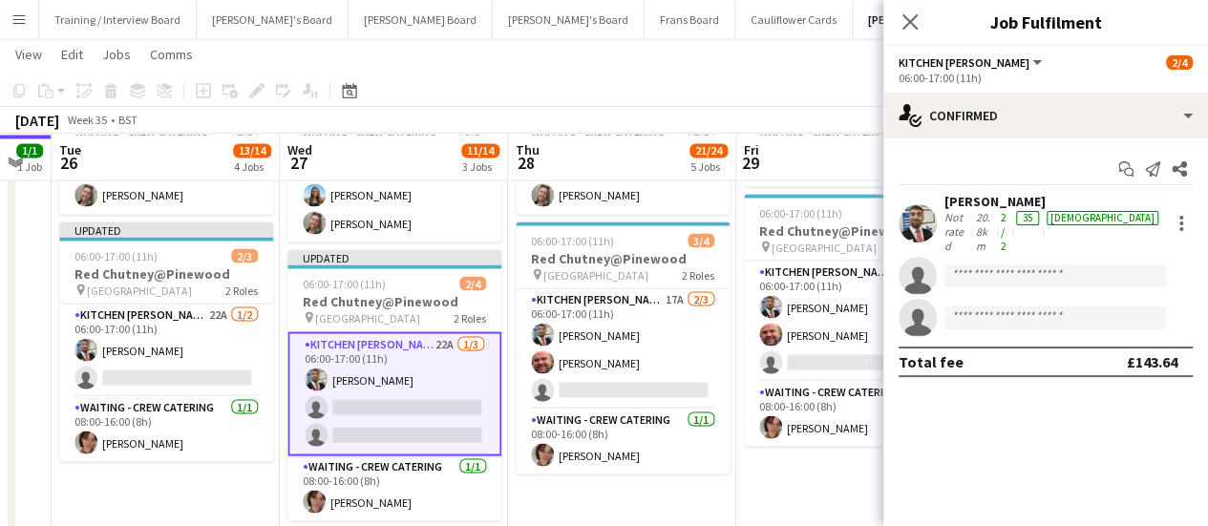
drag, startPoint x: 813, startPoint y: 371, endPoint x: 524, endPoint y: 396, distance: 289.7
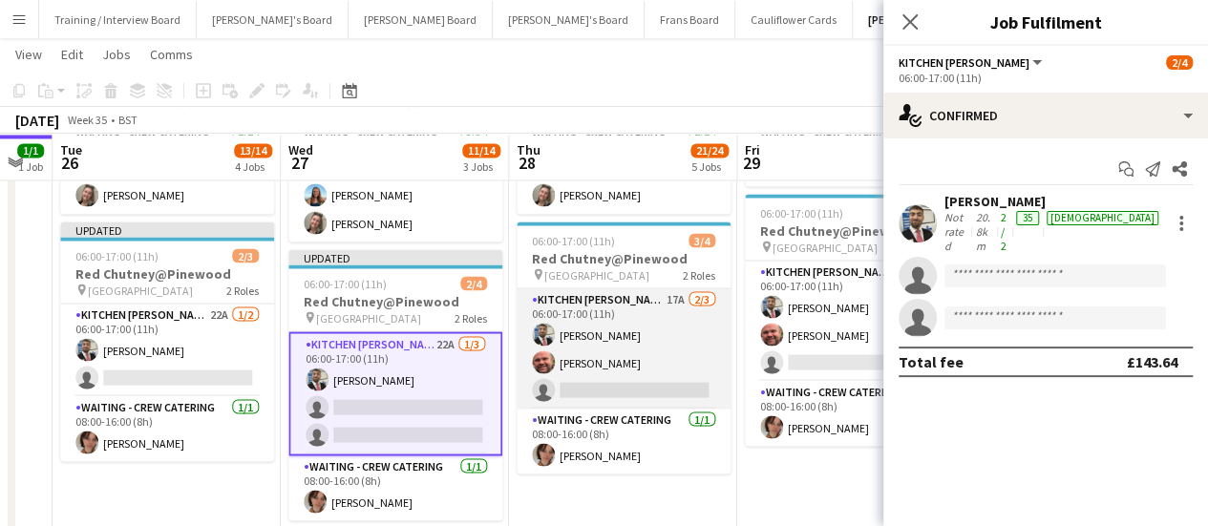
click at [621, 362] on app-card-role "Kitchen Porter 17A 2/3 06:00-17:00 (11h) Jamie Soane Dyllon McGregor single-neu…" at bounding box center [624, 349] width 214 height 120
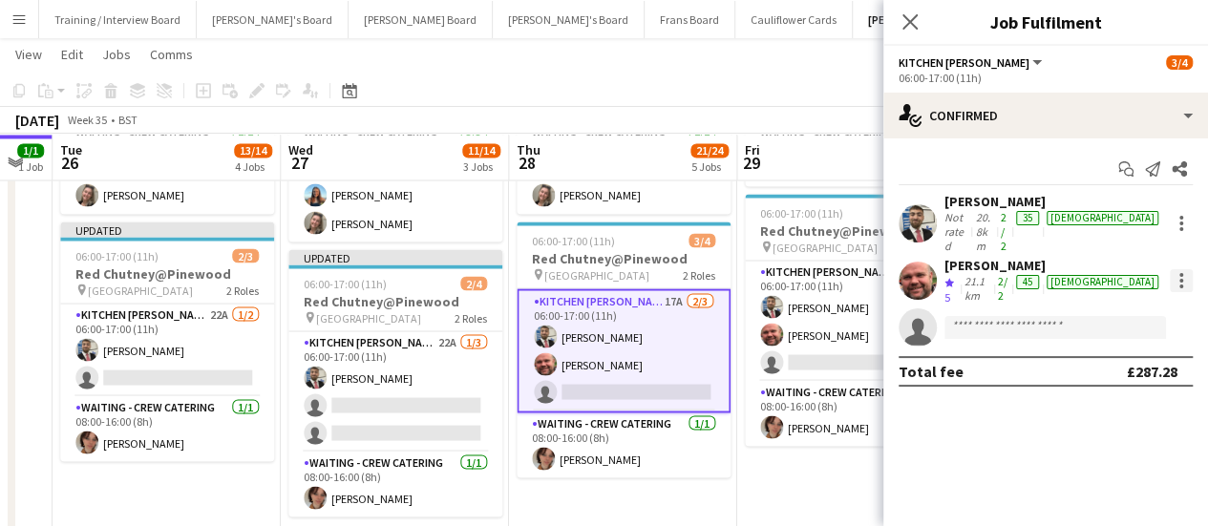
click at [1182, 273] on div at bounding box center [1182, 275] width 4 height 4
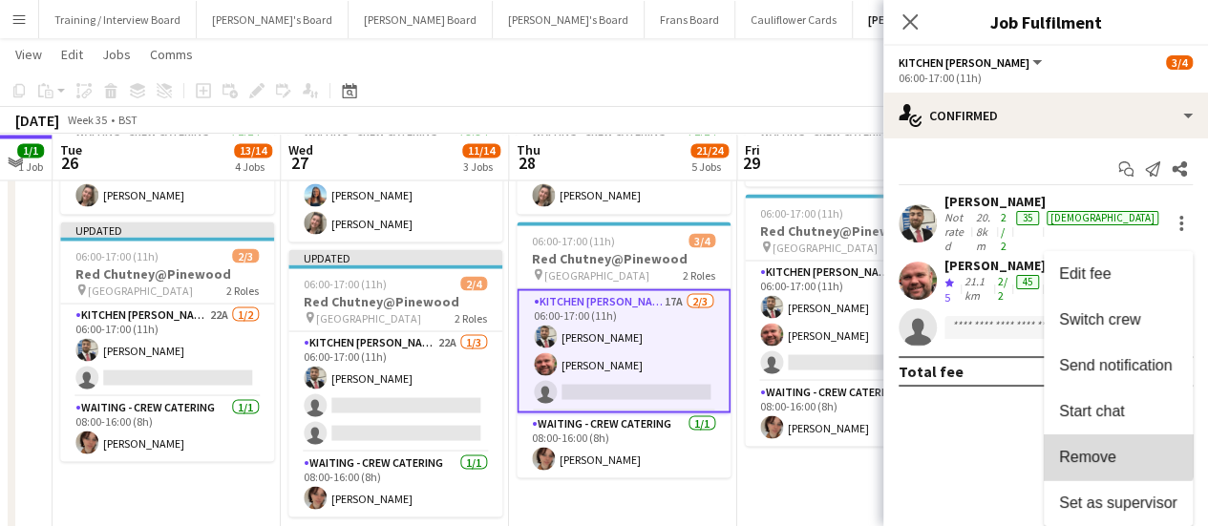
click at [1106, 438] on button "Remove" at bounding box center [1118, 458] width 149 height 46
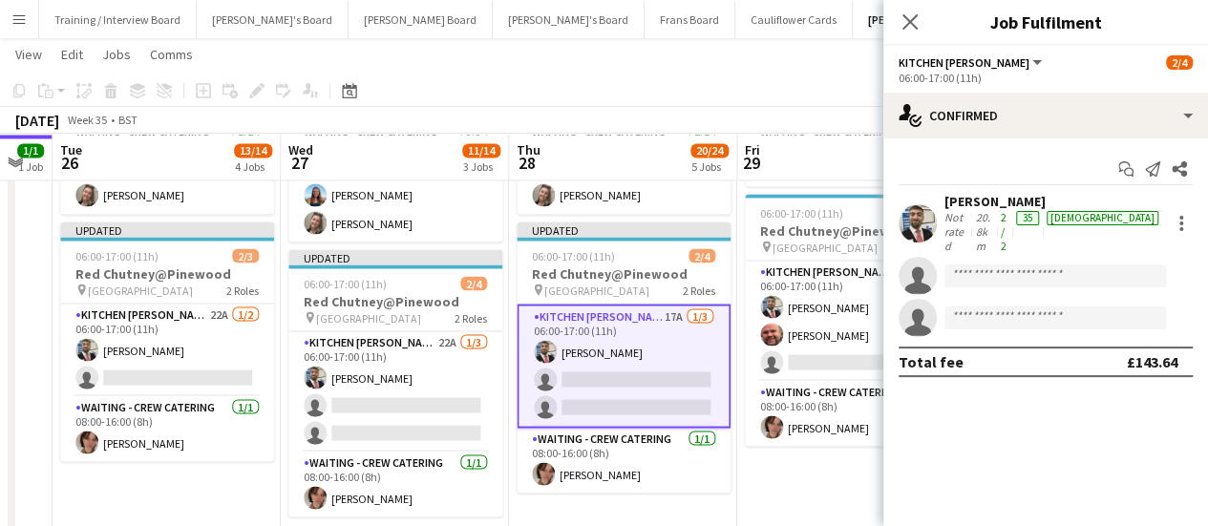
click at [835, 473] on app-date-cell "05:00-17:00 (12h) 1/1 Red Chutney@Long Cross pin Long Cross Studios 1 Role Wait…" at bounding box center [852, 308] width 228 height 523
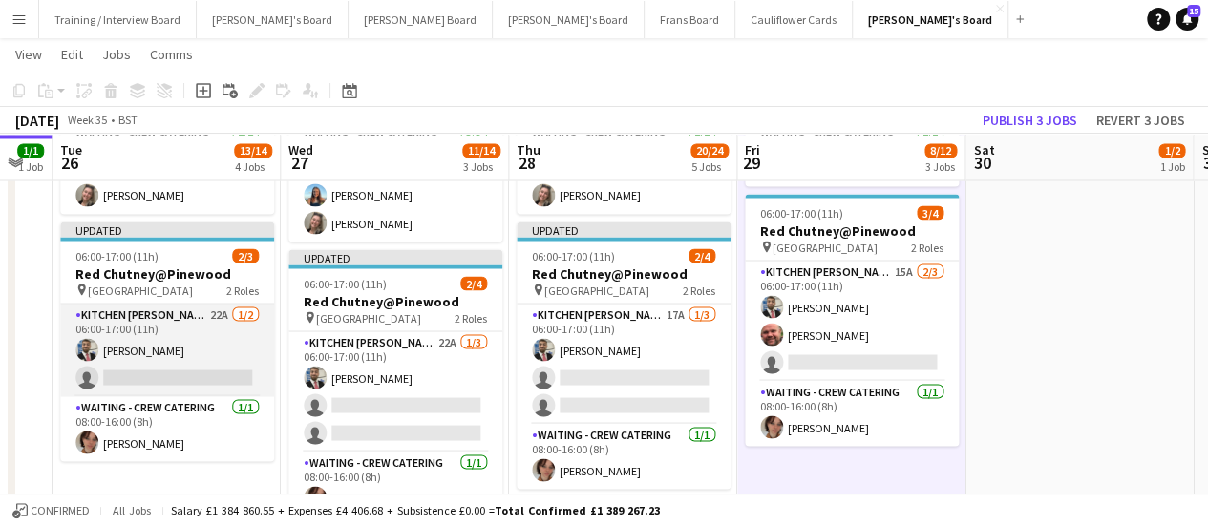
click at [212, 354] on app-card-role "Kitchen Porter 22A 1/2 06:00-17:00 (11h) Jamie Soane single-neutral-actions" at bounding box center [167, 350] width 214 height 93
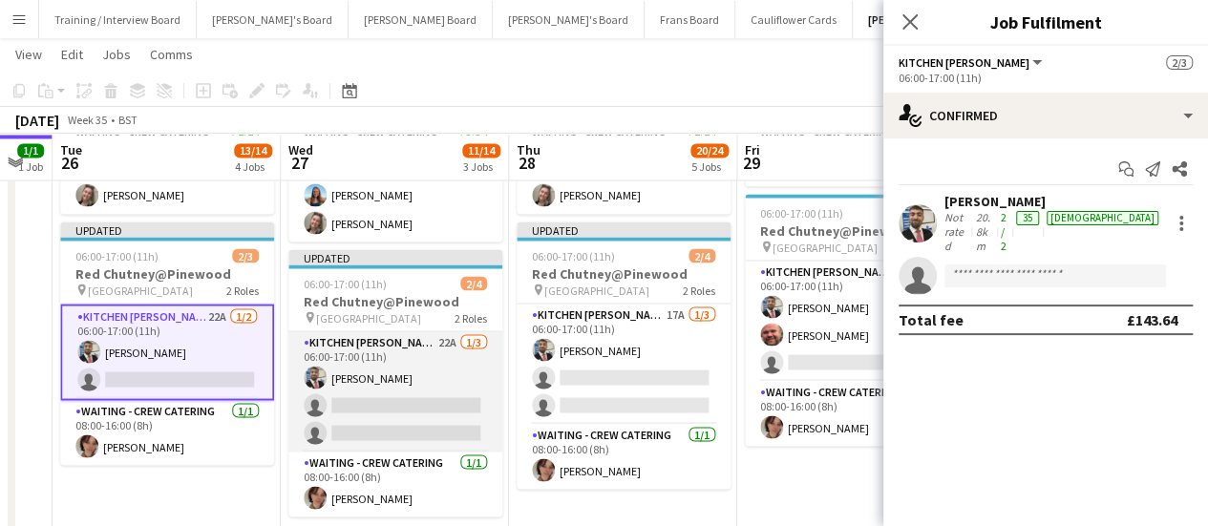
click at [396, 384] on app-card-role "Kitchen Porter 22A 1/3 06:00-17:00 (11h) Jamie Soane single-neutral-actions sin…" at bounding box center [396, 391] width 214 height 120
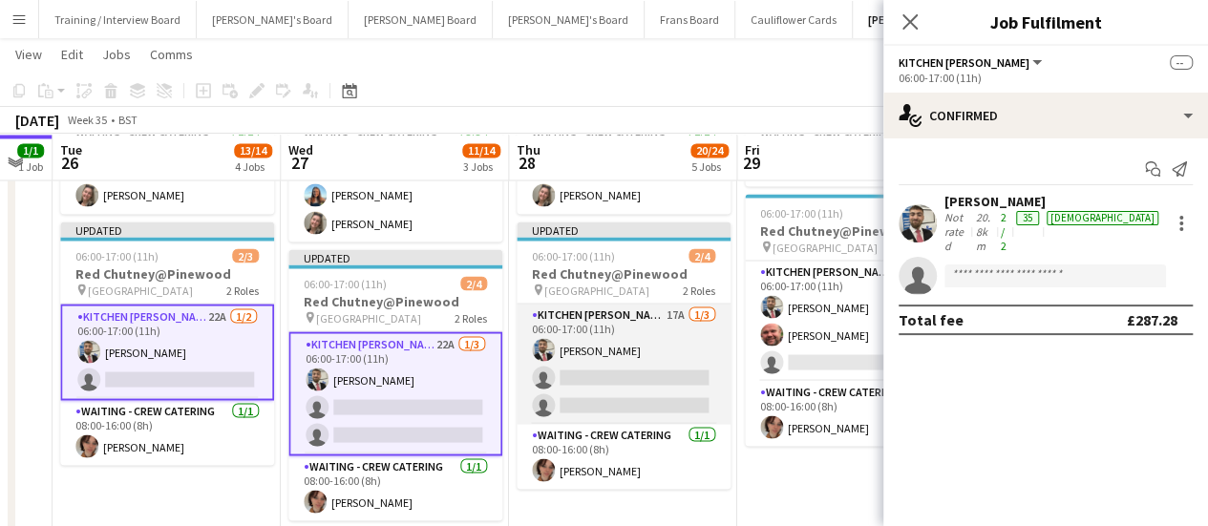
click at [676, 354] on app-card-role "Kitchen Porter 17A 1/3 06:00-17:00 (11h) Jamie Soane single-neutral-actions sin…" at bounding box center [624, 364] width 214 height 120
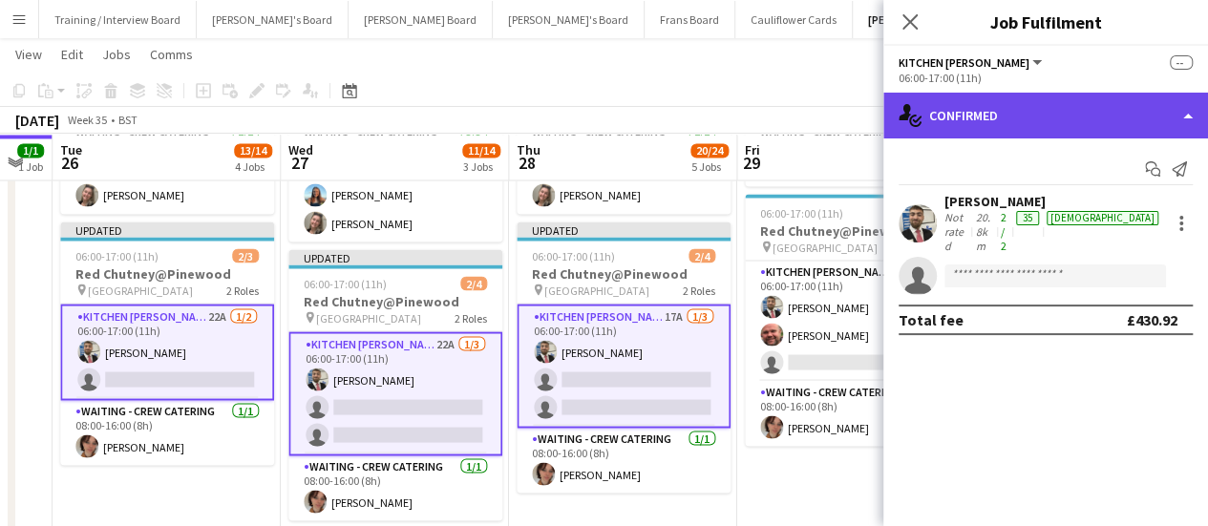
click at [1095, 129] on div "single-neutral-actions-check-2 Confirmed" at bounding box center [1046, 116] width 325 height 46
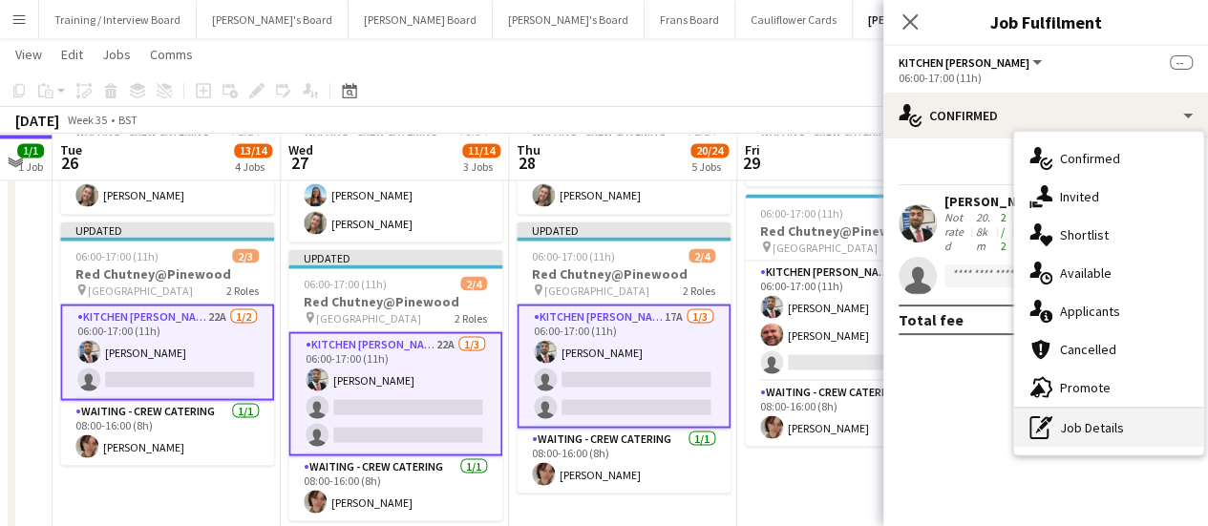
click at [1113, 438] on div "pen-write Job Details" at bounding box center [1109, 428] width 189 height 38
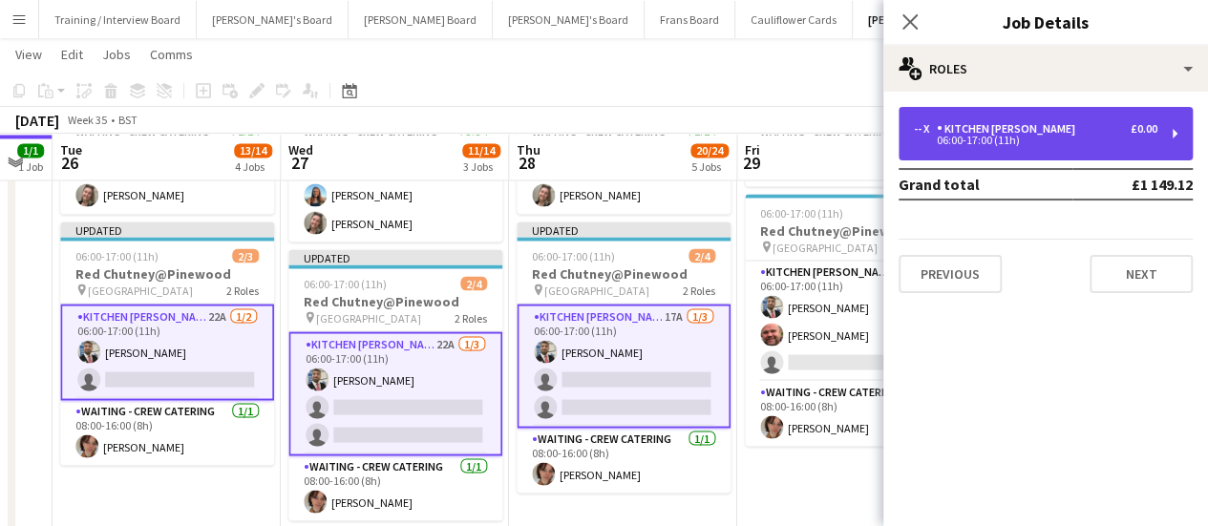
click at [1015, 122] on div "Kitchen [PERSON_NAME]" at bounding box center [1010, 128] width 146 height 13
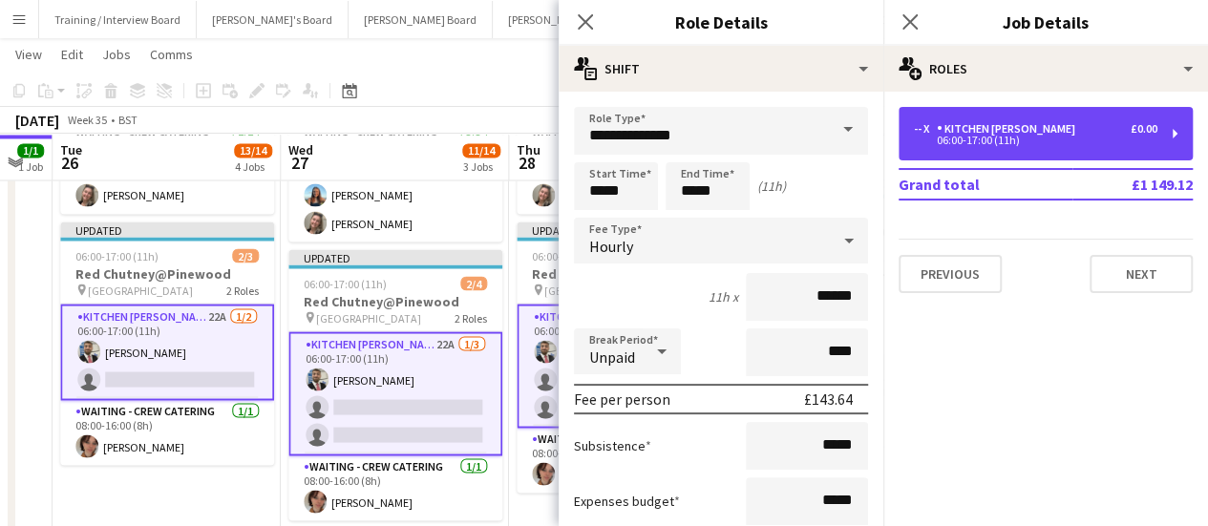
scroll to position [308, 0]
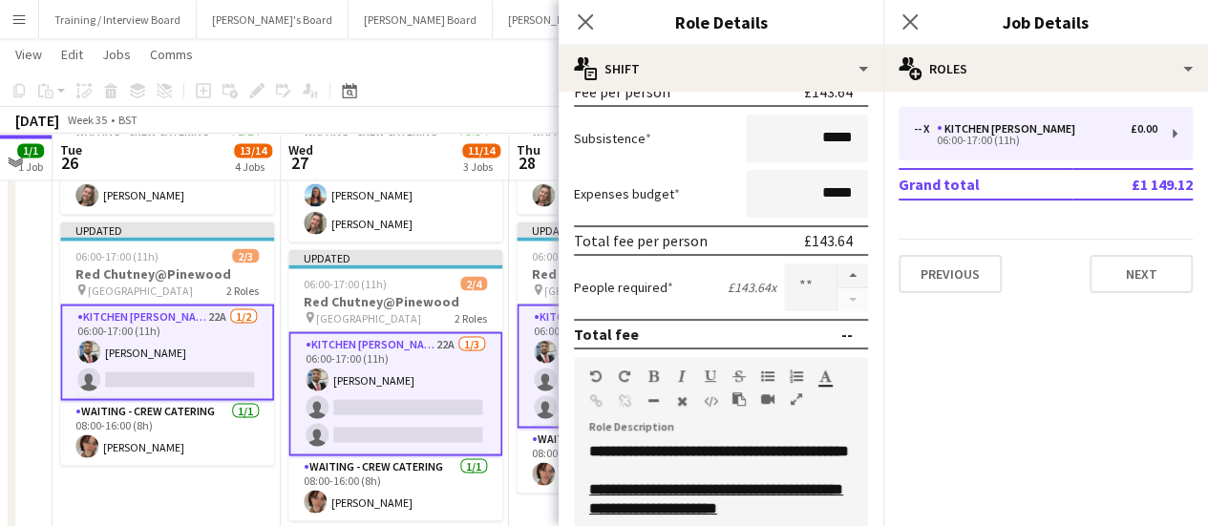
click at [395, 405] on app-card-role "Kitchen Porter 22A 1/3 06:00-17:00 (11h) Jamie Soane single-neutral-actions sin…" at bounding box center [396, 393] width 214 height 124
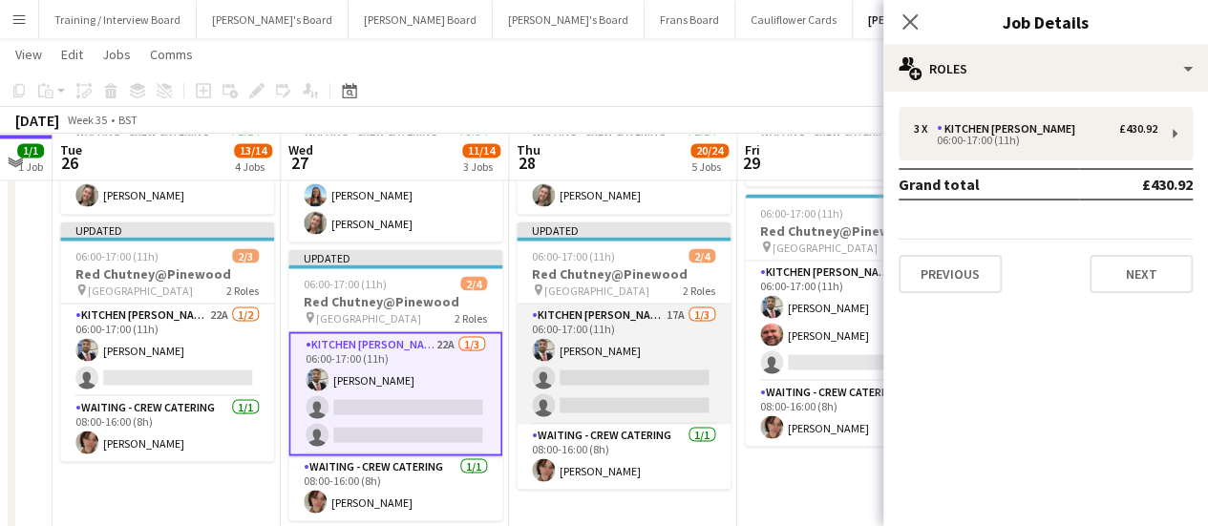
click at [565, 373] on app-card-role "Kitchen Porter 17A 1/3 06:00-17:00 (11h) Jamie Soane single-neutral-actions sin…" at bounding box center [624, 364] width 214 height 120
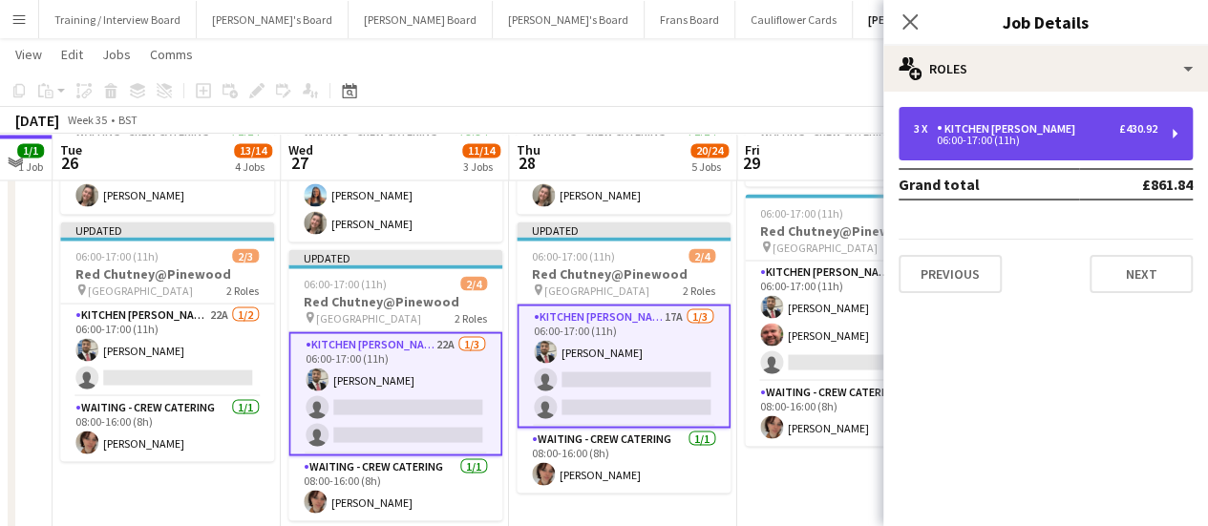
click at [1116, 132] on div "3 x Kitchen Porter £430.92" at bounding box center [1036, 128] width 244 height 13
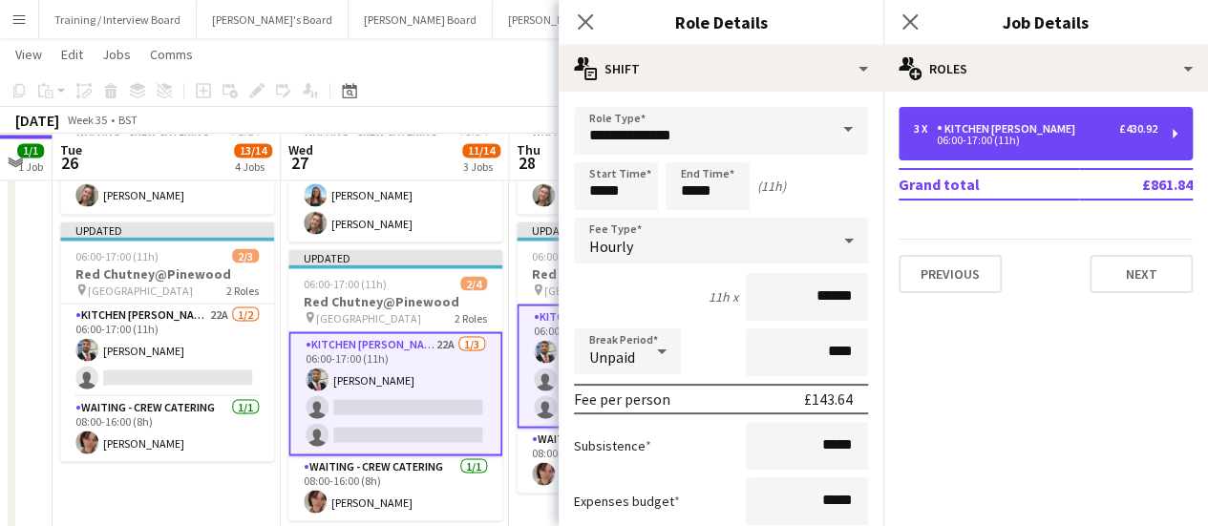
scroll to position [204, 0]
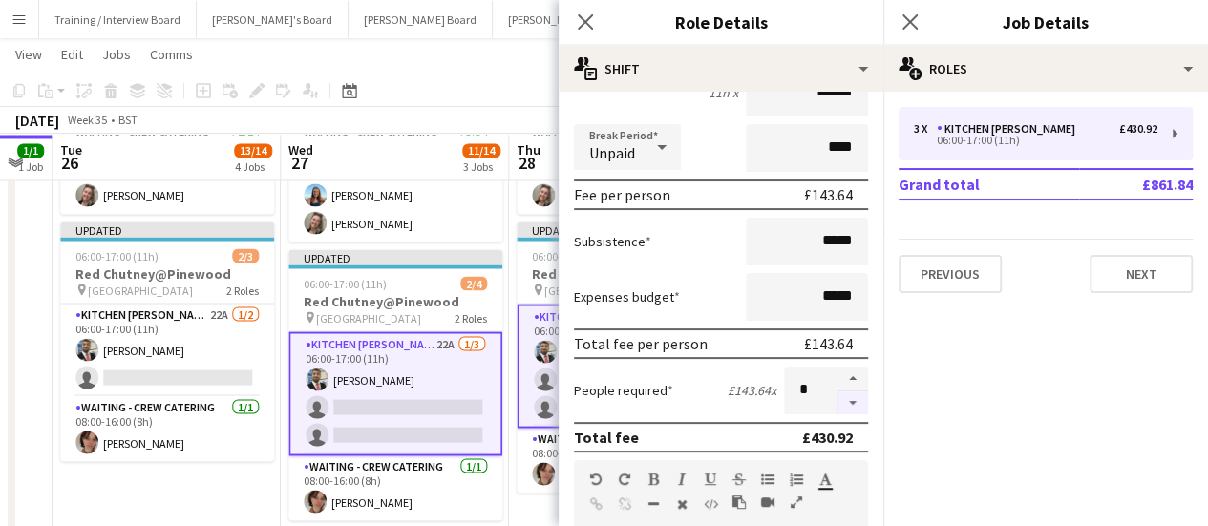
click at [841, 398] on button "button" at bounding box center [853, 404] width 31 height 24
type input "*"
click at [226, 480] on app-date-cell "05:00-17:00 (12h) 2/2 Red Chutney@Long Cross pin Long Cross Studios 1 Role Wait…" at bounding box center [167, 308] width 228 height 523
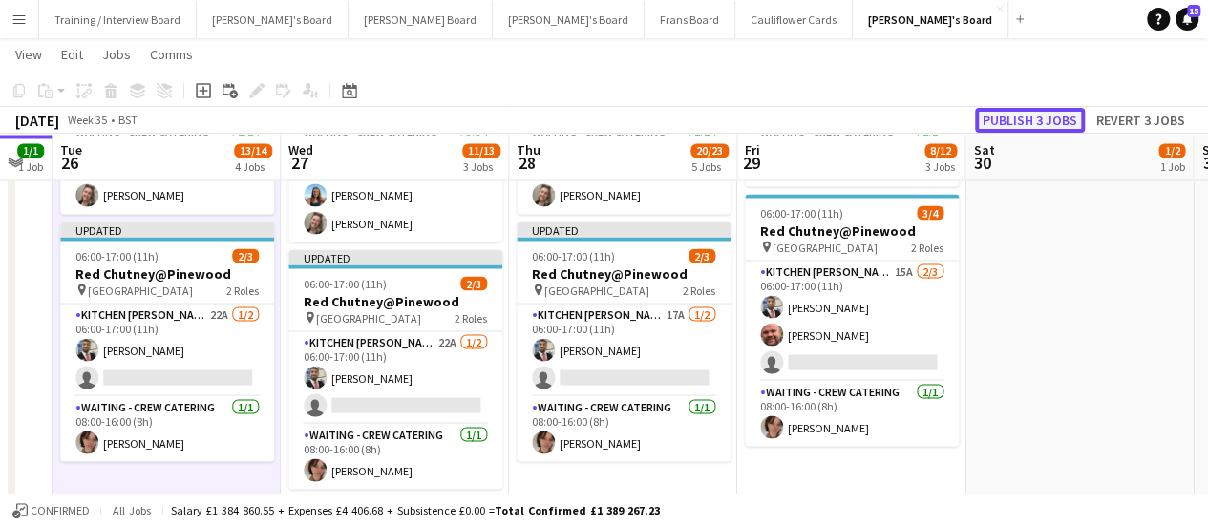
click at [1012, 123] on button "Publish 3 jobs" at bounding box center [1030, 120] width 110 height 25
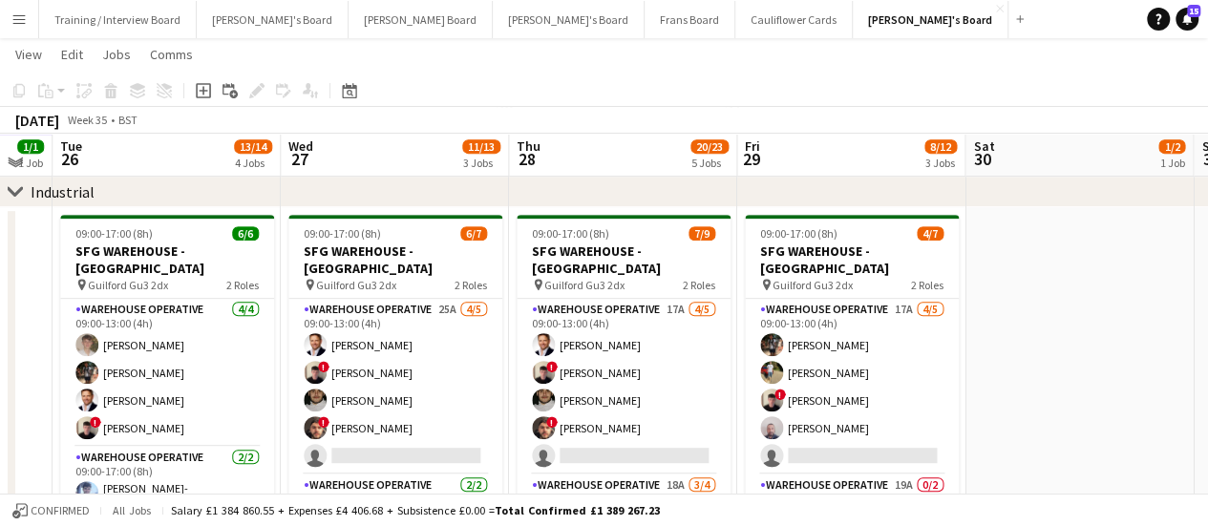
scroll to position [388, 0]
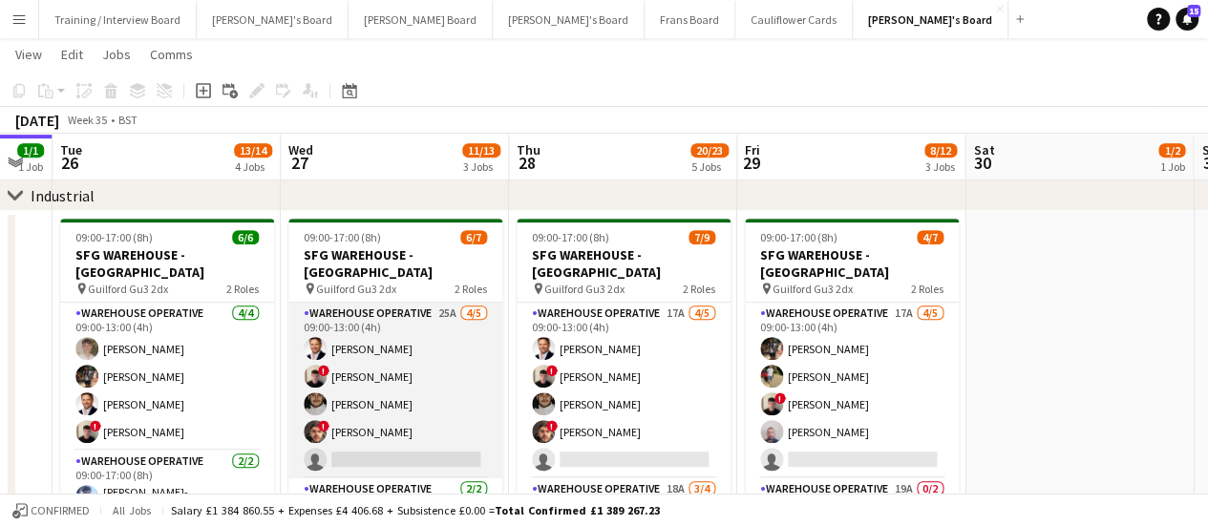
click at [409, 354] on app-card-role "Warehouse Operative 25A 4/5 09:00-13:00 (4h) Gustav Ek ! Jonathan Gilbert Henry…" at bounding box center [396, 391] width 214 height 176
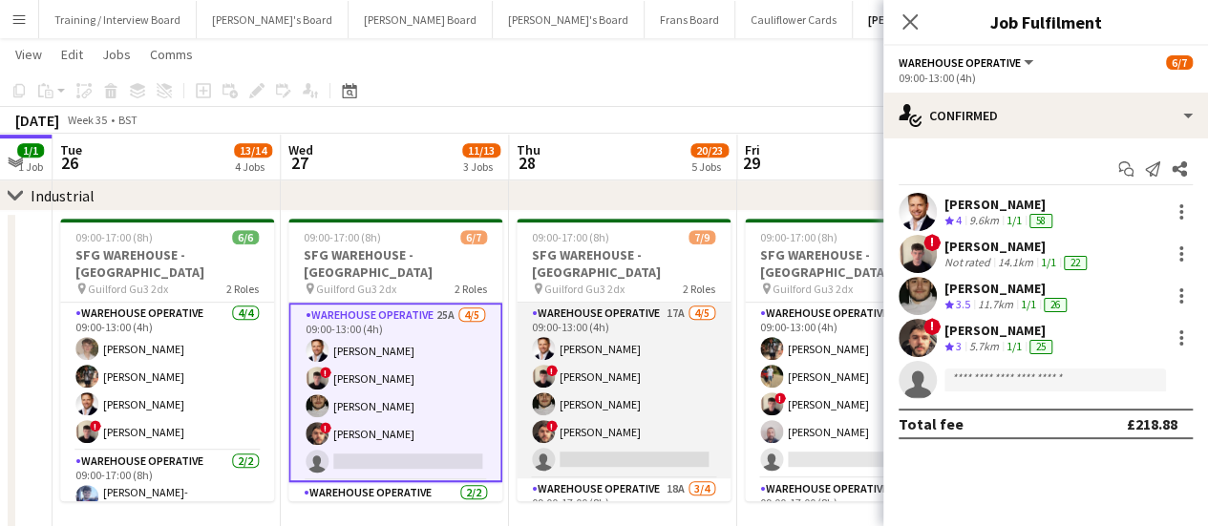
click at [626, 395] on app-card-role "Warehouse Operative 17A 4/5 09:00-13:00 (4h) Gustav Ek ! Jonathan Gilbert Henry…" at bounding box center [624, 391] width 214 height 176
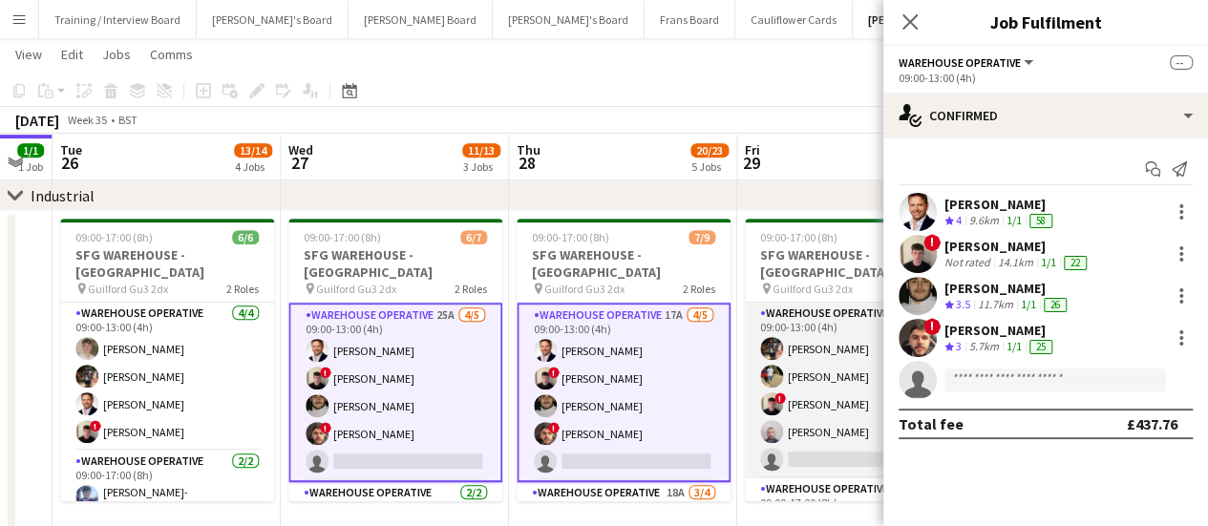
click at [810, 358] on app-card-role "Warehouse Operative 17A 4/5 09:00-13:00 (4h) Tom Mckinlay Harry Sutherland ! Jo…" at bounding box center [852, 391] width 214 height 176
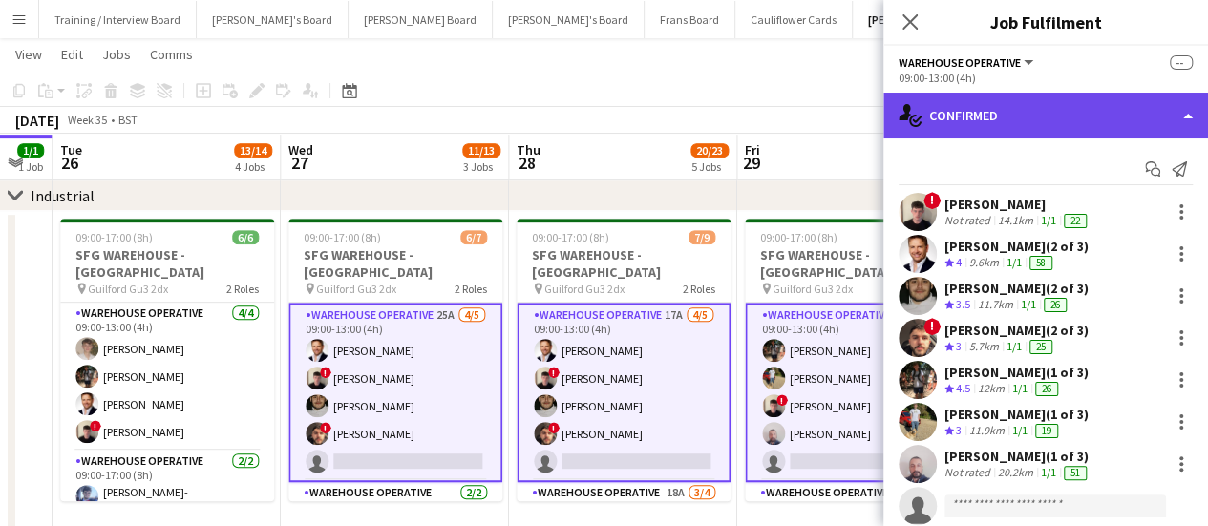
click at [1080, 106] on div "single-neutral-actions-check-2 Confirmed" at bounding box center [1046, 116] width 325 height 46
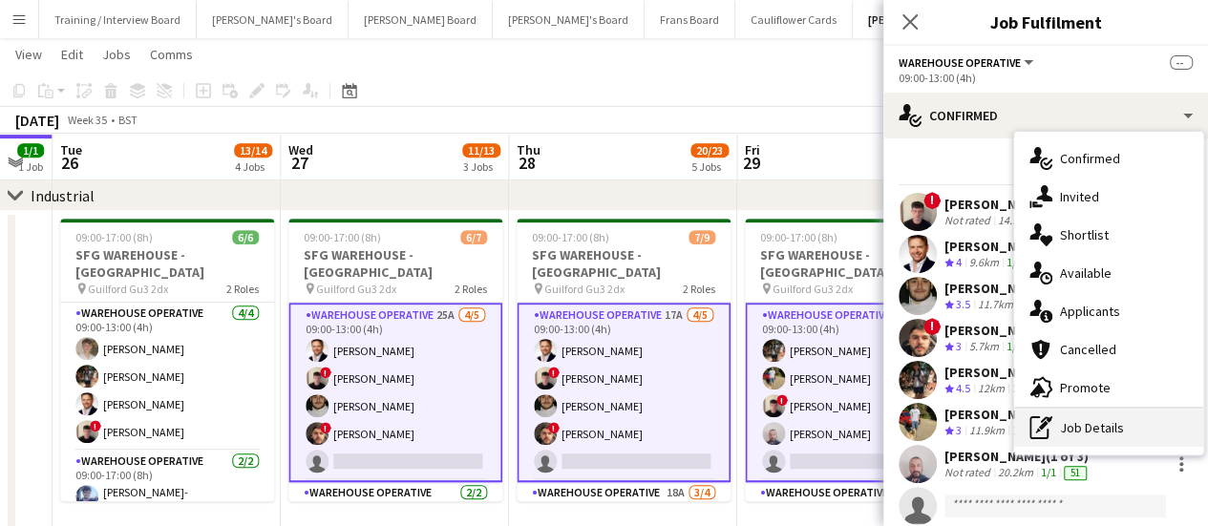
click at [1083, 431] on div "pen-write Job Details" at bounding box center [1109, 428] width 189 height 38
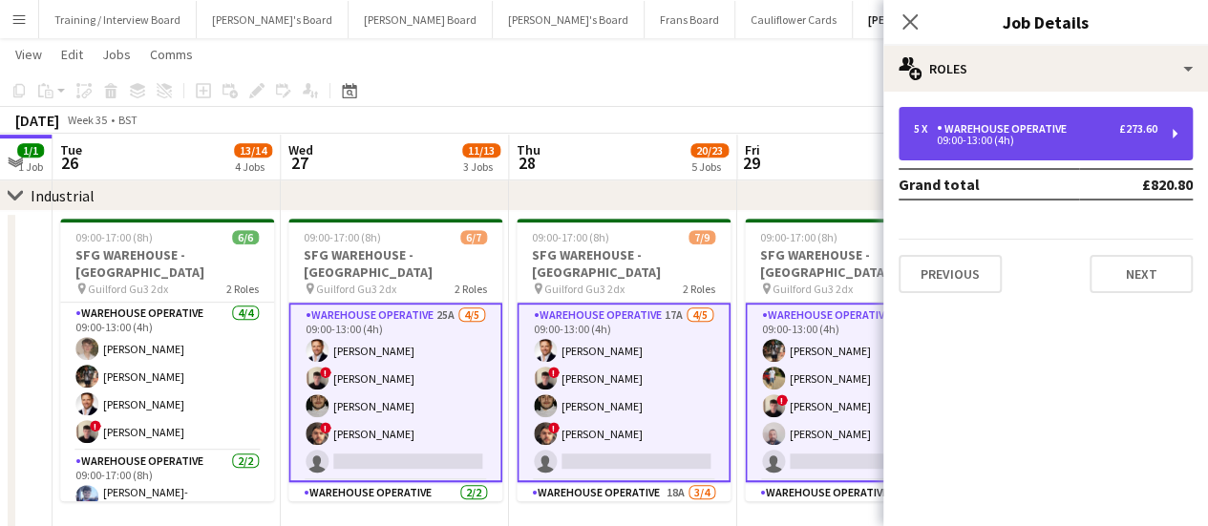
click at [977, 142] on div "09:00-13:00 (4h)" at bounding box center [1036, 141] width 244 height 10
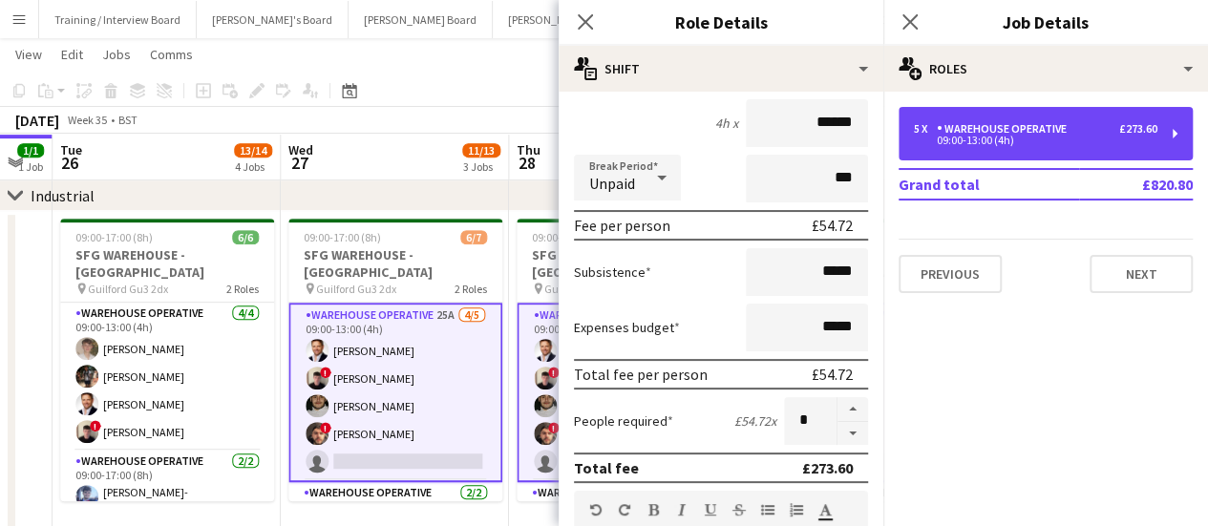
scroll to position [178, 0]
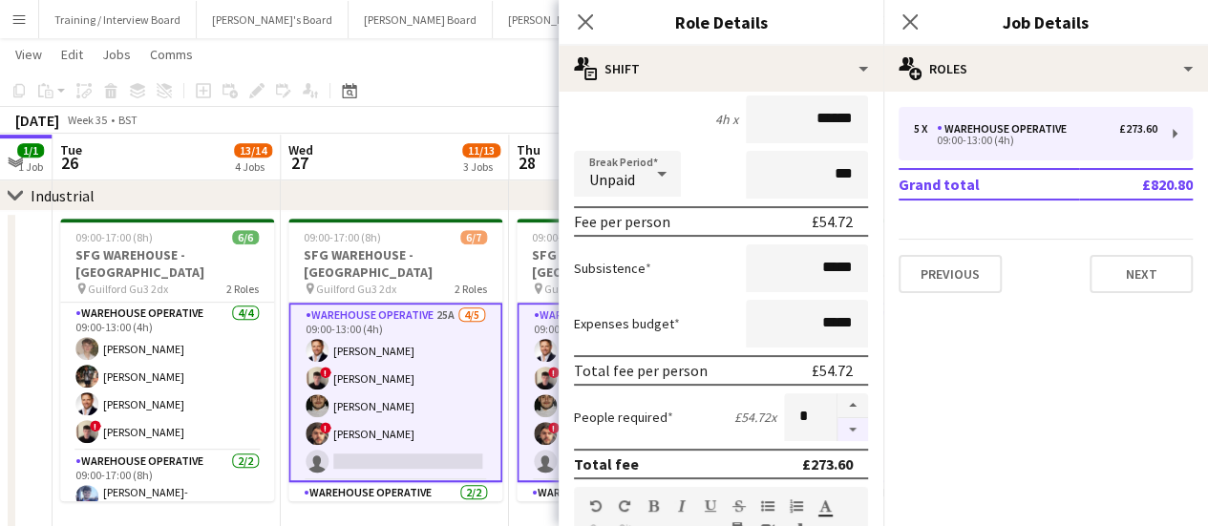
click at [838, 434] on button "button" at bounding box center [853, 430] width 31 height 24
type input "*"
click at [451, 181] on div "chevron-right Industrial" at bounding box center [604, 196] width 1208 height 31
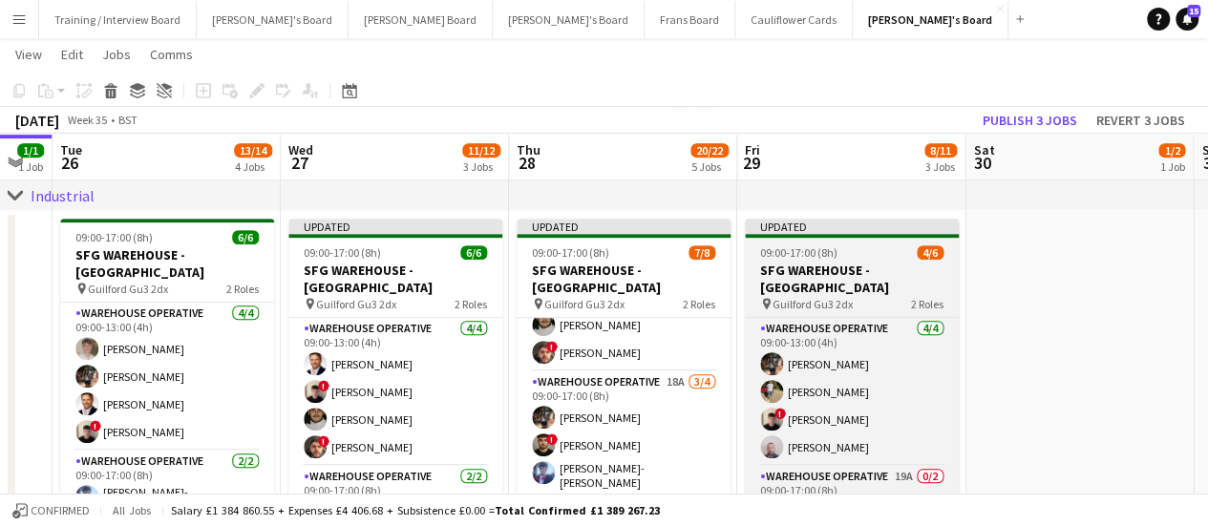
scroll to position [39, 0]
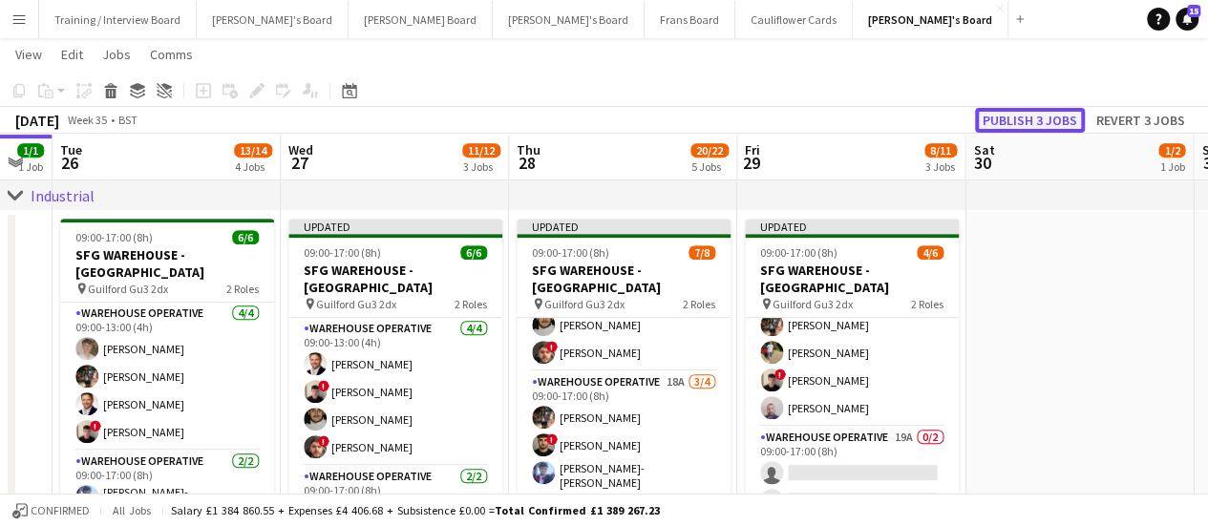
click at [1041, 119] on button "Publish 3 jobs" at bounding box center [1030, 120] width 110 height 25
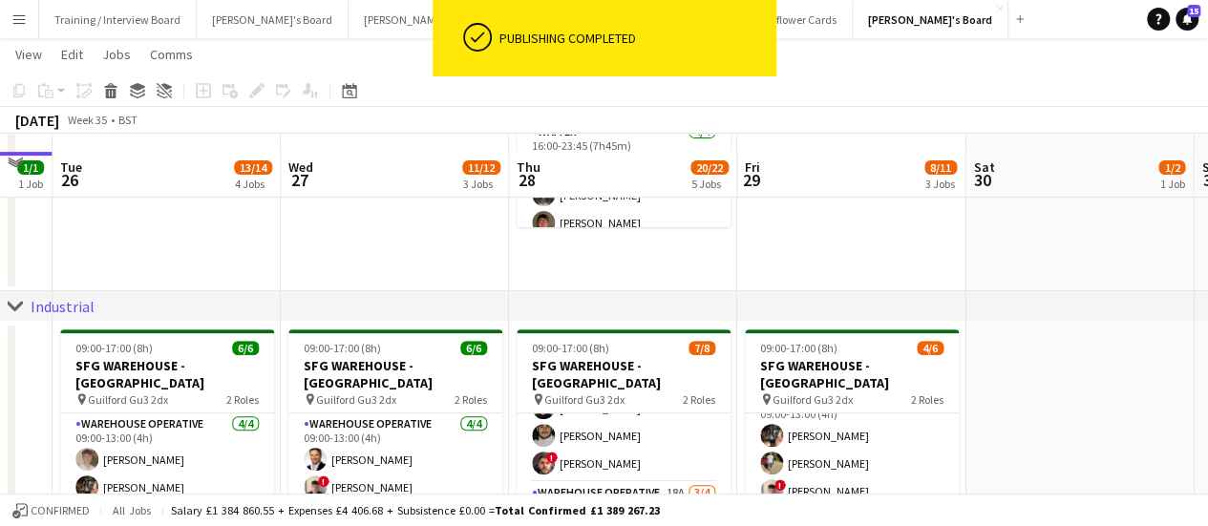
scroll to position [302, 0]
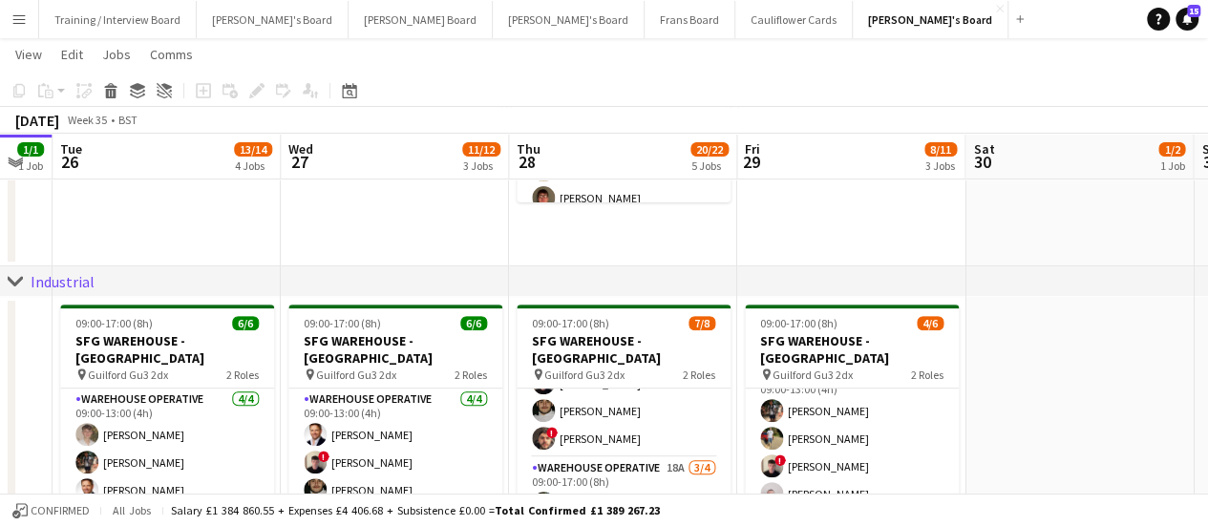
click at [120, 236] on app-date-cell at bounding box center [167, 89] width 228 height 354
